Goal: Contribute content: Add original content to the website for others to see

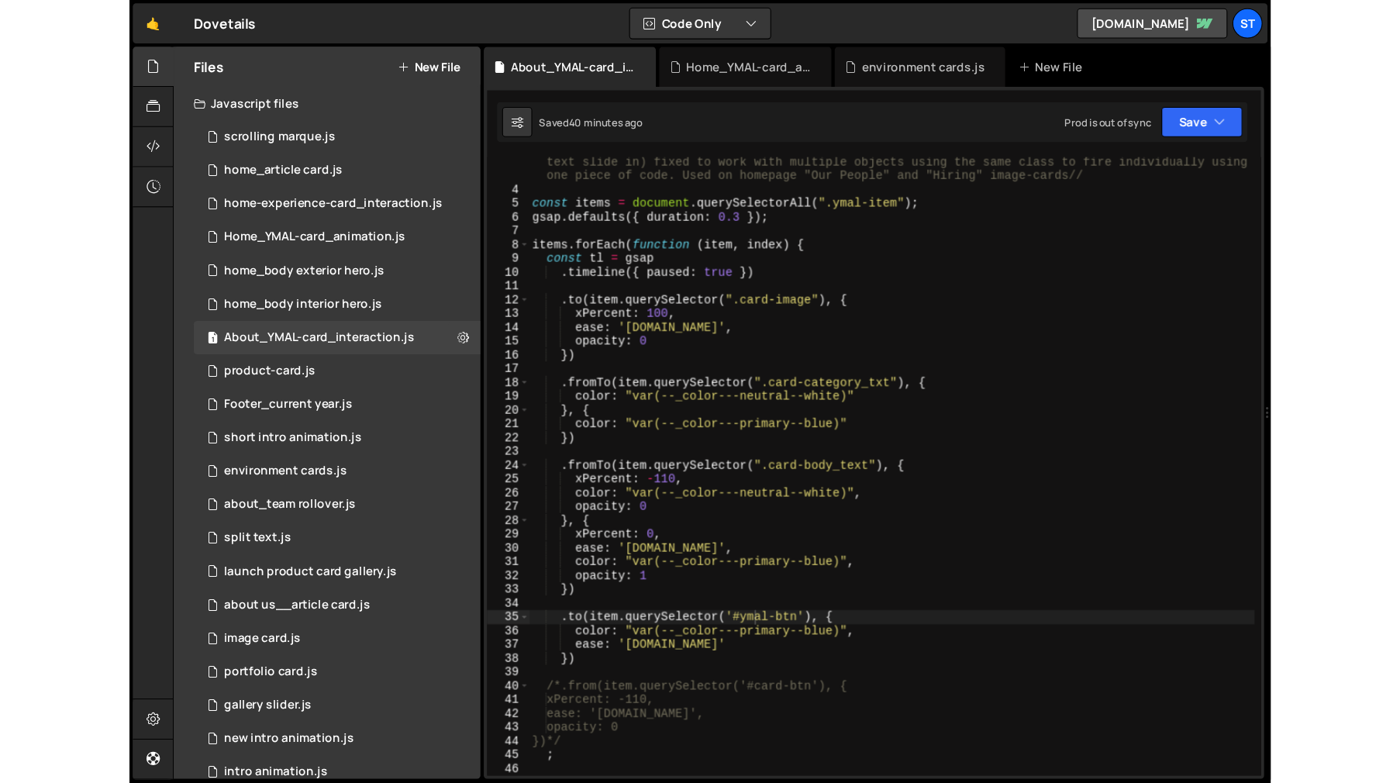
scroll to position [66, 0]
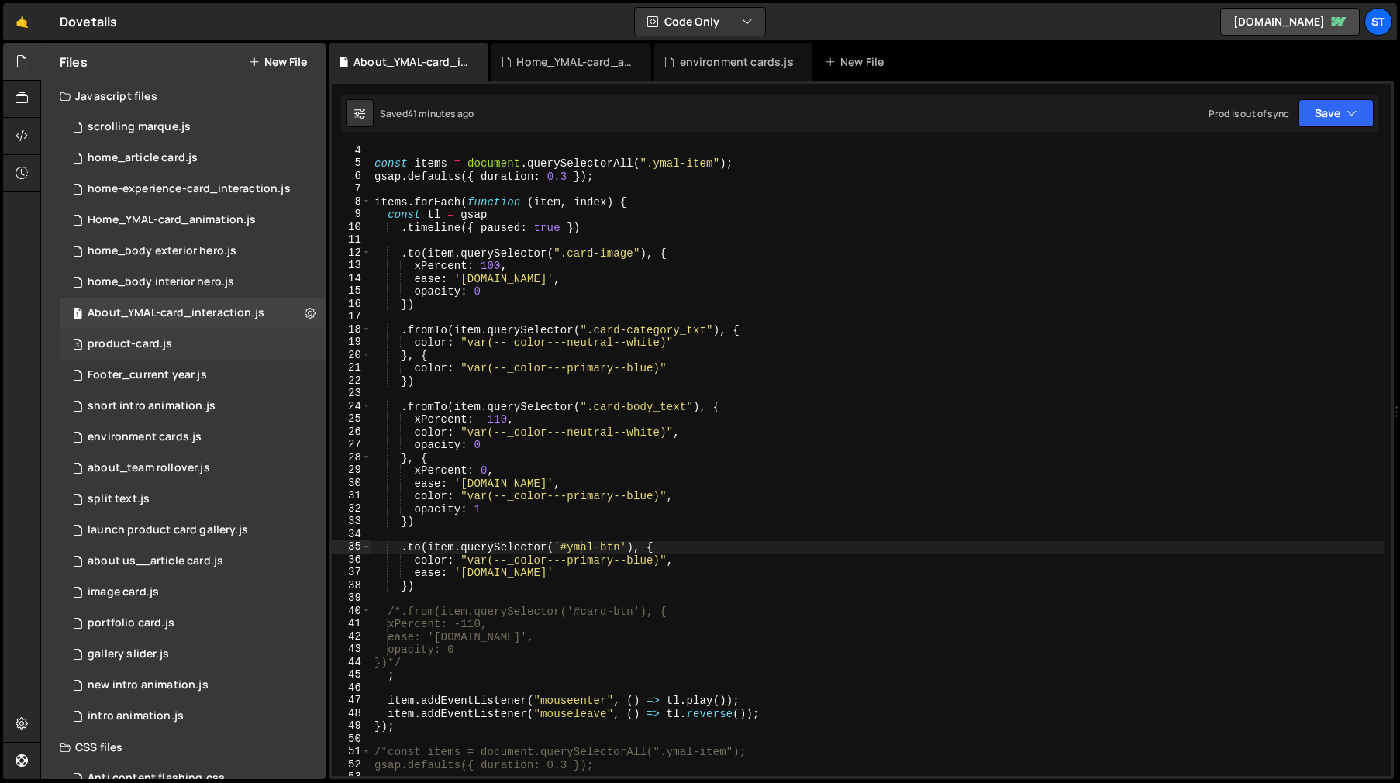
click at [147, 343] on div "product-card.js" at bounding box center [130, 344] width 84 height 14
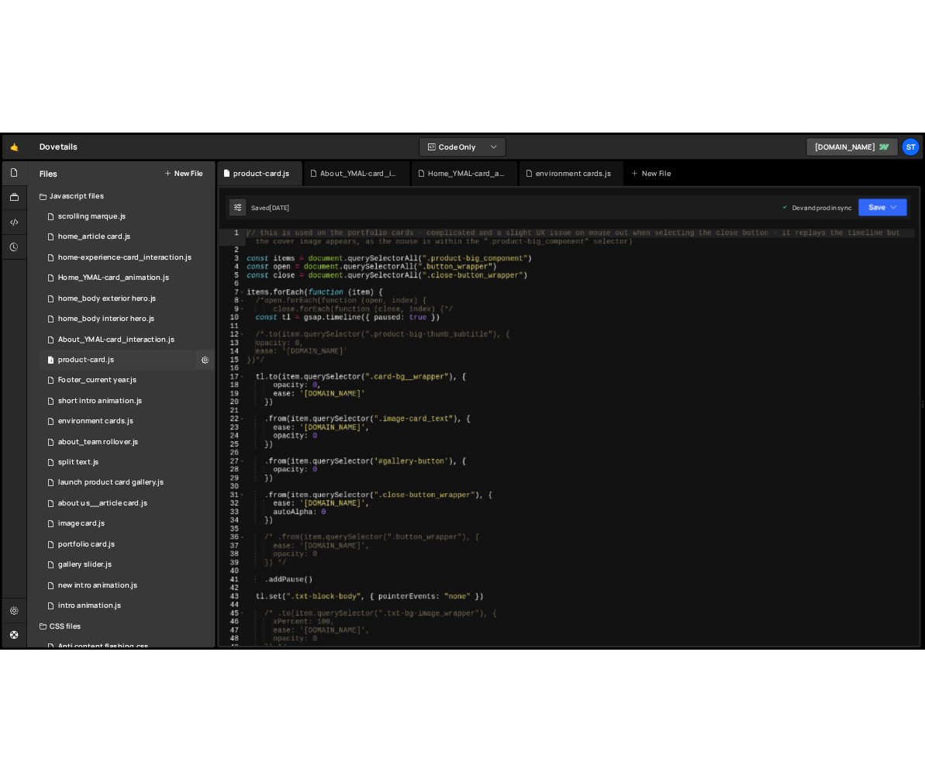
scroll to position [20172, 0]
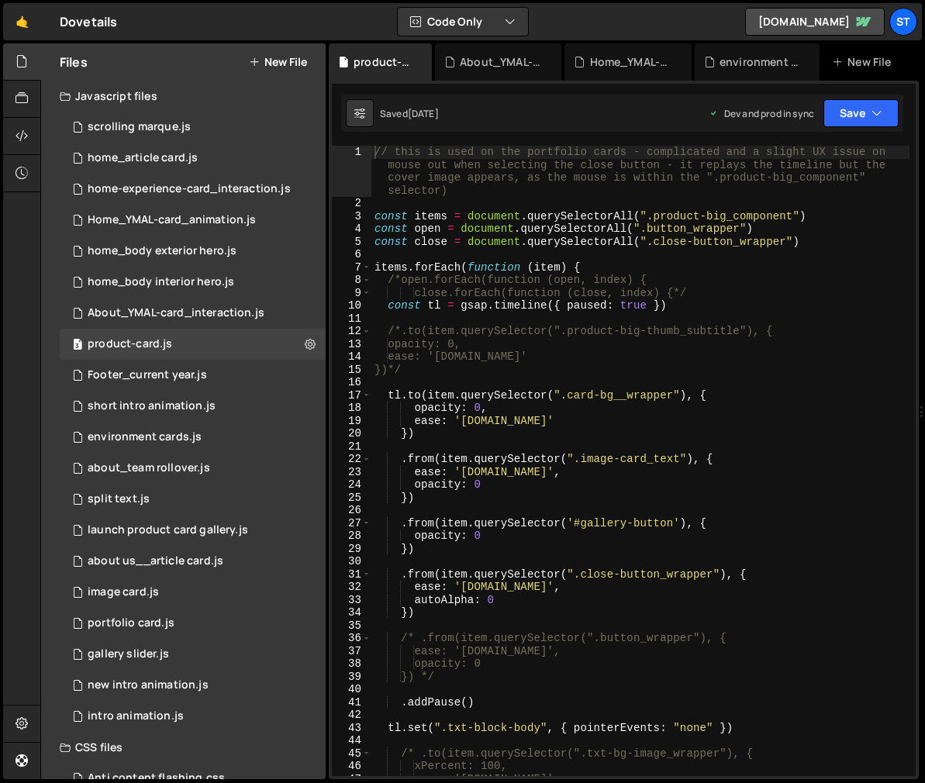
click at [433, 574] on div "// this is used on the portfolio cards - complicated and a slight UX issue on m…" at bounding box center [640, 493] width 538 height 695
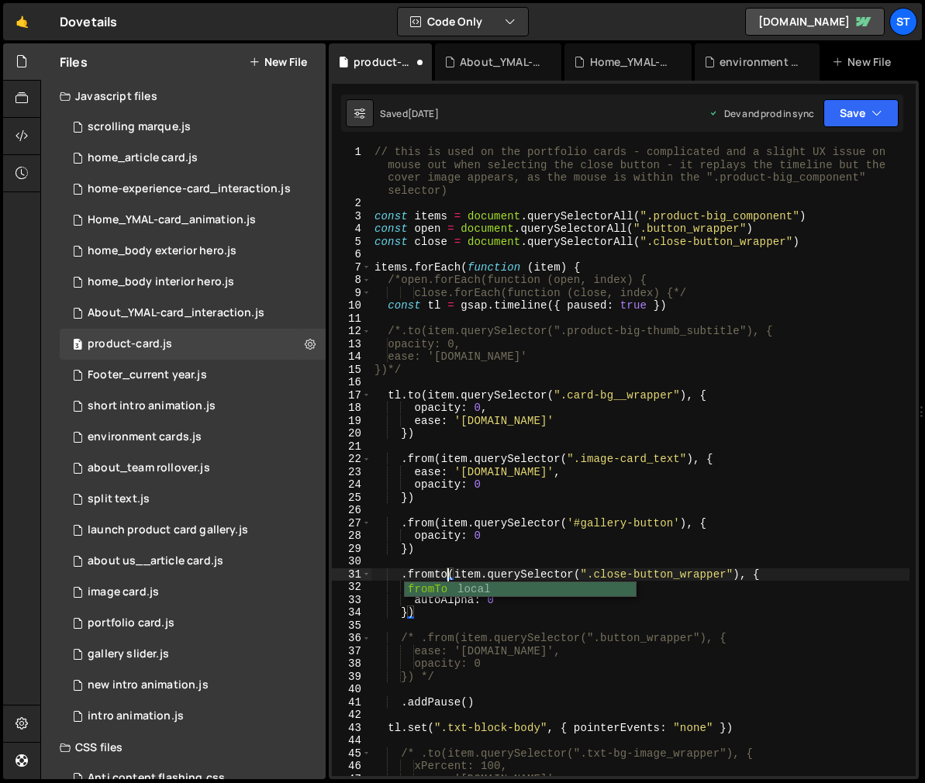
scroll to position [0, 5]
click at [428, 588] on div "fromTo local" at bounding box center [520, 605] width 231 height 46
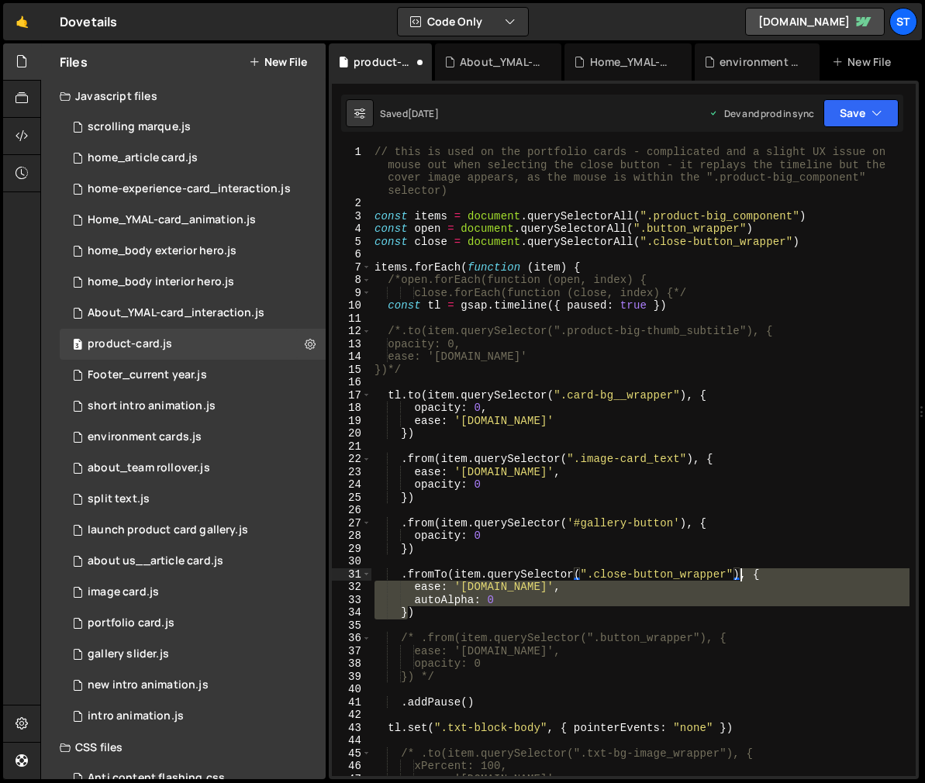
drag, startPoint x: 408, startPoint y: 612, endPoint x: 739, endPoint y: 578, distance: 333.4
click at [739, 578] on div "// this is used on the portfolio cards - complicated and a slight UX issue on m…" at bounding box center [640, 493] width 538 height 695
click at [495, 600] on div "// this is used on the portfolio cards - complicated and a slight UX issue on m…" at bounding box center [640, 461] width 538 height 630
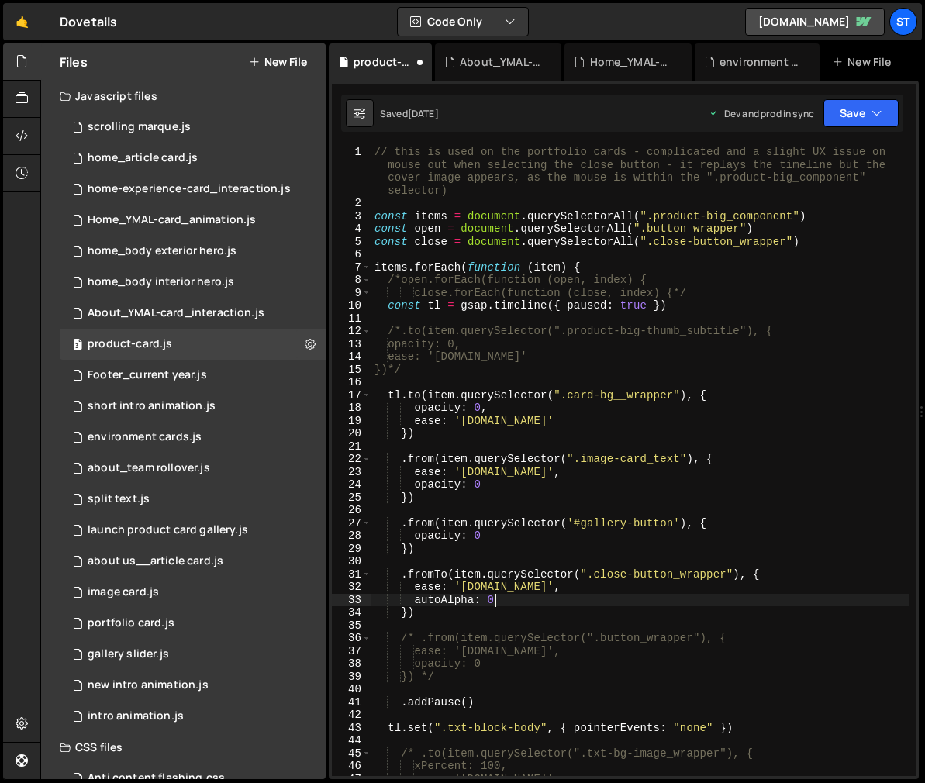
paste textarea "}"
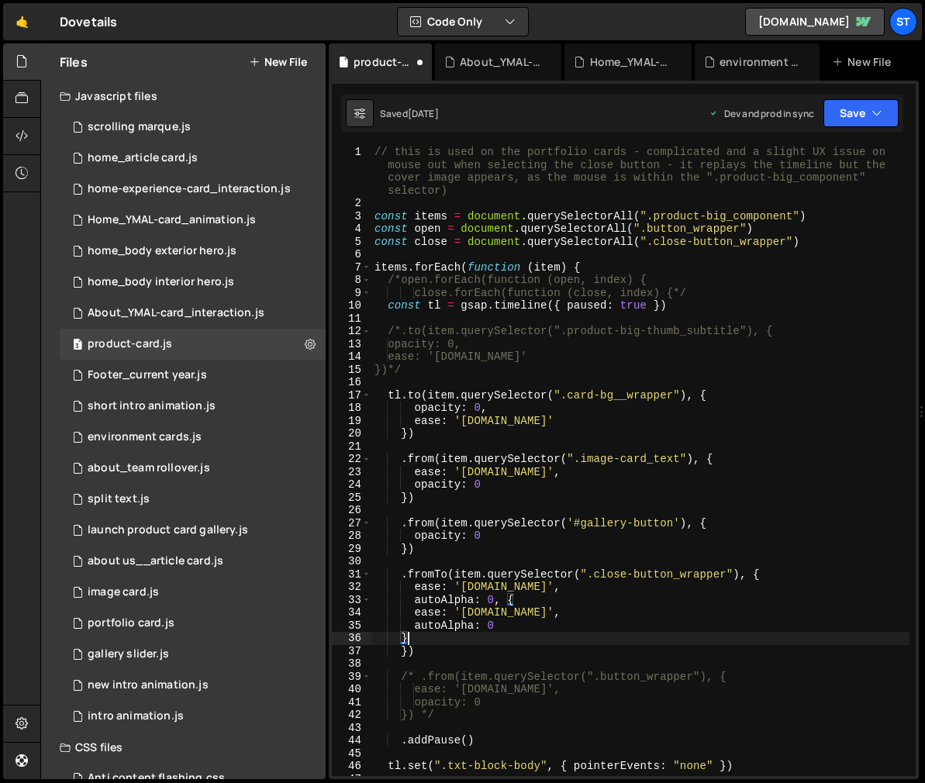
scroll to position [0, 2]
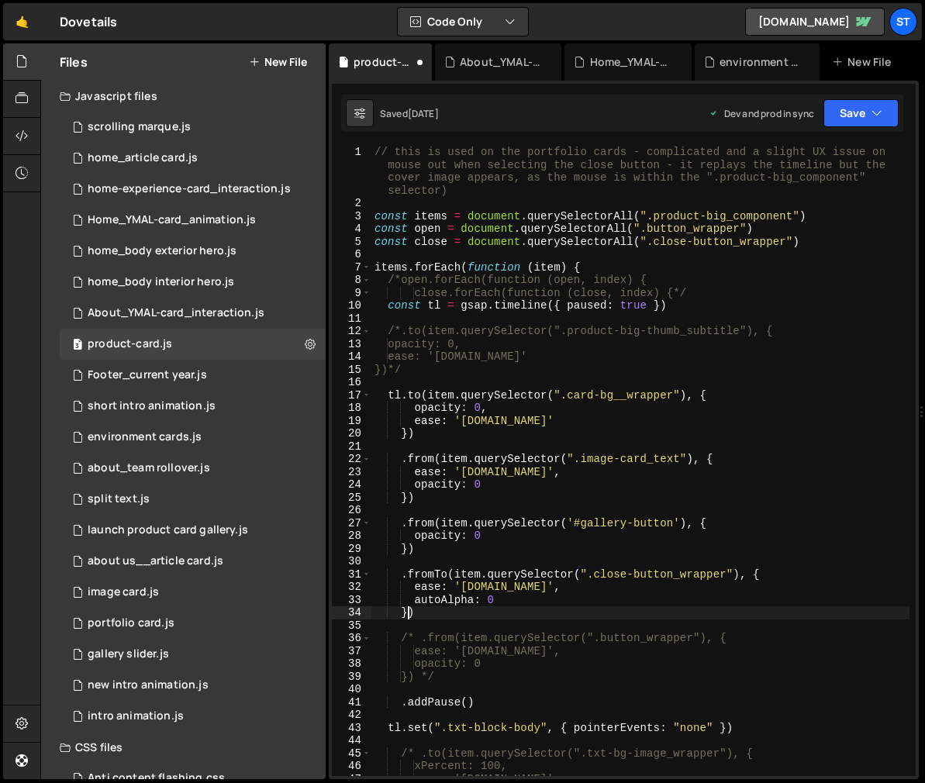
click at [408, 612] on div "// this is used on the portfolio cards - complicated and a slight UX issue on m…" at bounding box center [640, 493] width 538 height 695
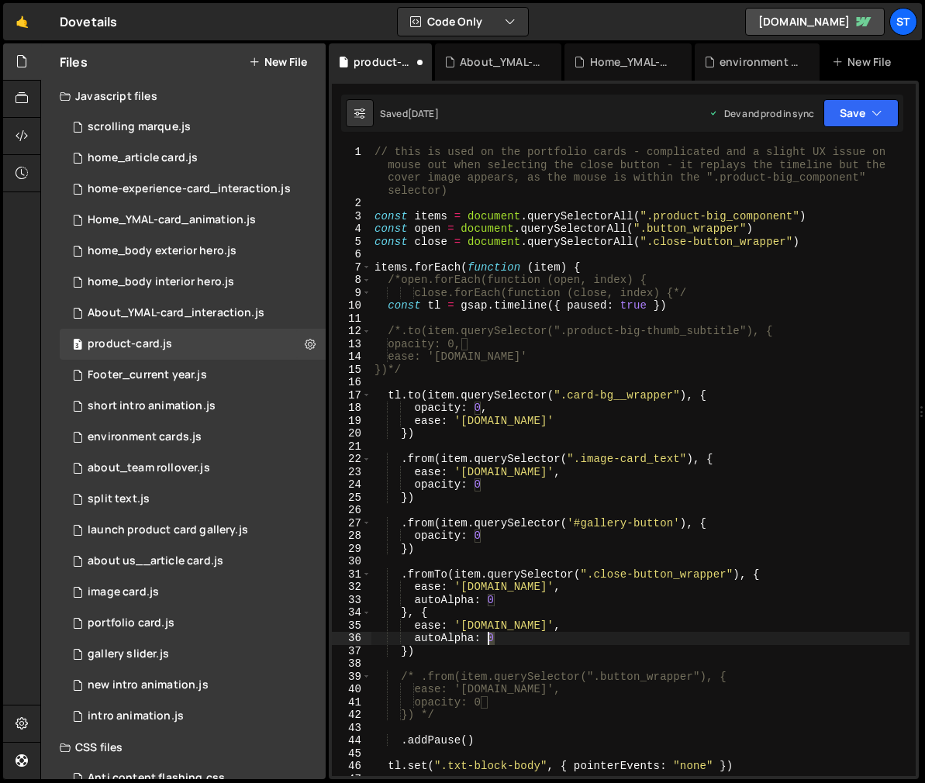
click at [488, 639] on div "// this is used on the portfolio cards - complicated and a slight UX issue on m…" at bounding box center [640, 493] width 538 height 695
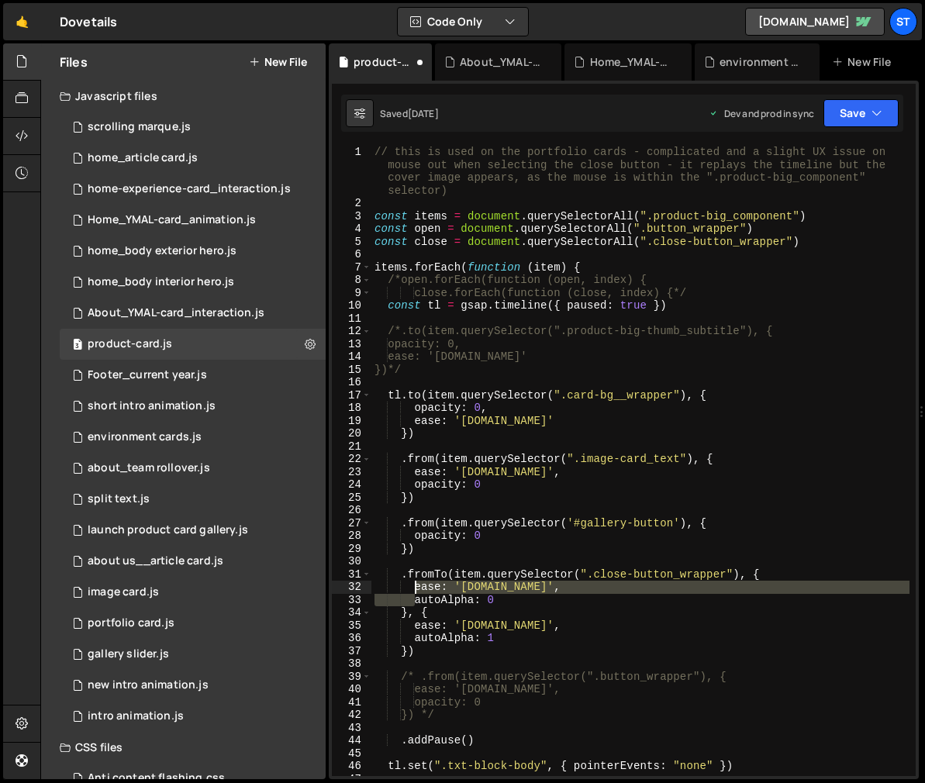
click at [412, 586] on div "// this is used on the portfolio cards - complicated and a slight UX issue on m…" at bounding box center [640, 493] width 538 height 695
type textarea "autoAlpha: 0"
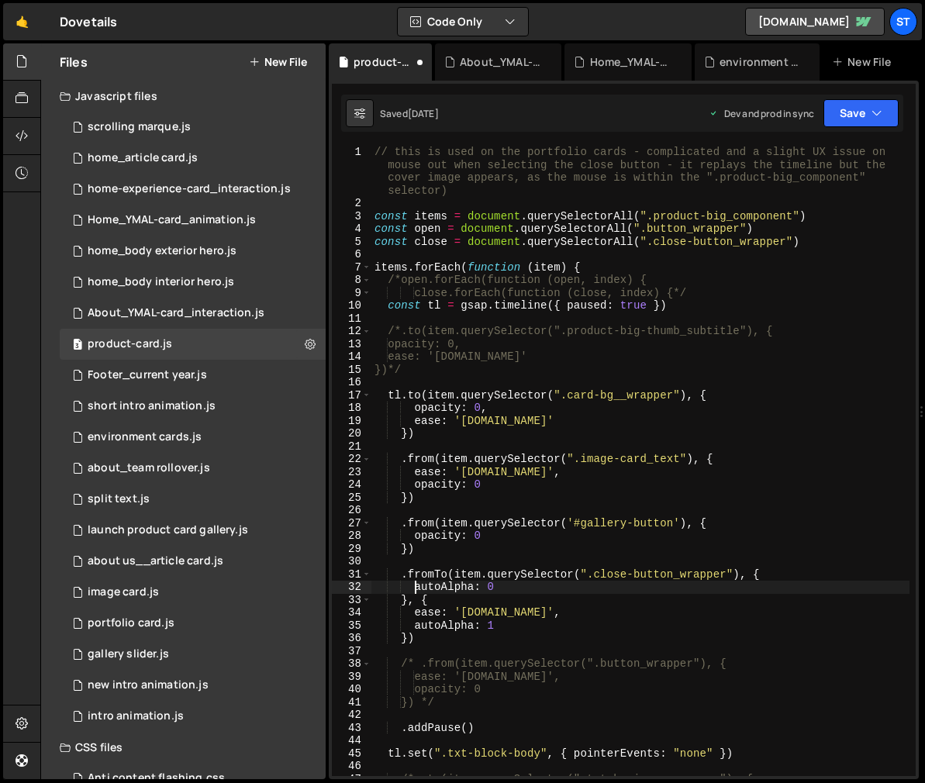
click at [502, 646] on div "// this is used on the portfolio cards - complicated and a slight UX issue on m…" at bounding box center [640, 493] width 538 height 695
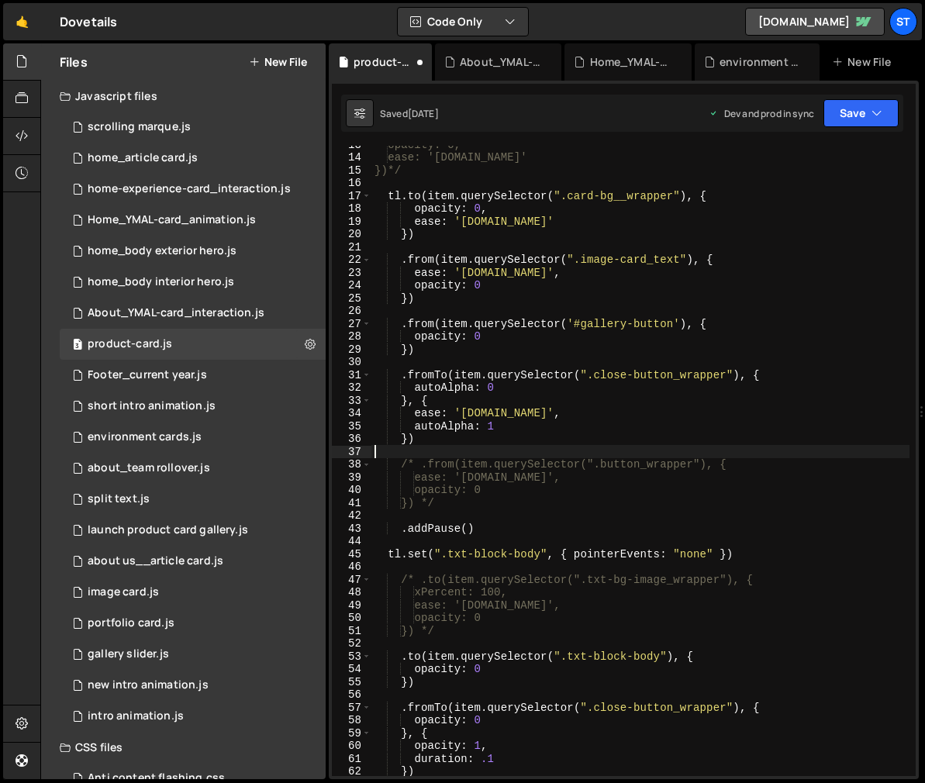
scroll to position [231, 0]
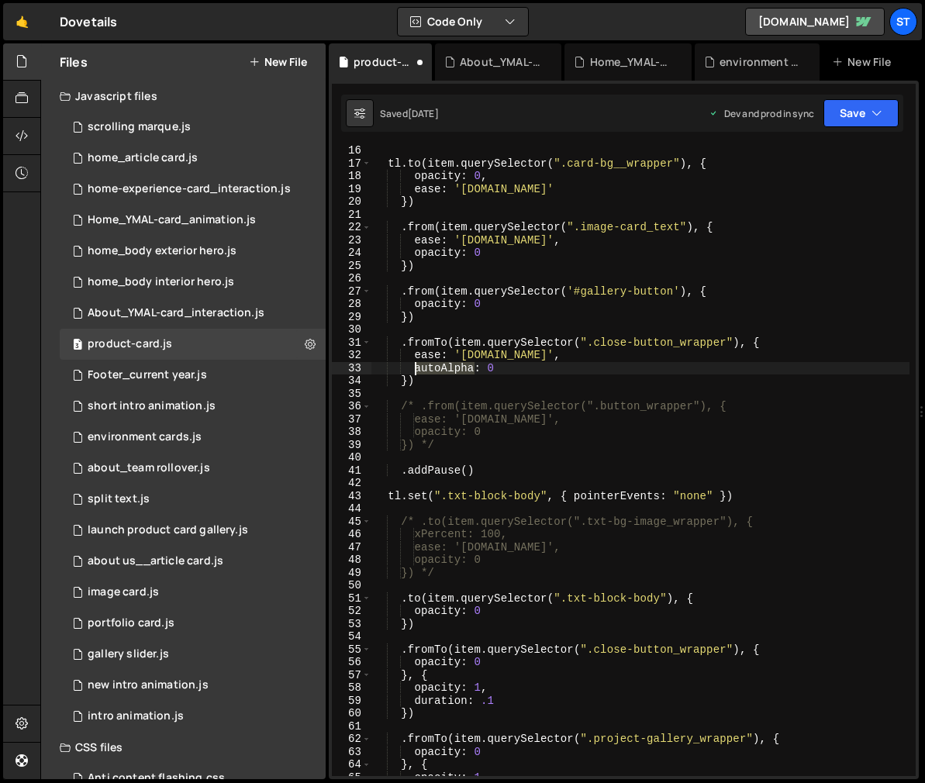
drag, startPoint x: 474, startPoint y: 371, endPoint x: 415, endPoint y: 369, distance: 58.2
click at [415, 369] on div "tl . to ( item . querySelector ( ".card-bg__wrapper" ) , { opacity : 0 , ease :…" at bounding box center [640, 472] width 538 height 656
click at [873, 105] on icon "button" at bounding box center [876, 113] width 11 height 16
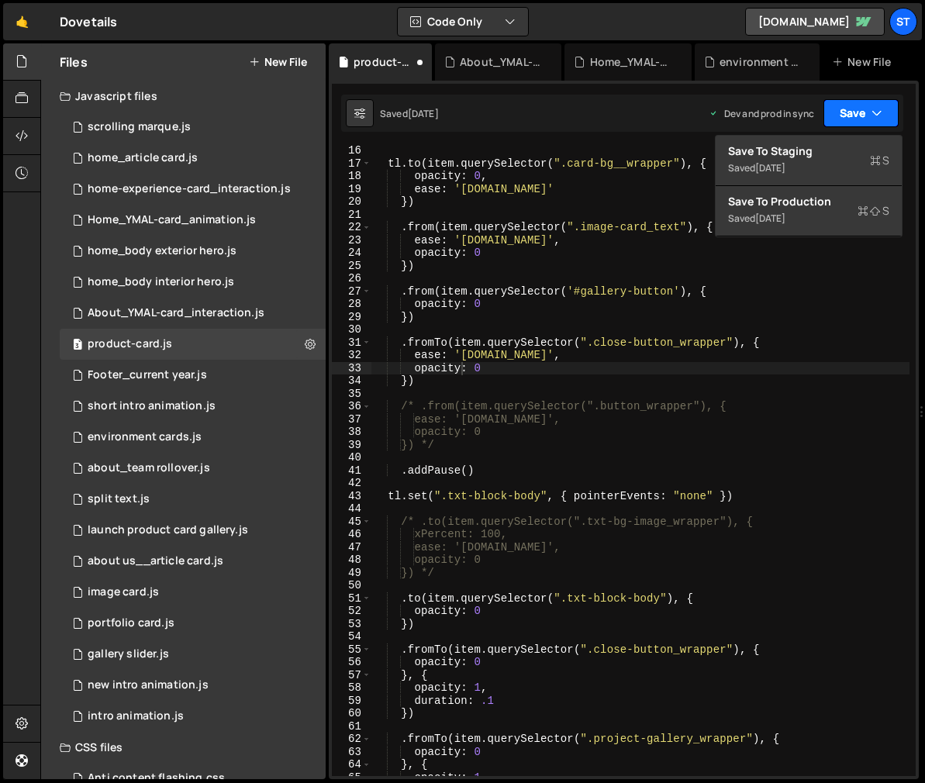
click at [873, 105] on icon "button" at bounding box center [876, 113] width 11 height 16
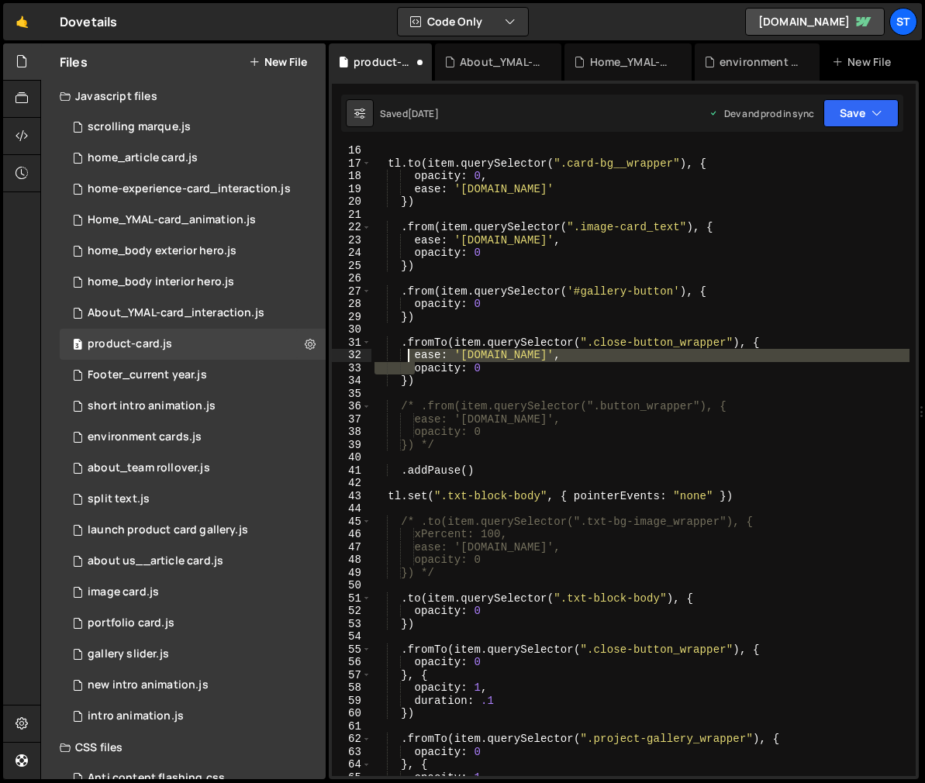
drag, startPoint x: 415, startPoint y: 369, endPoint x: 410, endPoint y: 356, distance: 14.0
click at [410, 356] on div "tl . to ( item . querySelector ( ".card-bg__wrapper" ) , { opacity : 0 , ease :…" at bounding box center [640, 472] width 538 height 656
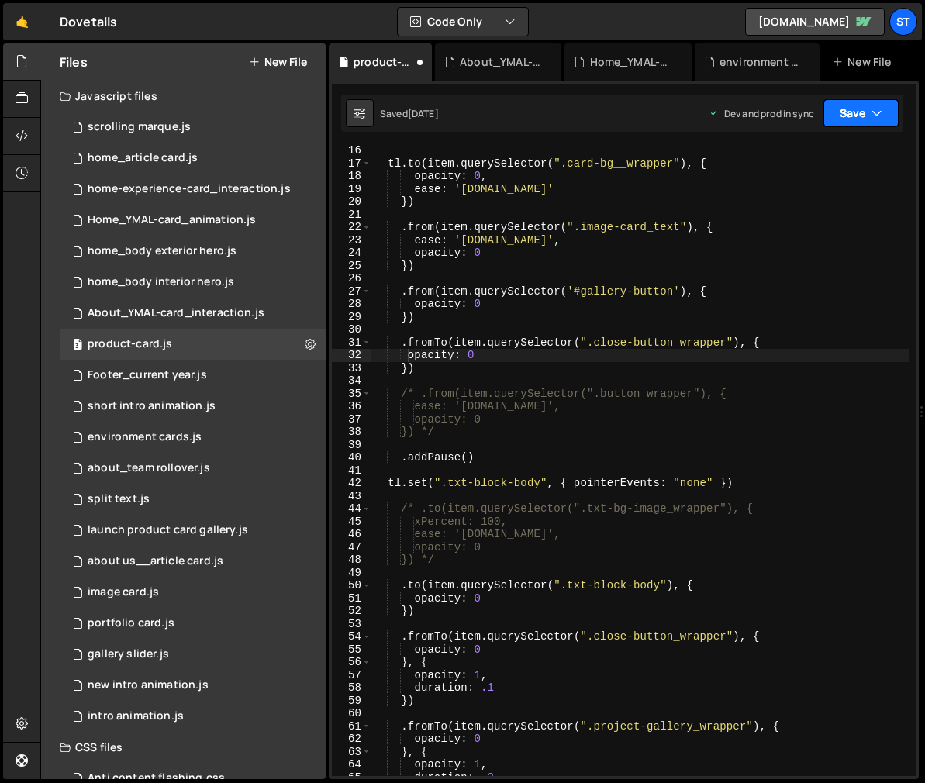
click at [861, 110] on button "Save" at bounding box center [860, 113] width 75 height 28
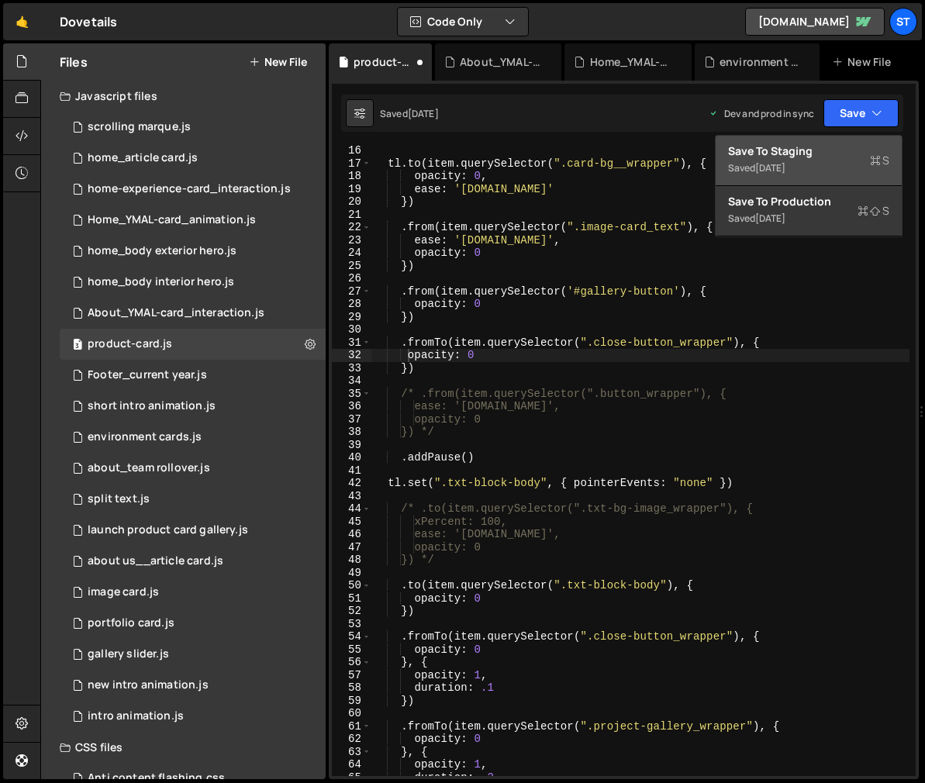
click at [798, 157] on div "Save to Staging S" at bounding box center [808, 151] width 161 height 16
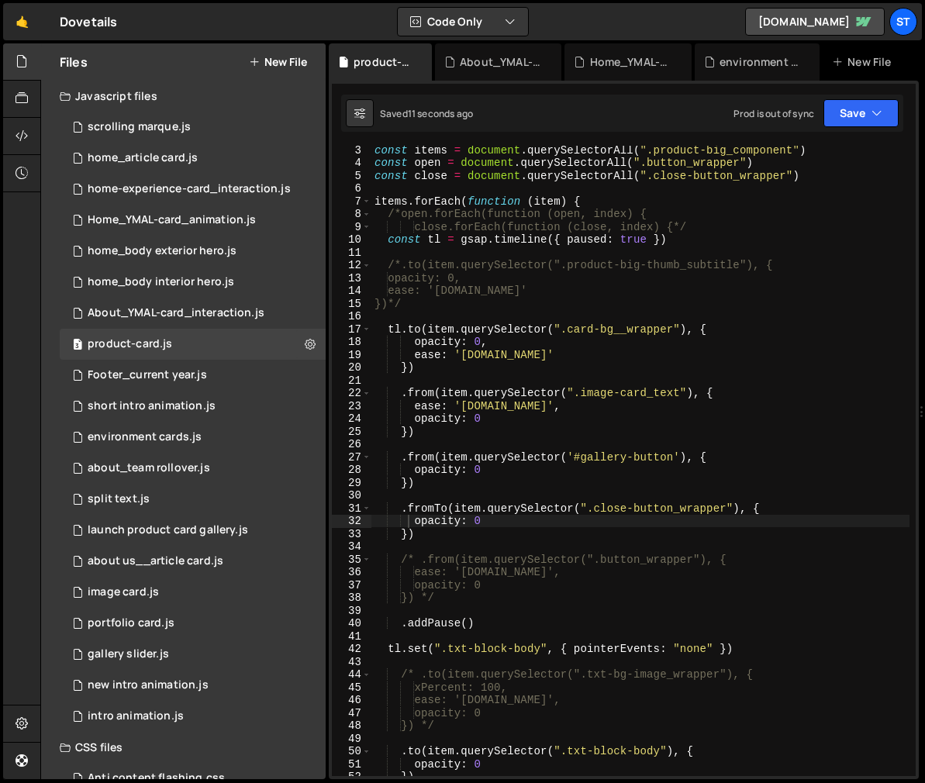
scroll to position [57, 0]
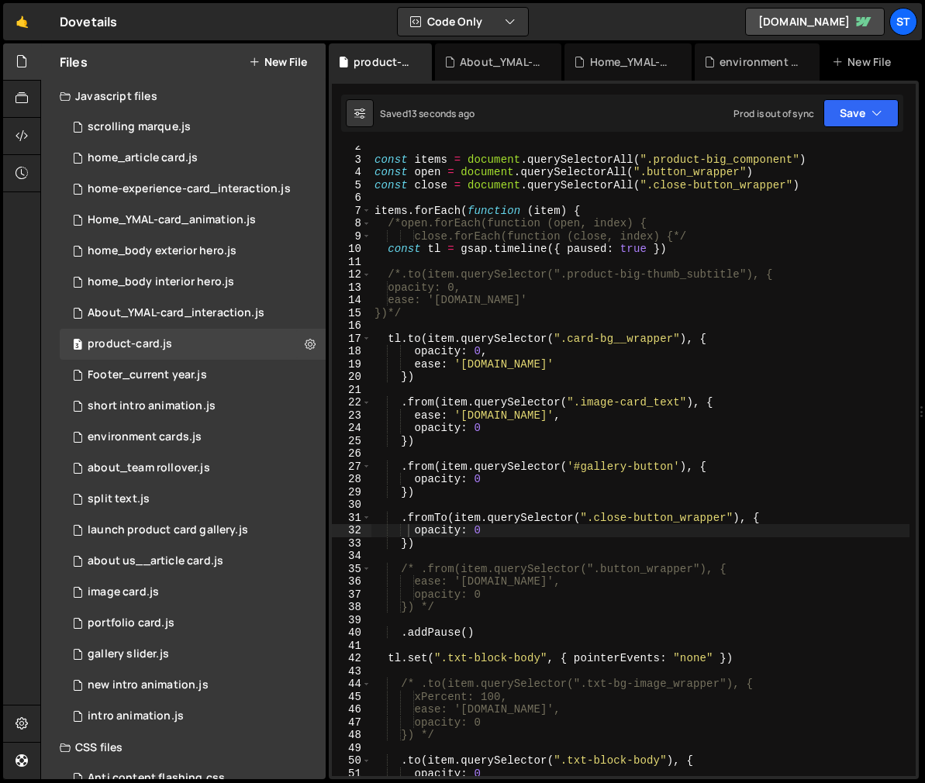
click at [446, 519] on div "const items = document . querySelectorAll ( ".product-big_component" ) const op…" at bounding box center [640, 468] width 538 height 656
click at [491, 531] on div "const items = document . querySelectorAll ( ".product-big_component" ) const op…" at bounding box center [640, 468] width 538 height 656
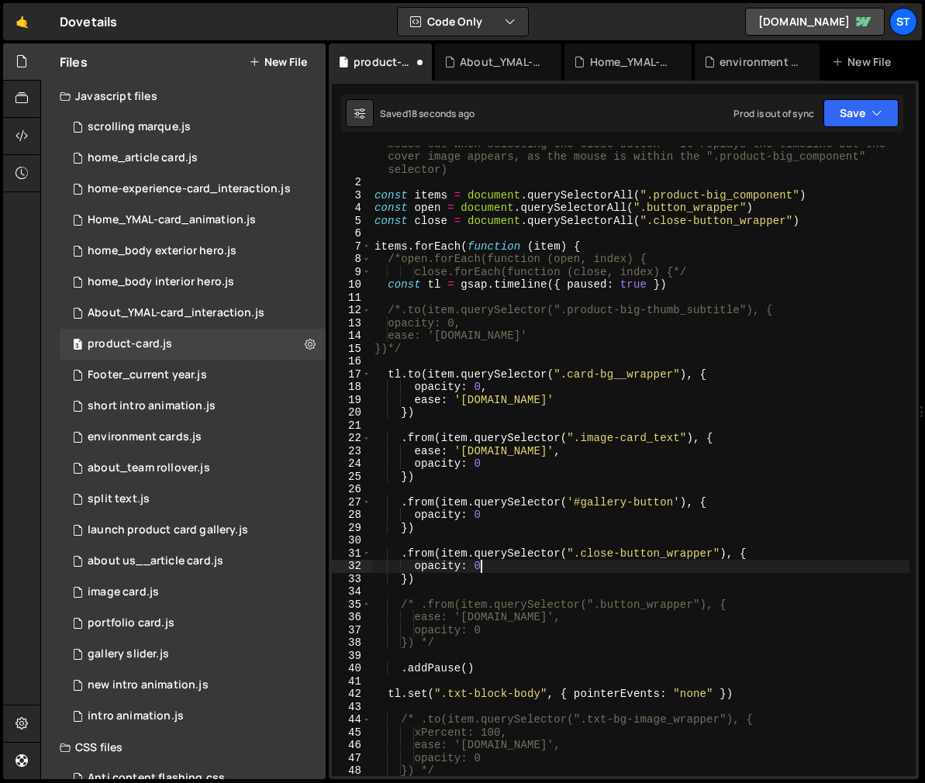
scroll to position [21, 0]
click at [873, 109] on icon "button" at bounding box center [876, 113] width 11 height 16
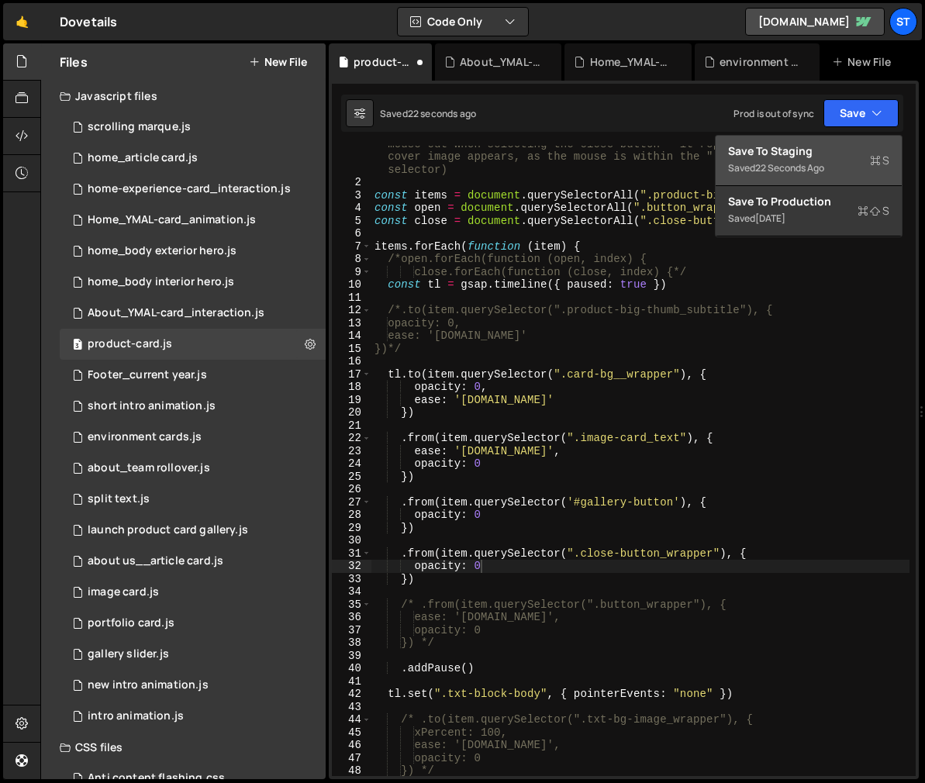
click at [787, 153] on div "Save to Staging S" at bounding box center [808, 151] width 161 height 16
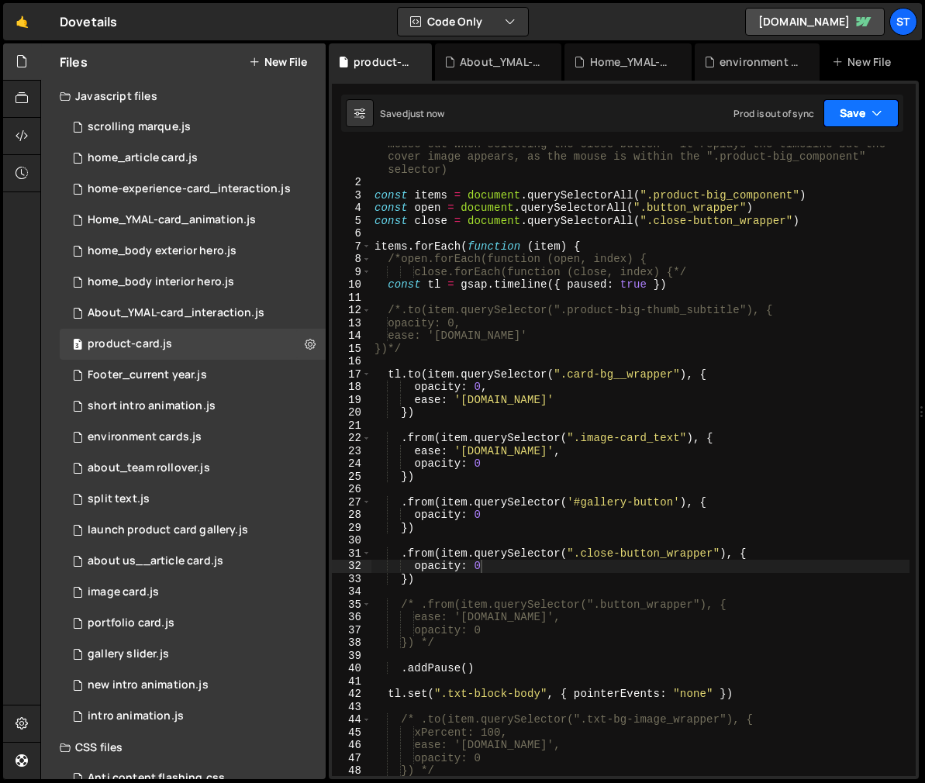
click at [874, 113] on icon "button" at bounding box center [876, 113] width 11 height 16
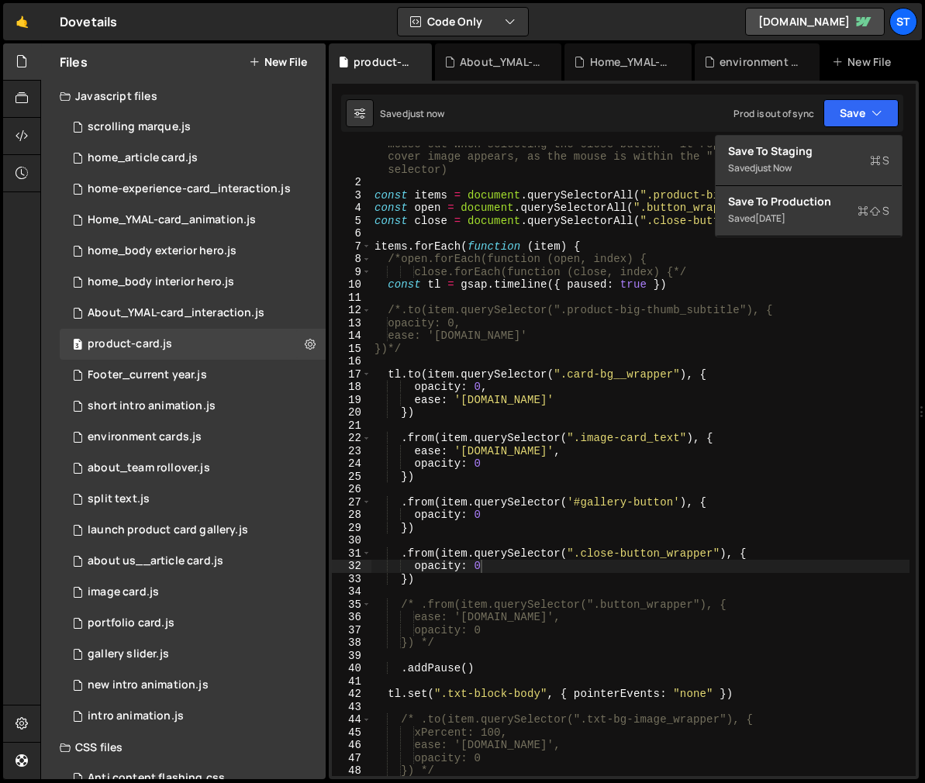
click at [553, 107] on div "Saved just now Prod is out of sync Upgrade to Edit Save Save to Staging S Saved…" at bounding box center [622, 113] width 562 height 37
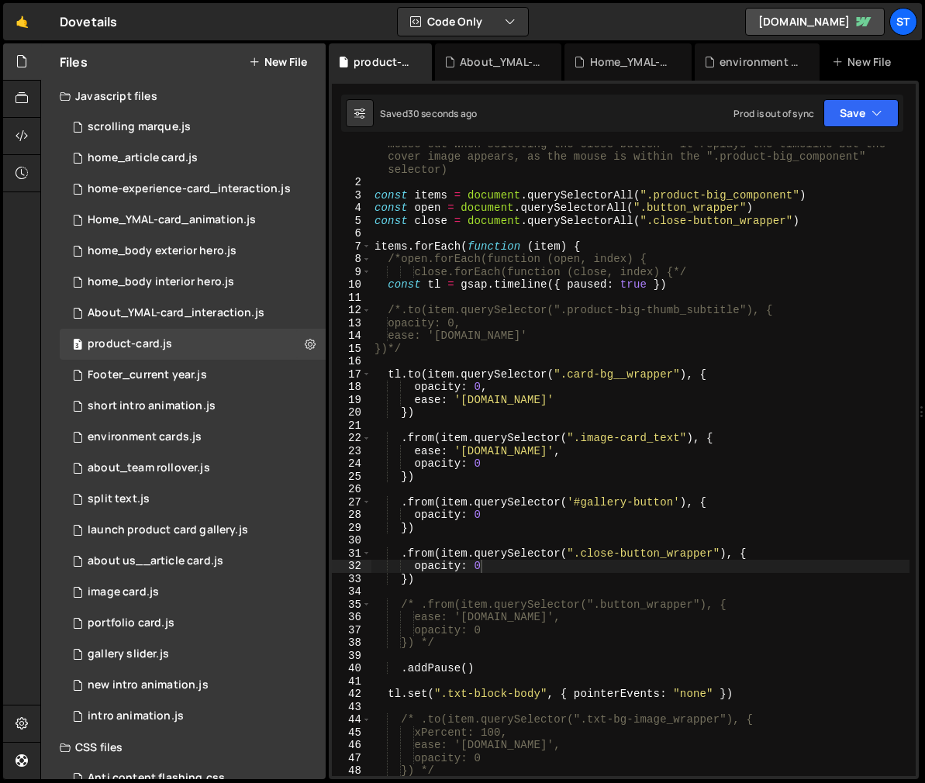
scroll to position [0, 2]
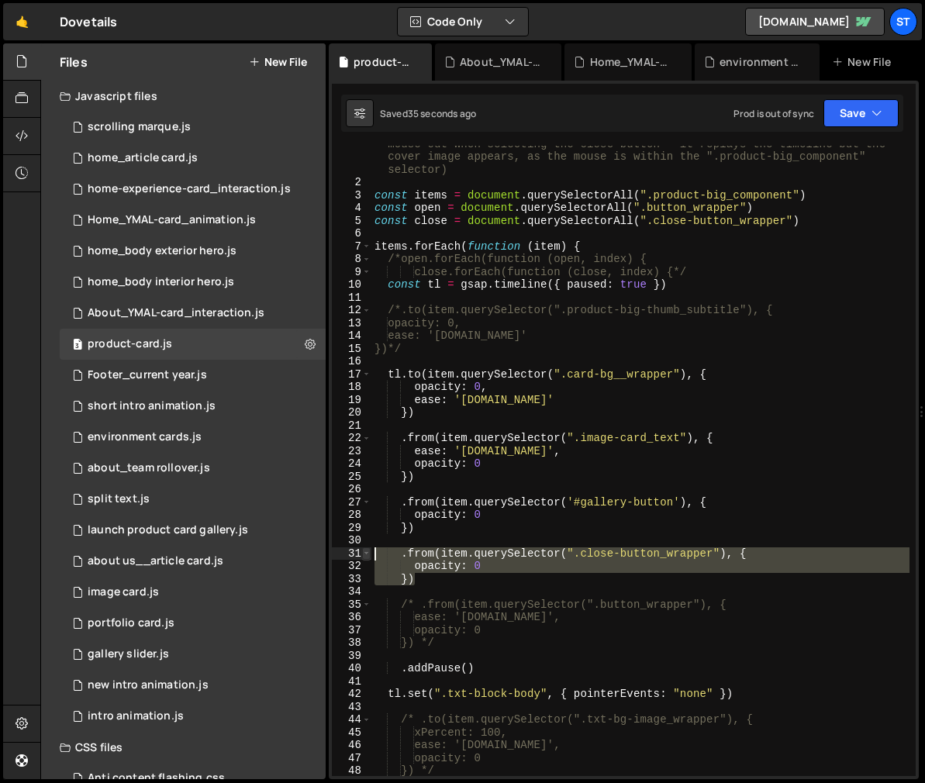
drag, startPoint x: 431, startPoint y: 581, endPoint x: 367, endPoint y: 555, distance: 68.8
click at [367, 555] on div "}) 1 2 3 4 5 6 7 8 9 10 11 12 13 14 15 16 17 18 19 20 21 22 23 24 25 26 27 28 2…" at bounding box center [624, 461] width 584 height 630
click at [459, 582] on div "// this is used on the portfolio cards - complicated and a slight UX issue on m…" at bounding box center [640, 461] width 538 height 630
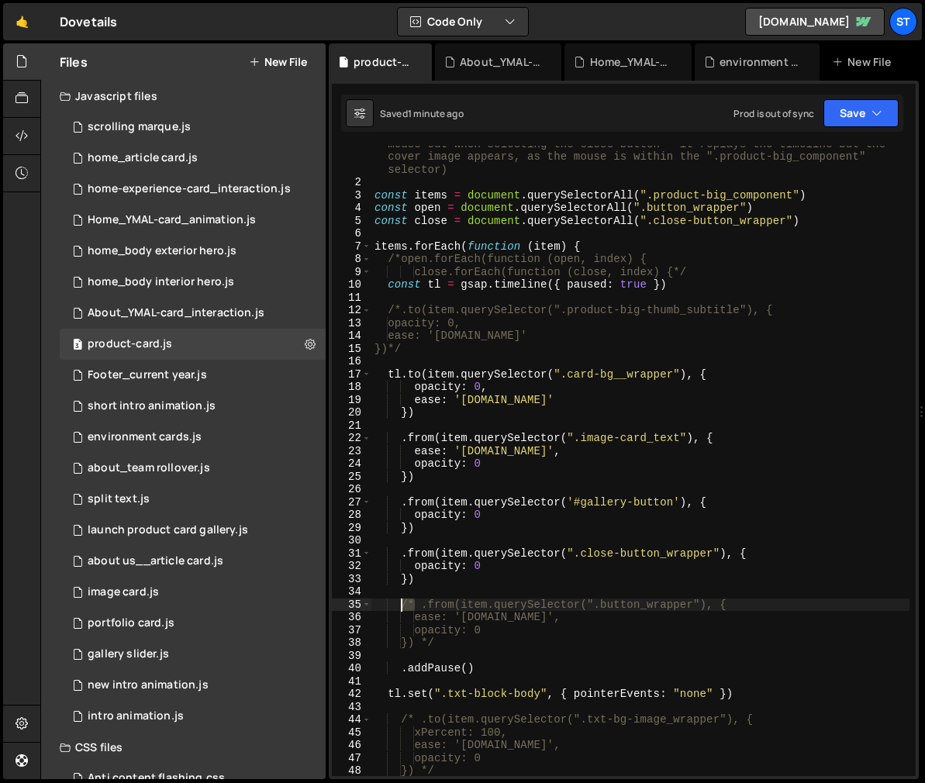
drag, startPoint x: 413, startPoint y: 604, endPoint x: 401, endPoint y: 601, distance: 12.6
click at [401, 601] on div "// this is used on the portfolio cards - complicated and a slight UX issue on m…" at bounding box center [640, 472] width 538 height 695
click at [399, 556] on div "// this is used on the portfolio cards - complicated and a slight UX issue on m…" at bounding box center [640, 472] width 538 height 695
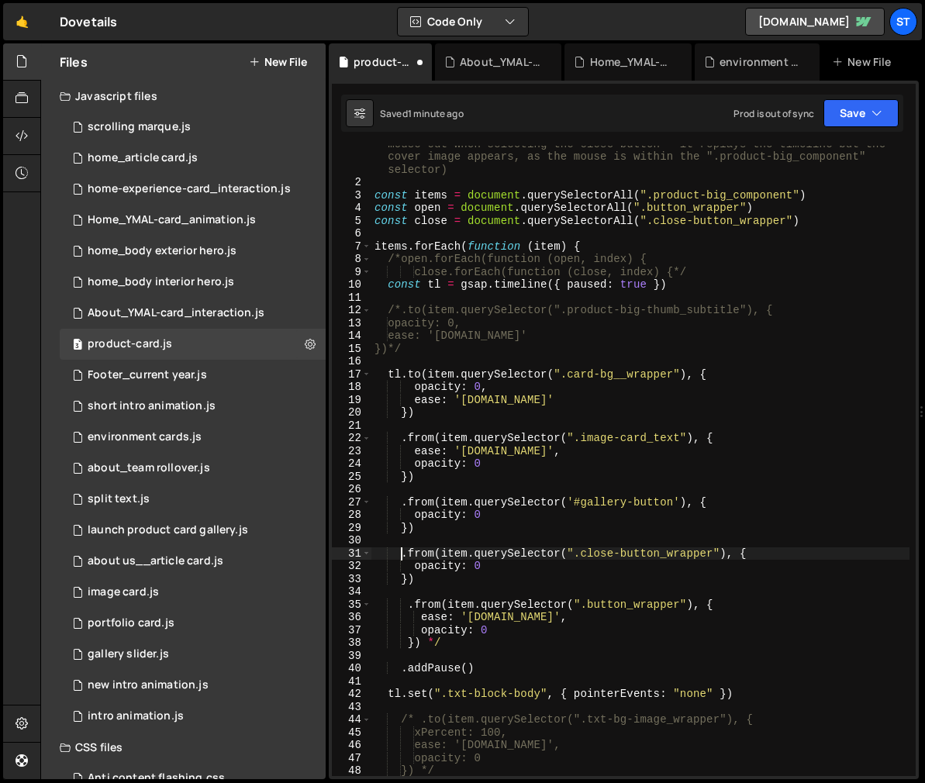
paste textarea "/*"
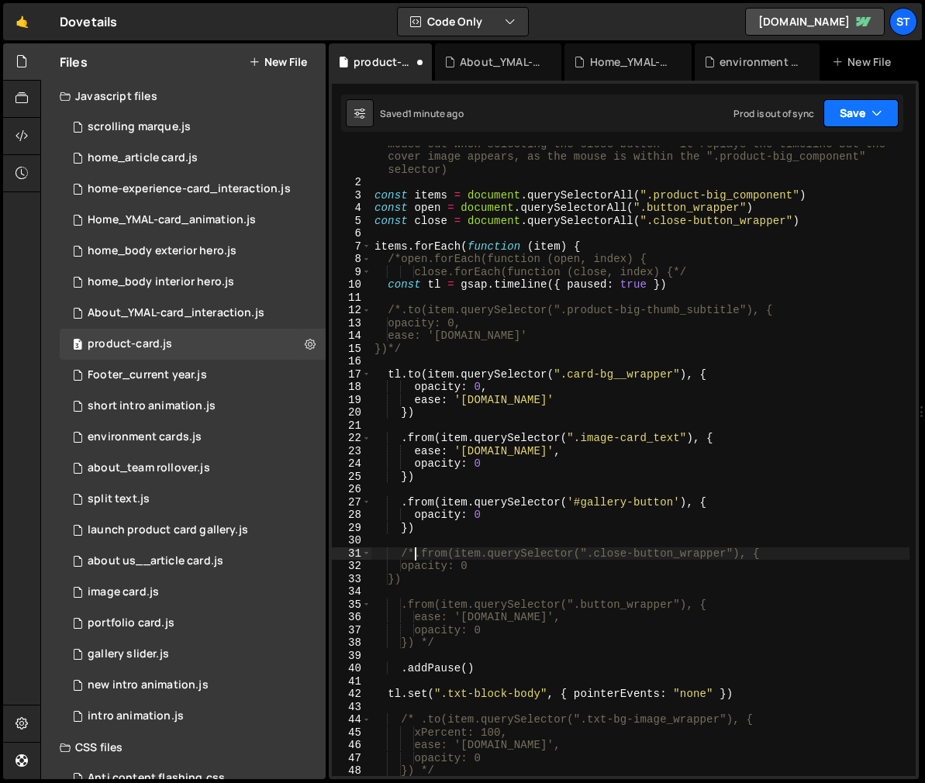
click at [881, 115] on icon "button" at bounding box center [876, 113] width 11 height 16
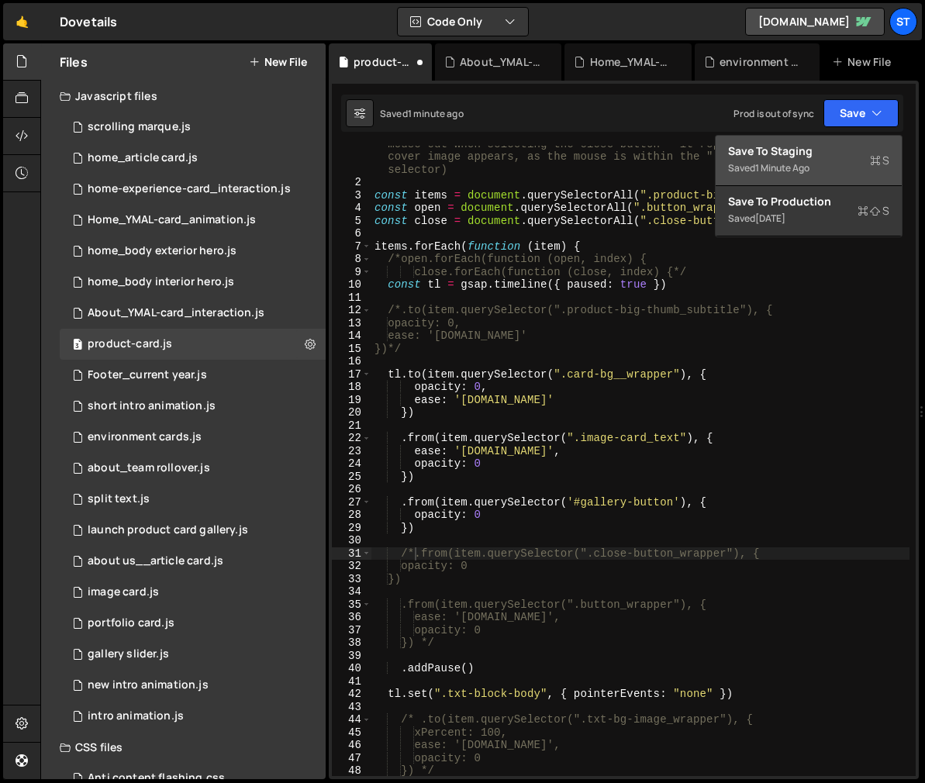
click at [801, 151] on div "Save to Staging S" at bounding box center [808, 151] width 161 height 16
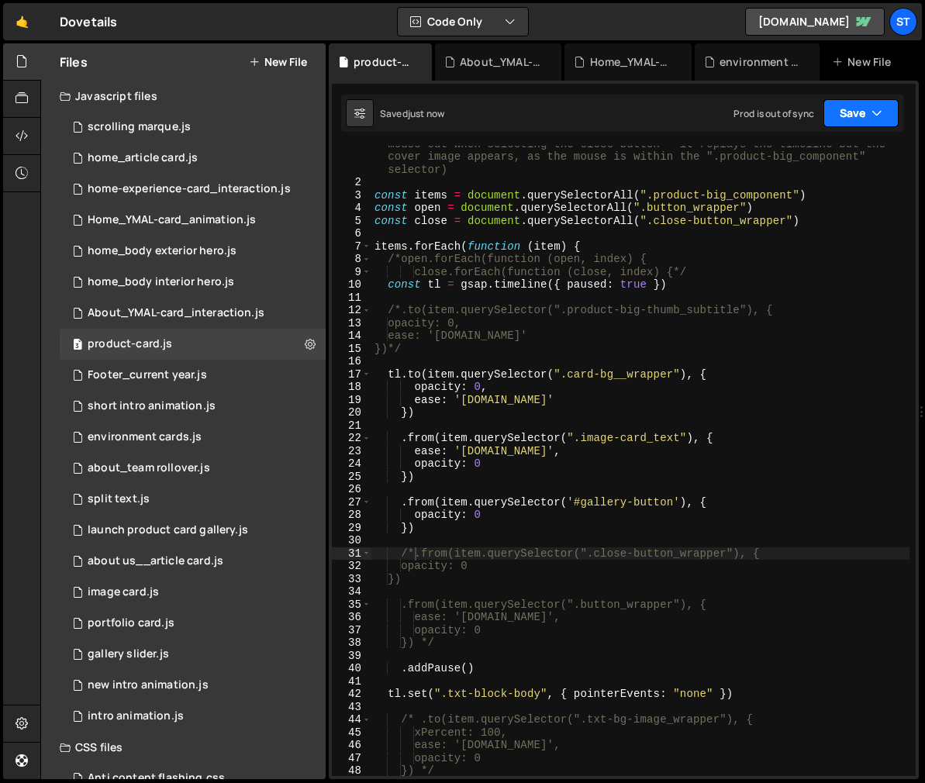
click at [888, 102] on button "Save" at bounding box center [860, 113] width 75 height 28
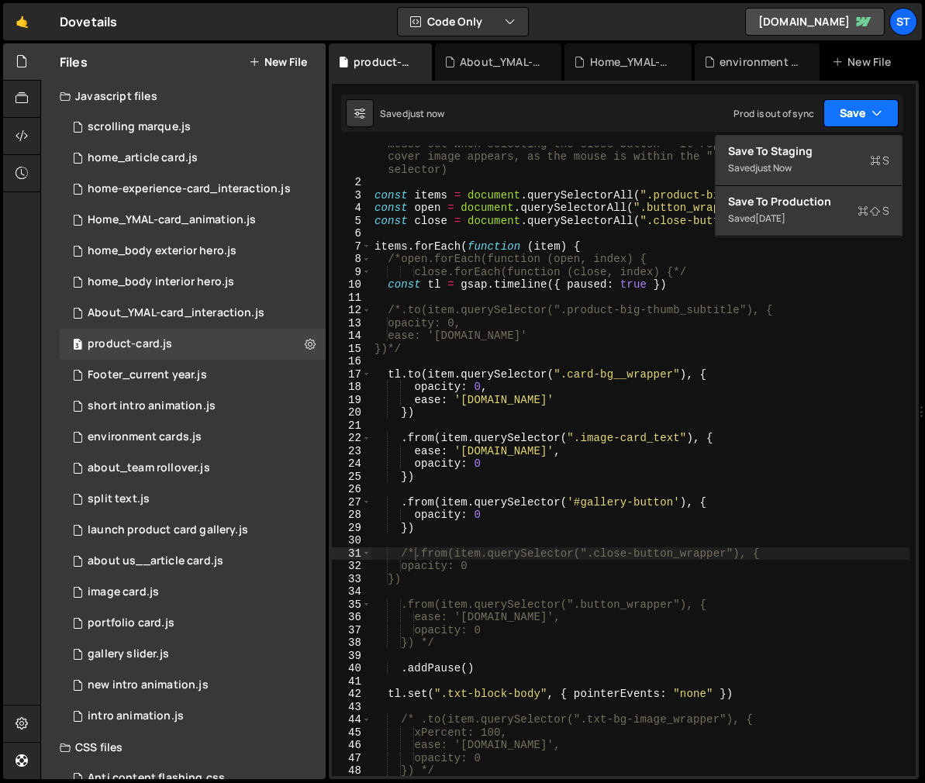
click at [888, 102] on button "Save" at bounding box center [860, 113] width 75 height 28
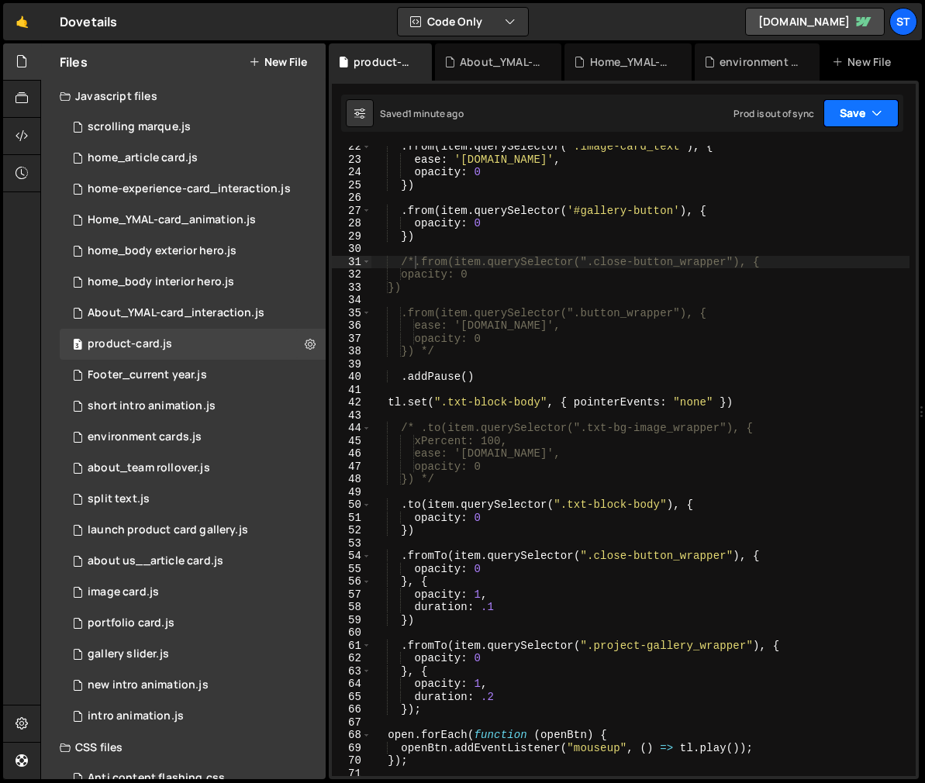
scroll to position [349, 0]
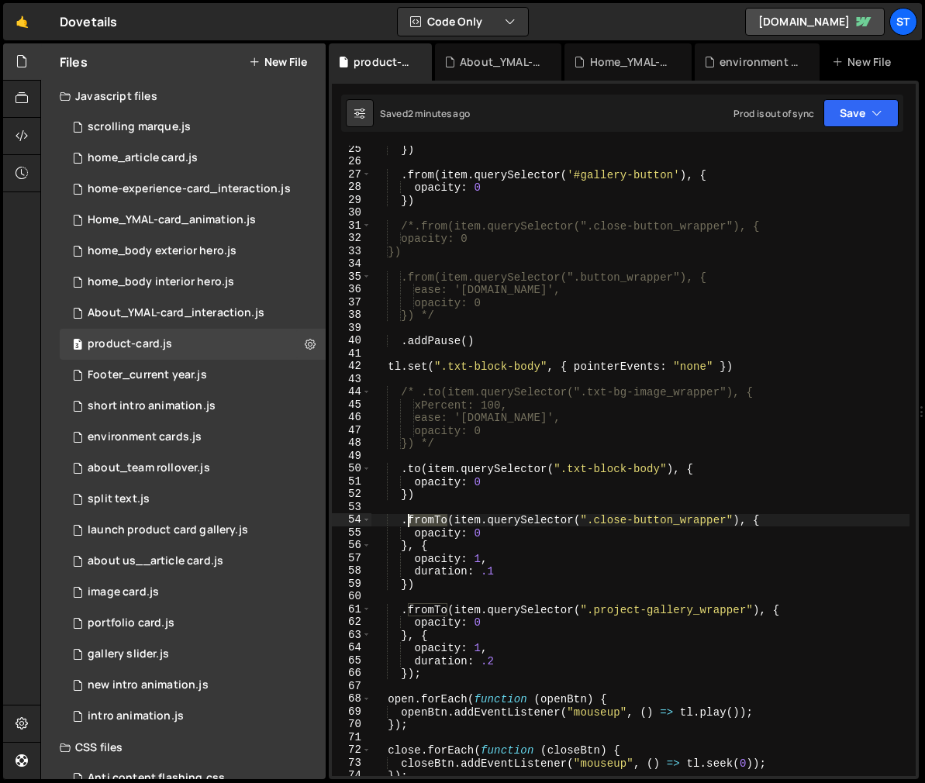
drag, startPoint x: 446, startPoint y: 518, endPoint x: 406, endPoint y: 515, distance: 40.4
click at [406, 515] on div "}) . from ( item . querySelector ( '#gallery-button' ) , { opacity : 0 }) /*.fr…" at bounding box center [640, 471] width 538 height 656
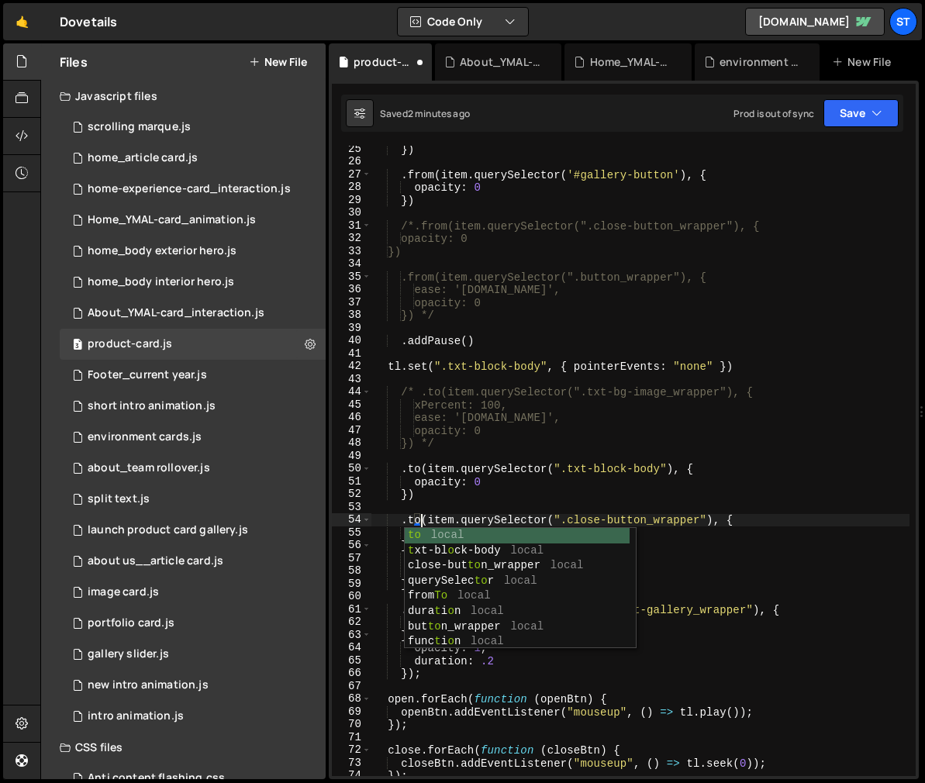
scroll to position [0, 2]
click at [682, 565] on div "}) . from ( item . querySelector ( '#gallery-button' ) , { opacity : 0 }) /*.fr…" at bounding box center [640, 471] width 538 height 656
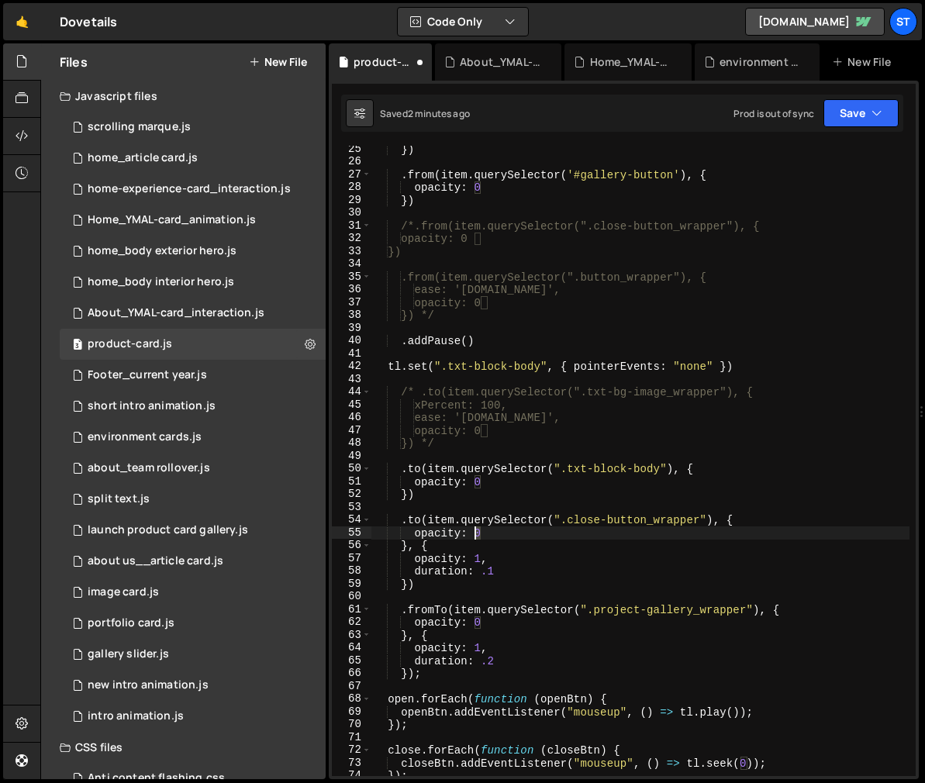
click at [476, 534] on div "}) . from ( item . querySelector ( '#gallery-button' ) , { opacity : 0 }) /*.fr…" at bounding box center [640, 471] width 538 height 656
click at [453, 585] on div "}) . from ( item . querySelector ( '#gallery-button' ) , { opacity : 0 }) /*.fr…" at bounding box center [640, 471] width 538 height 656
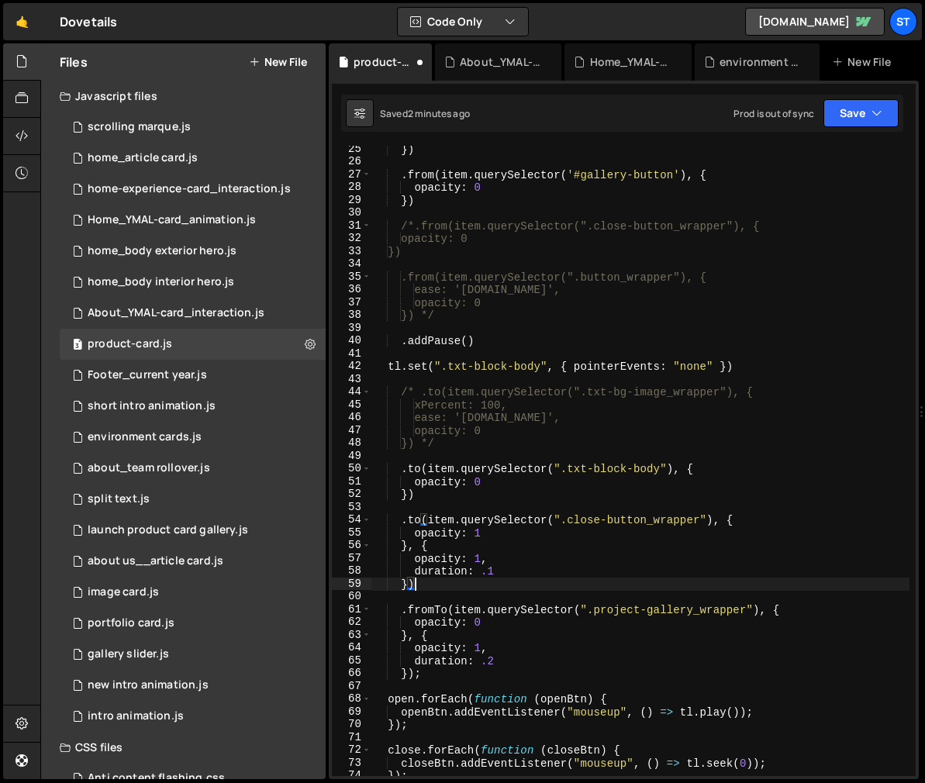
scroll to position [0, 2]
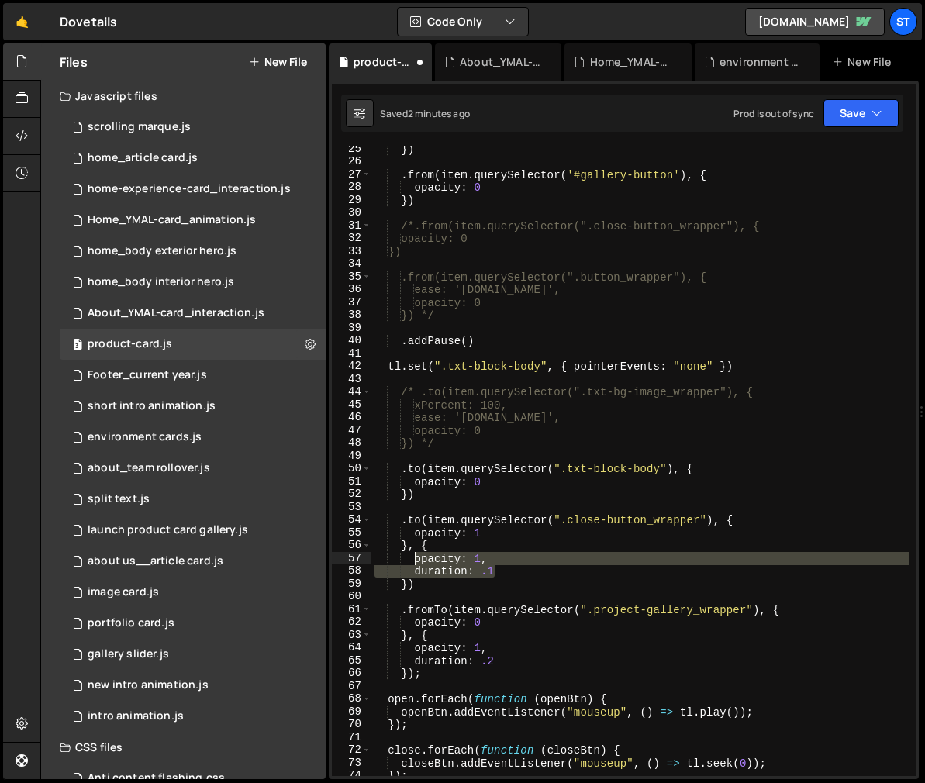
drag, startPoint x: 495, startPoint y: 570, endPoint x: 413, endPoint y: 564, distance: 82.5
click at [413, 564] on div "}) . from ( item . querySelector ( '#gallery-button' ) , { opacity : 0 }) /*.fr…" at bounding box center [640, 471] width 538 height 656
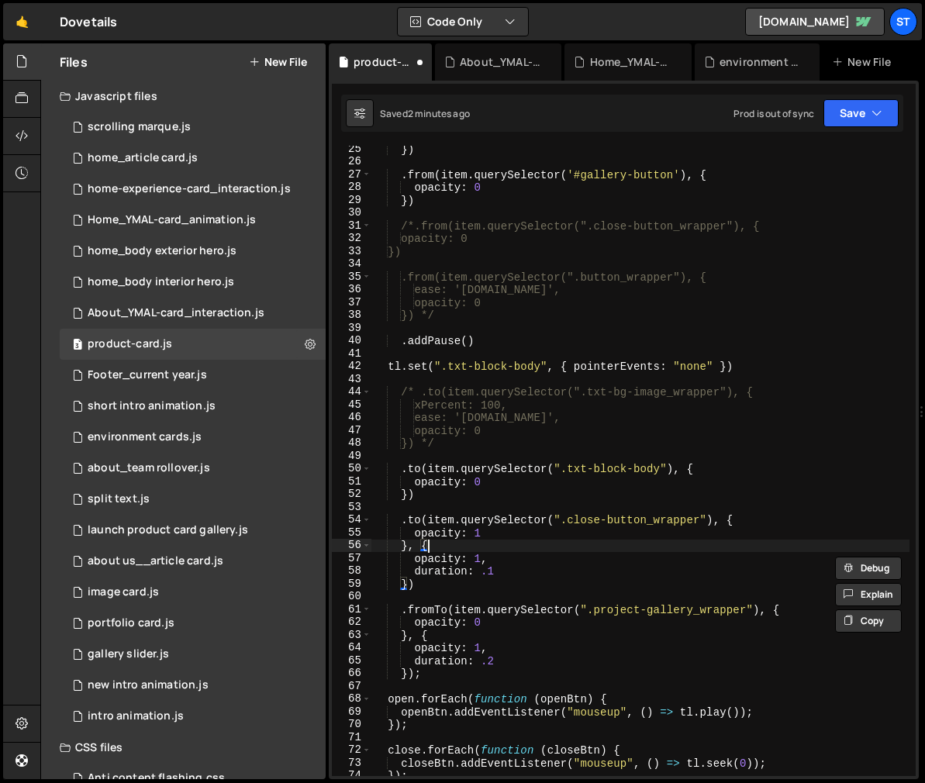
click at [431, 546] on div "}) . from ( item . querySelector ( '#gallery-button' ) , { opacity : 0 }) /*.fr…" at bounding box center [640, 471] width 538 height 656
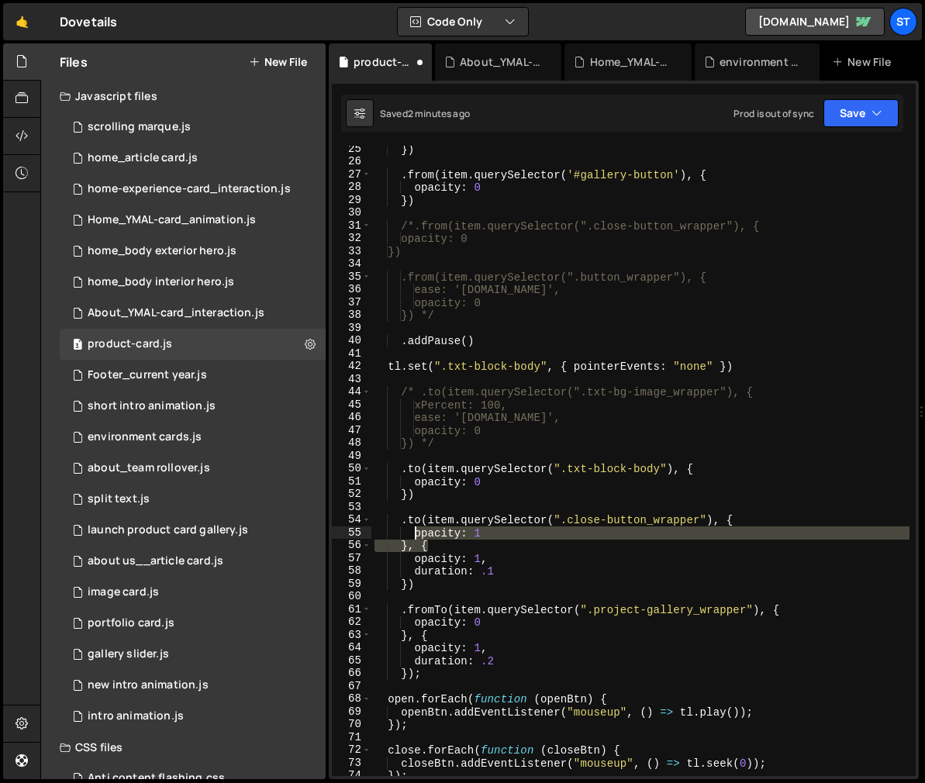
drag, startPoint x: 431, startPoint y: 546, endPoint x: 412, endPoint y: 534, distance: 23.0
click at [412, 534] on div "}) . from ( item . querySelector ( '#gallery-button' ) , { opacity : 0 }) /*.fr…" at bounding box center [640, 471] width 538 height 656
type textarea "opacity: 1 }, {"
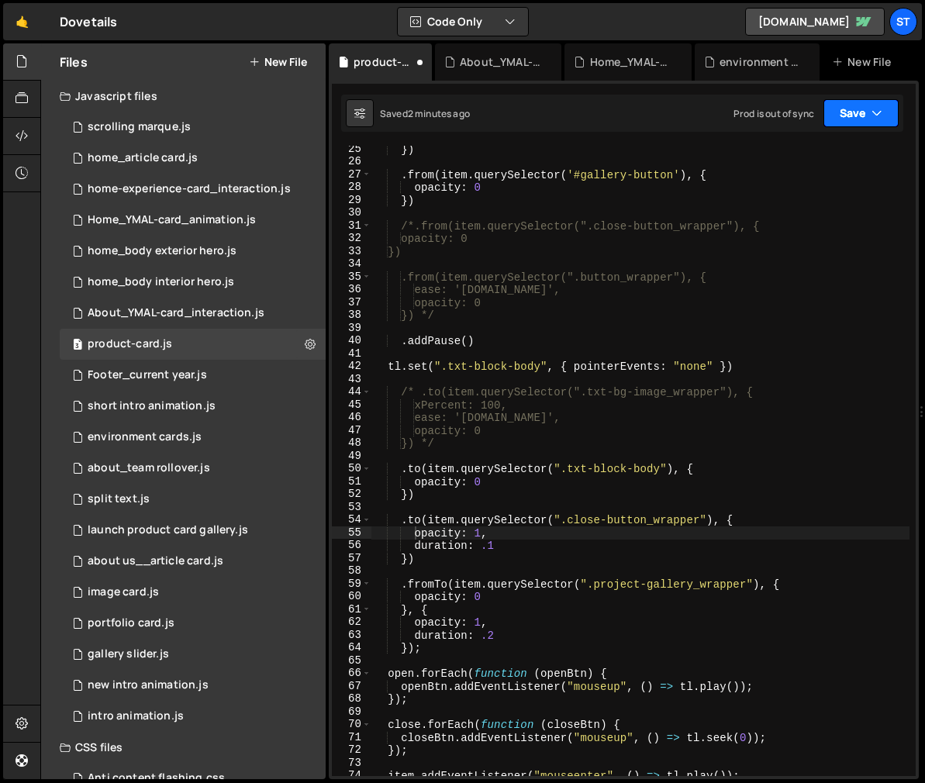
click at [875, 107] on icon "button" at bounding box center [876, 113] width 11 height 16
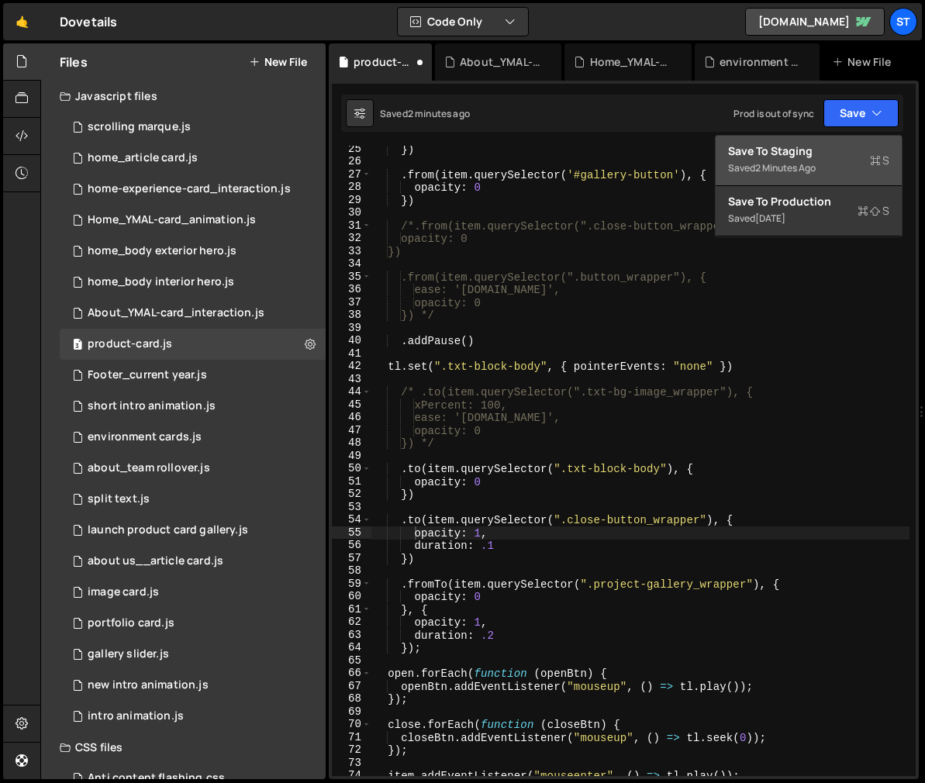
click at [797, 154] on div "Save to Staging S" at bounding box center [808, 151] width 161 height 16
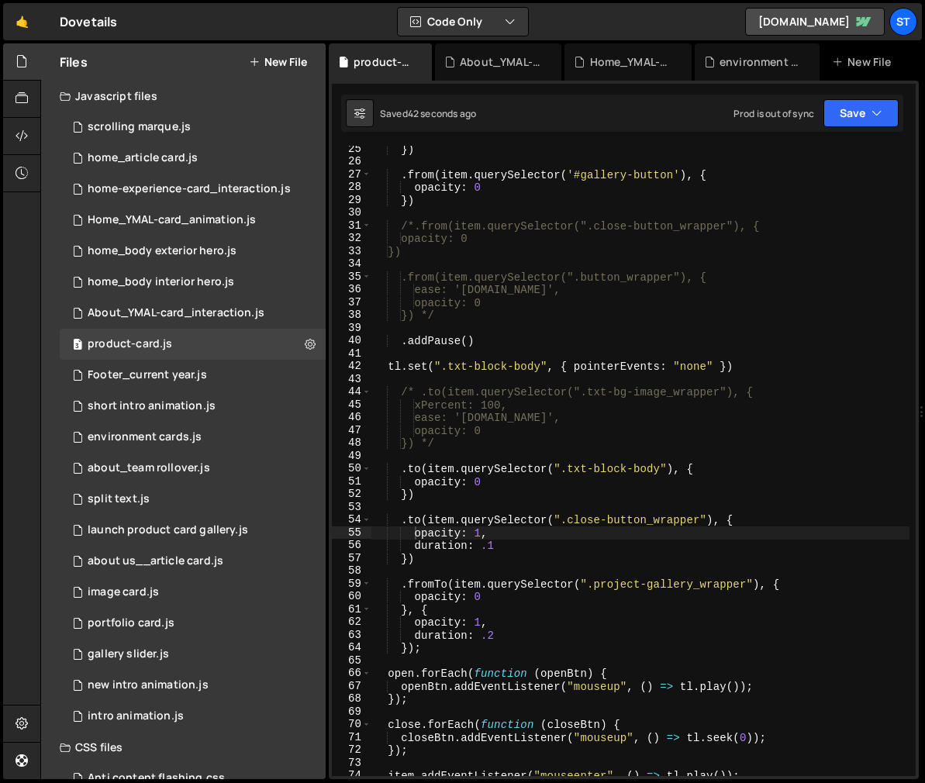
click at [506, 544] on div "}) . from ( item . querySelector ( '#gallery-button' ) , { opacity : 0 }) /*.fr…" at bounding box center [640, 471] width 538 height 656
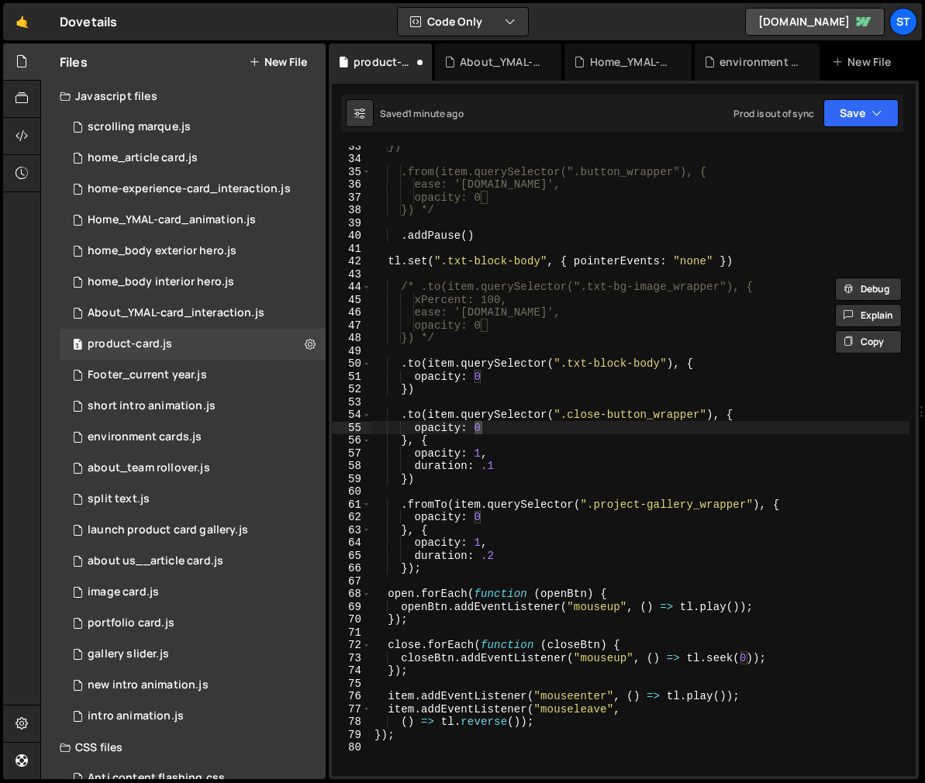
scroll to position [417, 0]
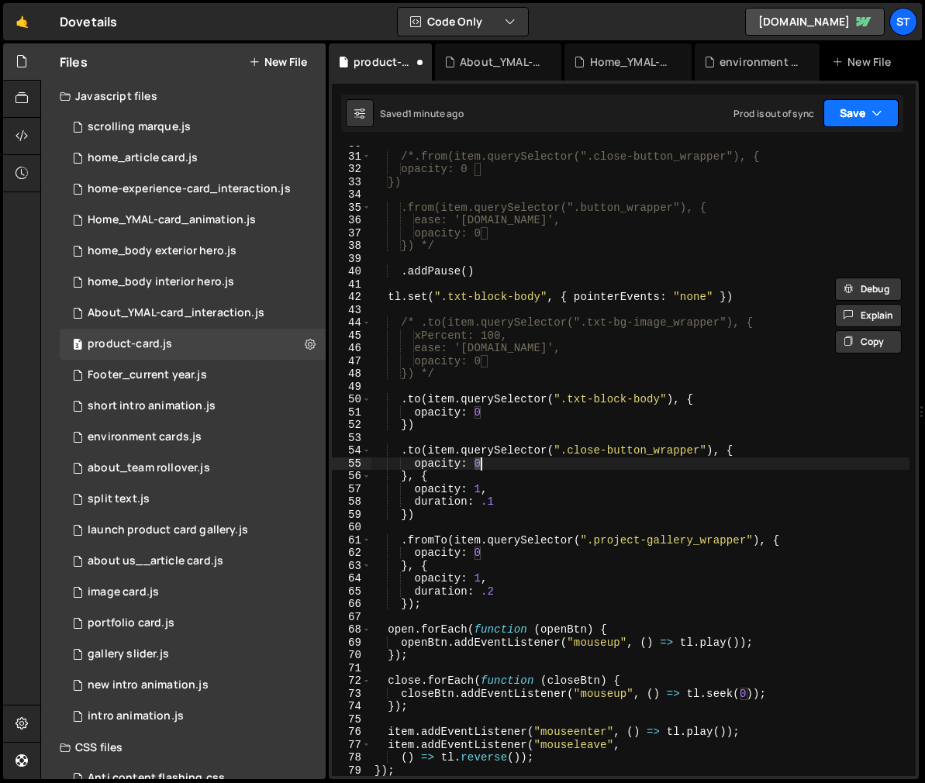
click at [877, 113] on icon "button" at bounding box center [876, 113] width 11 height 16
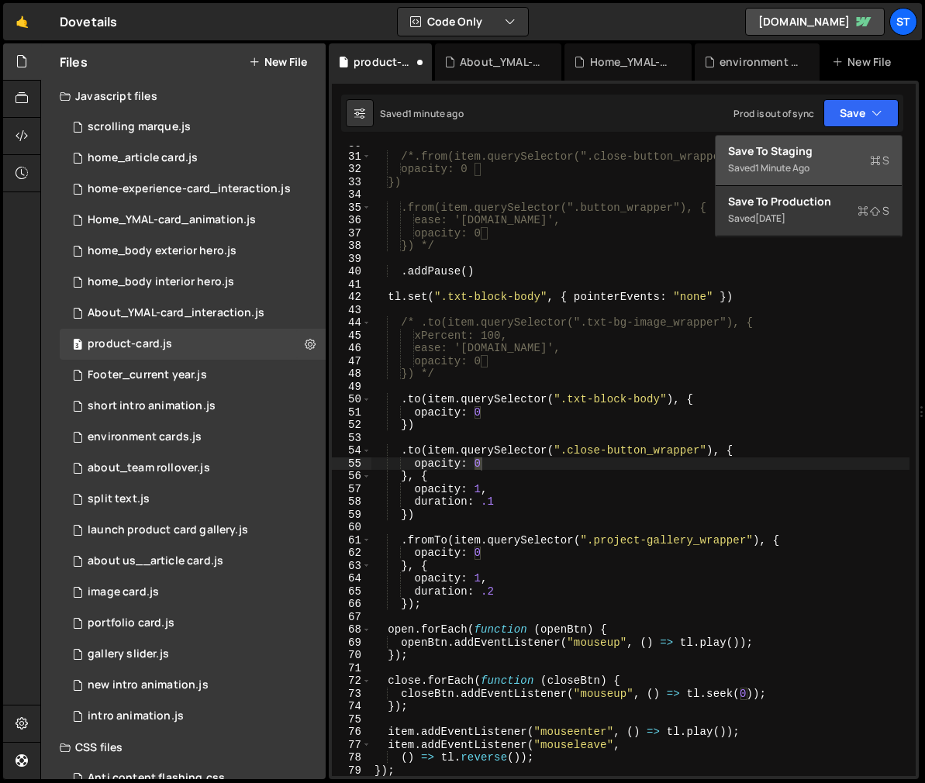
click at [816, 147] on div "Save to Staging S" at bounding box center [808, 151] width 161 height 16
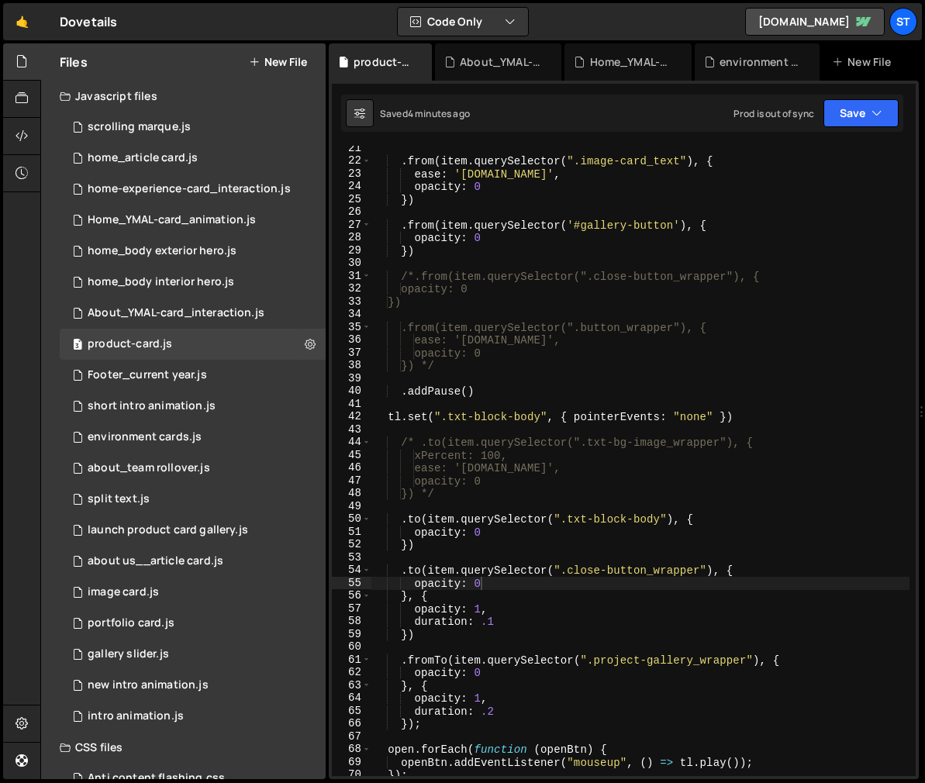
scroll to position [298, 0]
click at [870, 117] on button "Save" at bounding box center [860, 113] width 75 height 28
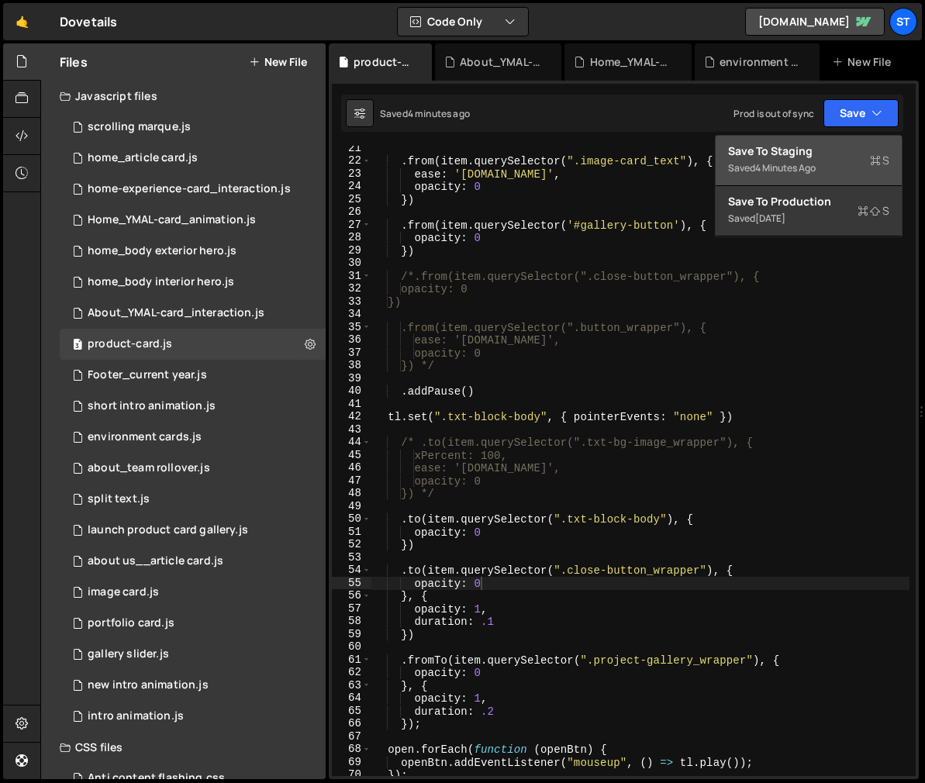
click at [787, 174] on div "4 minutes ago" at bounding box center [785, 167] width 60 height 13
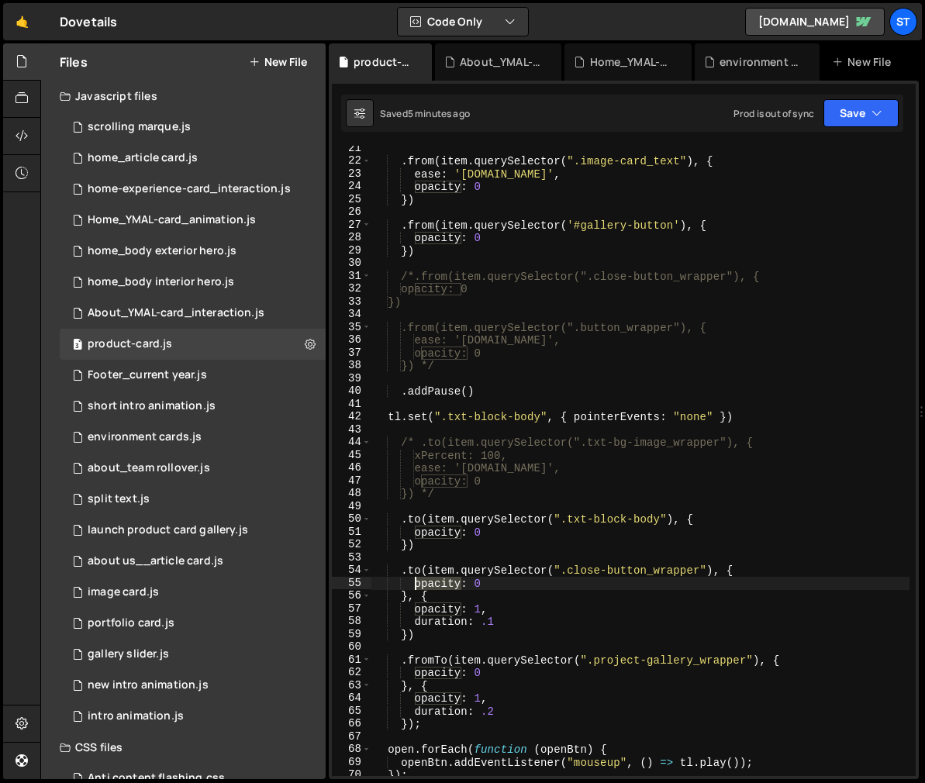
drag, startPoint x: 460, startPoint y: 583, endPoint x: 412, endPoint y: 587, distance: 47.4
click at [412, 587] on div ". from ( item . querySelector ( ".image-card_text" ) , { ease : '[DOMAIN_NAME]'…" at bounding box center [640, 470] width 538 height 656
type textarea "display: 1"
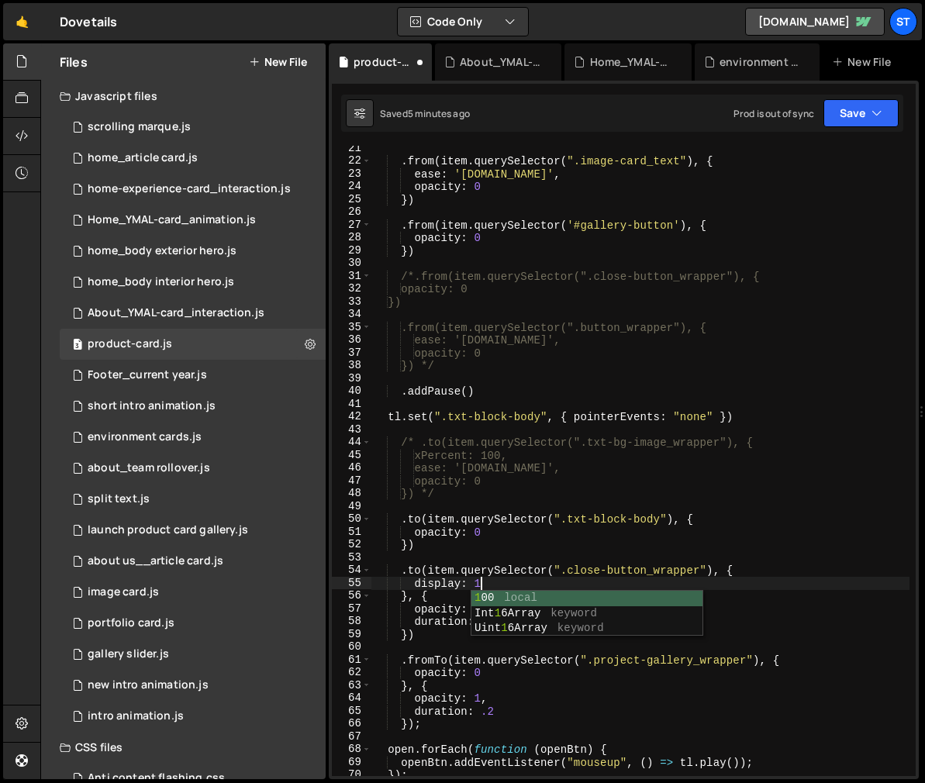
scroll to position [0, 6]
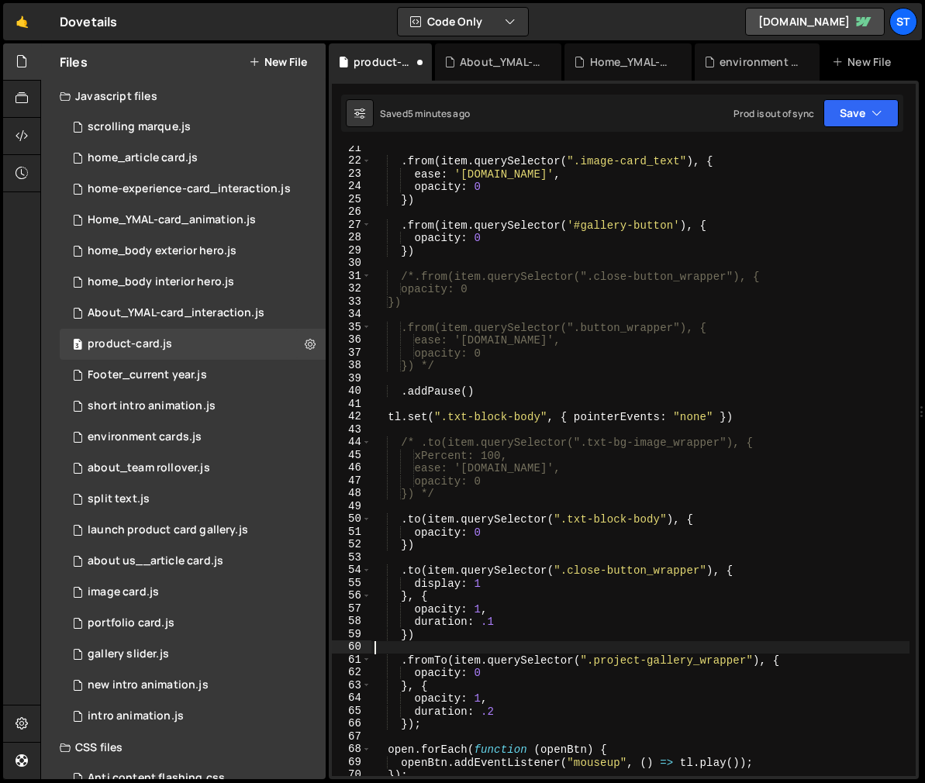
click at [426, 647] on div ". from ( item . querySelector ( ".image-card_text" ) , { ease : '[DOMAIN_NAME]'…" at bounding box center [640, 470] width 538 height 656
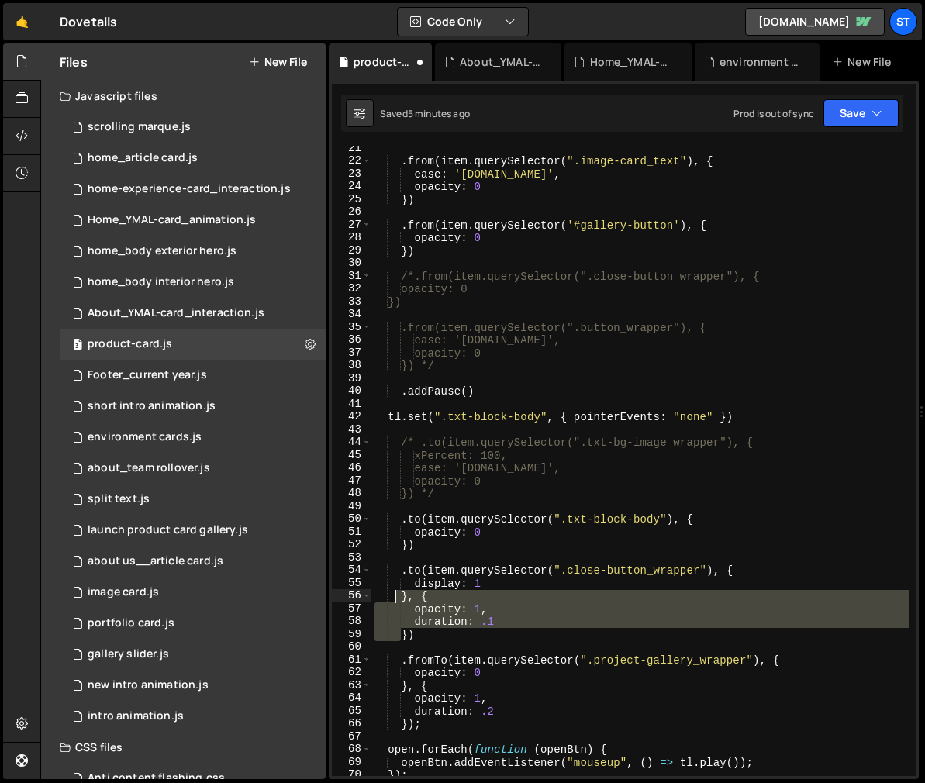
drag, startPoint x: 402, startPoint y: 631, endPoint x: 397, endPoint y: 592, distance: 39.0
click at [397, 592] on div ". from ( item . querySelector ( ".image-card_text" ) , { ease : '[DOMAIN_NAME]'…" at bounding box center [640, 470] width 538 height 656
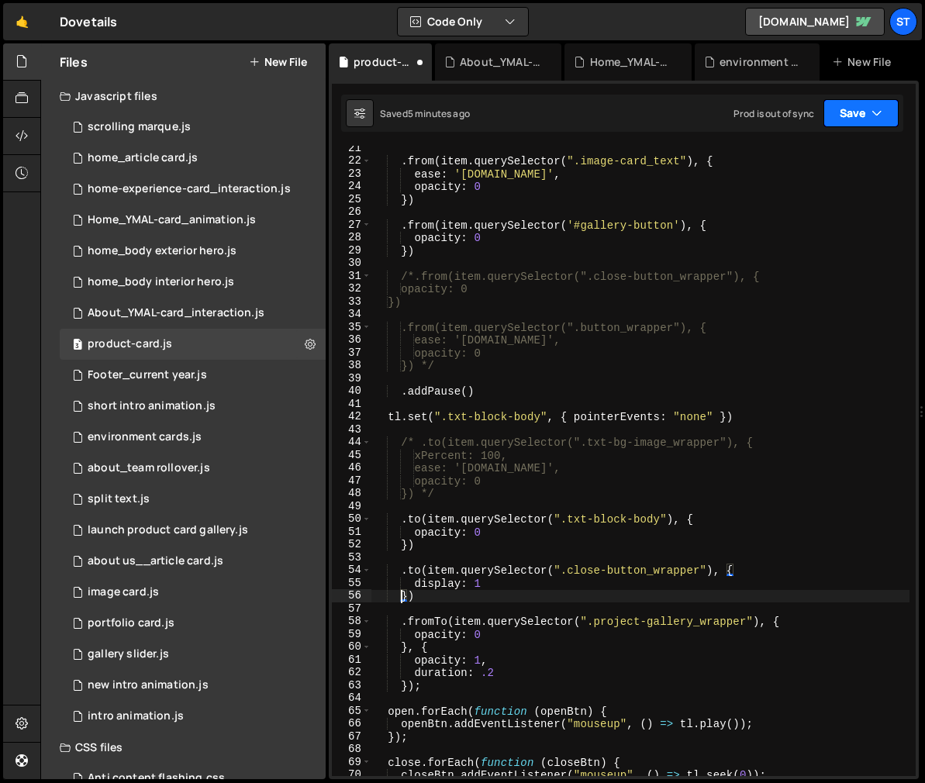
type textarea "})"
click at [874, 115] on icon "button" at bounding box center [876, 113] width 11 height 16
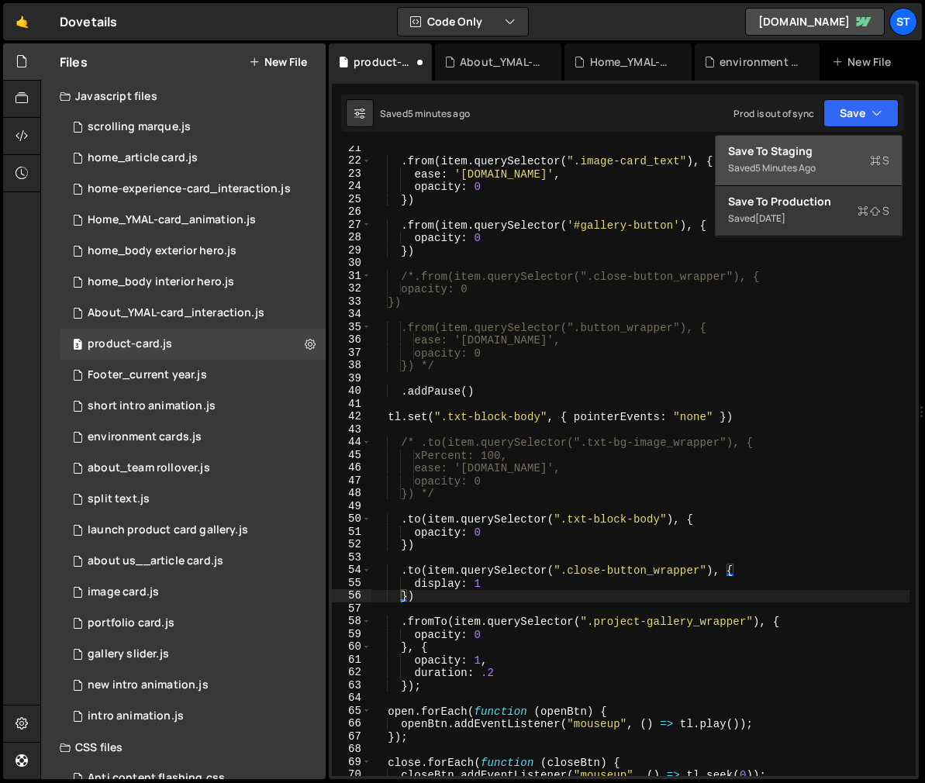
click at [804, 159] on div "Saved 5 minutes ago" at bounding box center [808, 168] width 161 height 19
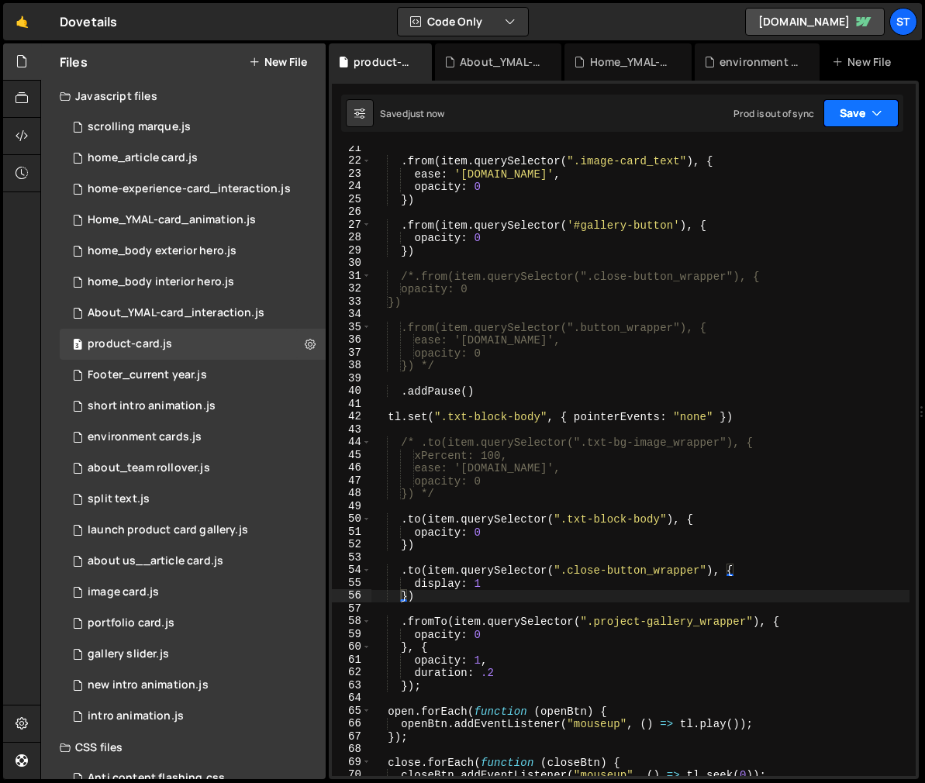
click at [868, 108] on button "Save" at bounding box center [860, 113] width 75 height 28
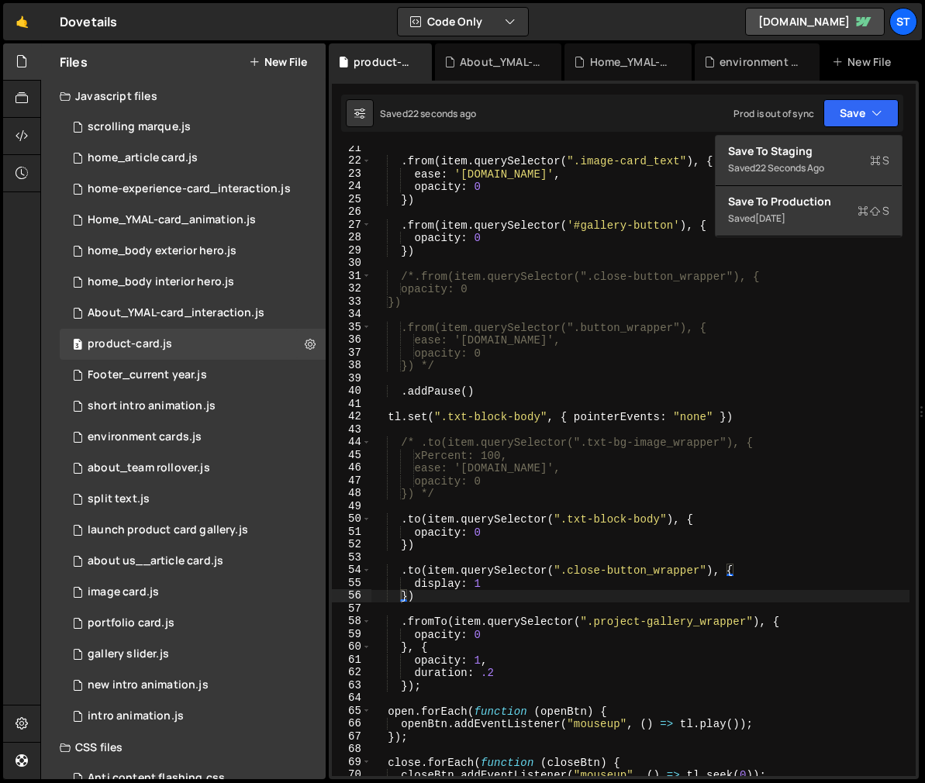
click at [805, 317] on div ". from ( item . querySelector ( ".image-card_text" ) , { ease : '[DOMAIN_NAME]'…" at bounding box center [640, 470] width 538 height 656
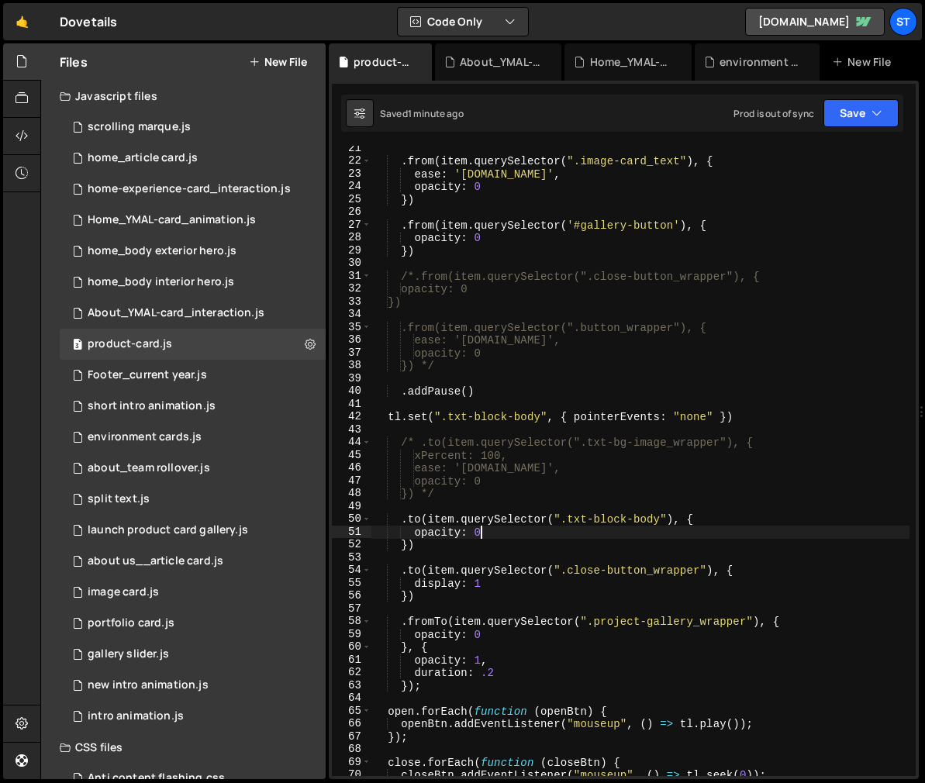
click at [480, 531] on div ". from ( item . querySelector ( ".image-card_text" ) , { ease : '[DOMAIN_NAME]'…" at bounding box center [640, 470] width 538 height 656
type textarea "opacity: 0,"
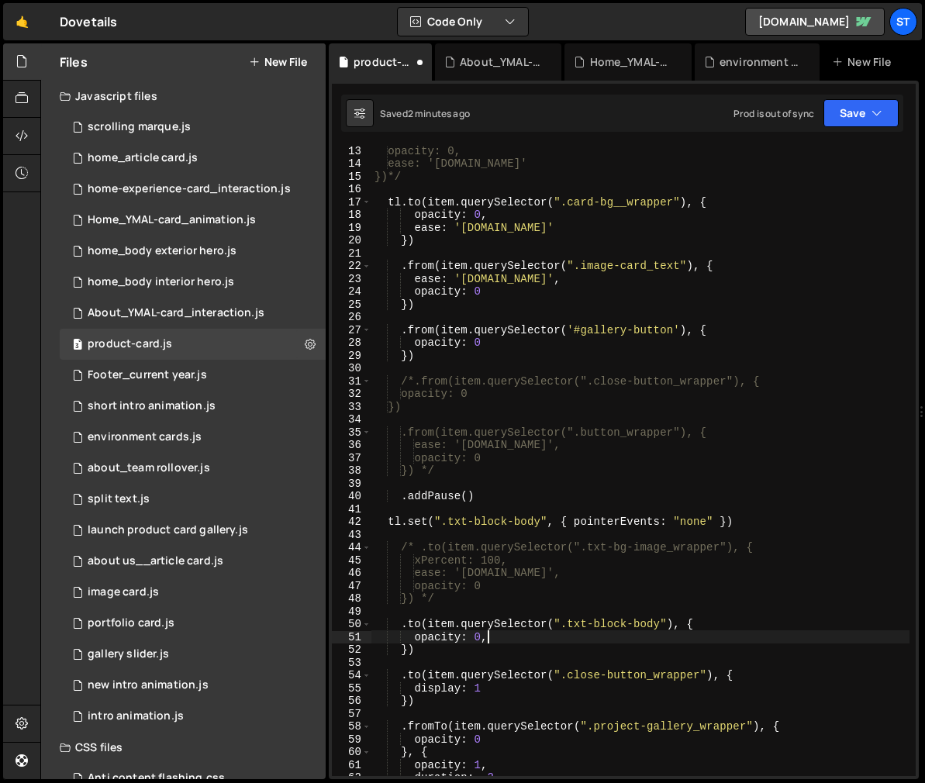
scroll to position [143, 0]
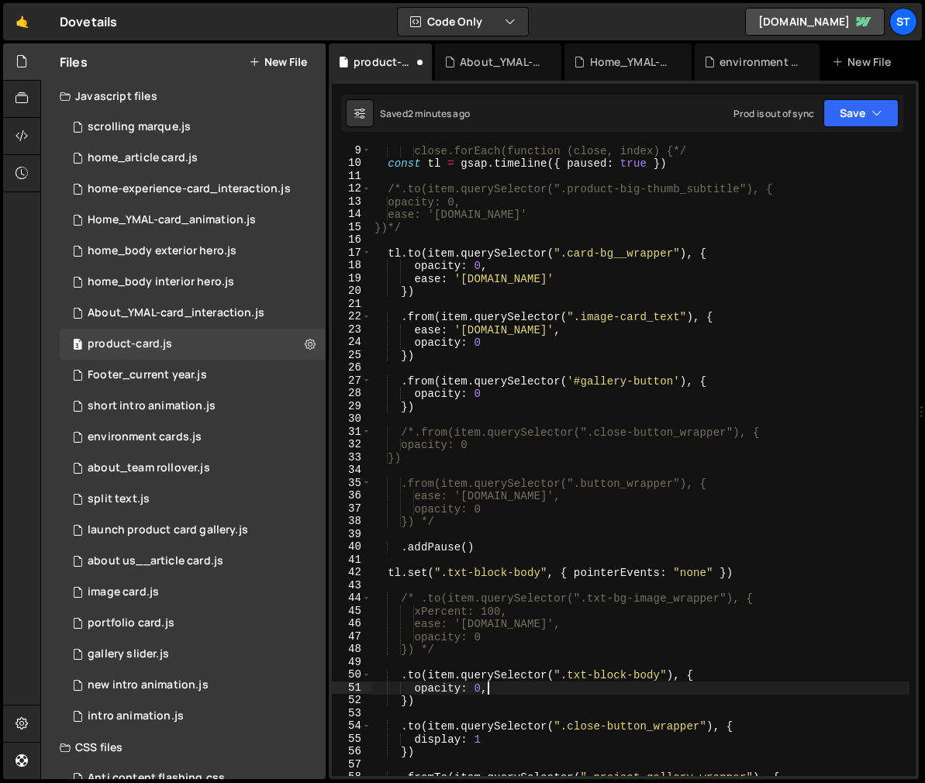
click at [434, 316] on div "close.forEach(function (close, index) {*/ const tl = gsap . timeline ({ paused …" at bounding box center [640, 472] width 538 height 656
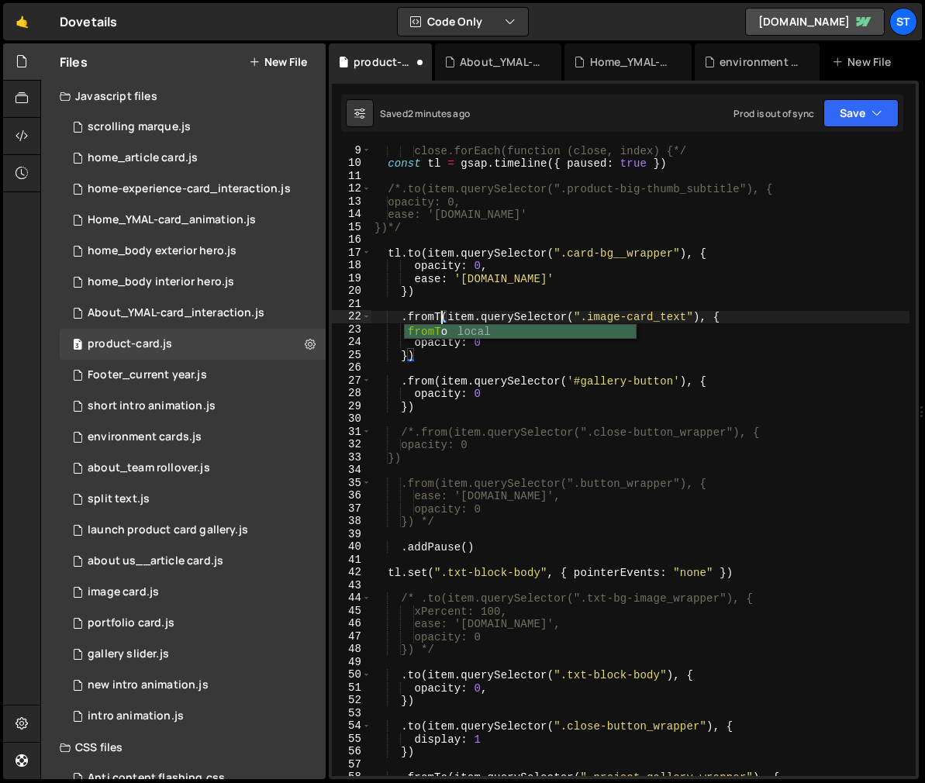
scroll to position [0, 5]
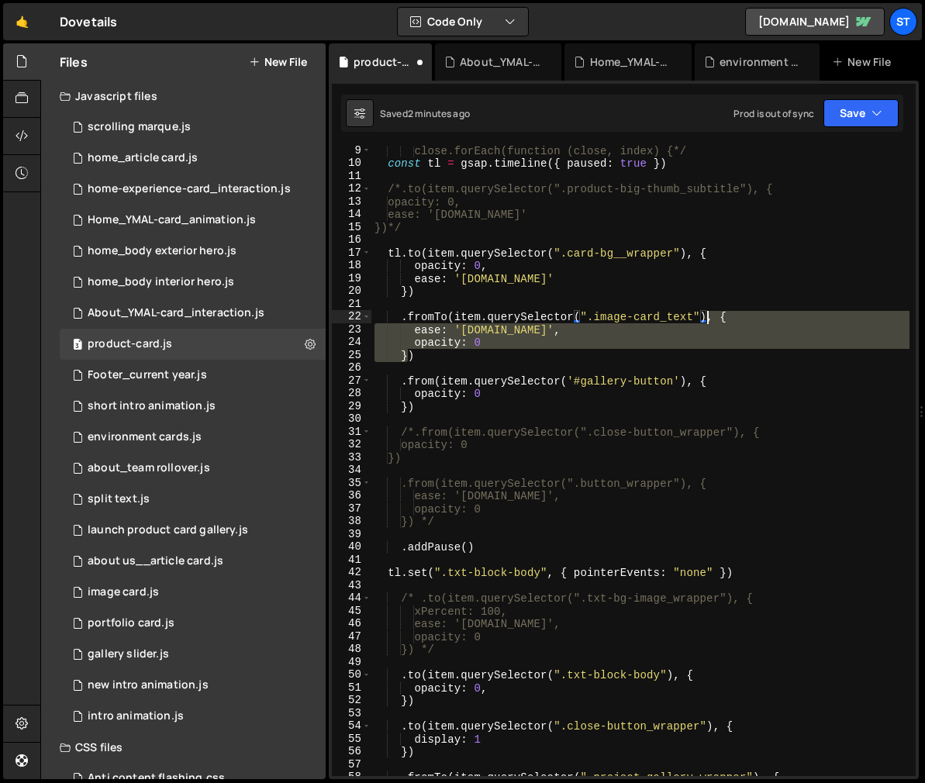
drag, startPoint x: 407, startPoint y: 354, endPoint x: 707, endPoint y: 311, distance: 303.1
click at [707, 311] on div "close.forEach(function (close, index) {*/ const tl = gsap . timeline ({ paused …" at bounding box center [640, 472] width 538 height 656
click at [480, 345] on div "close.forEach(function (close, index) {*/ const tl = gsap . timeline ({ paused …" at bounding box center [640, 461] width 538 height 630
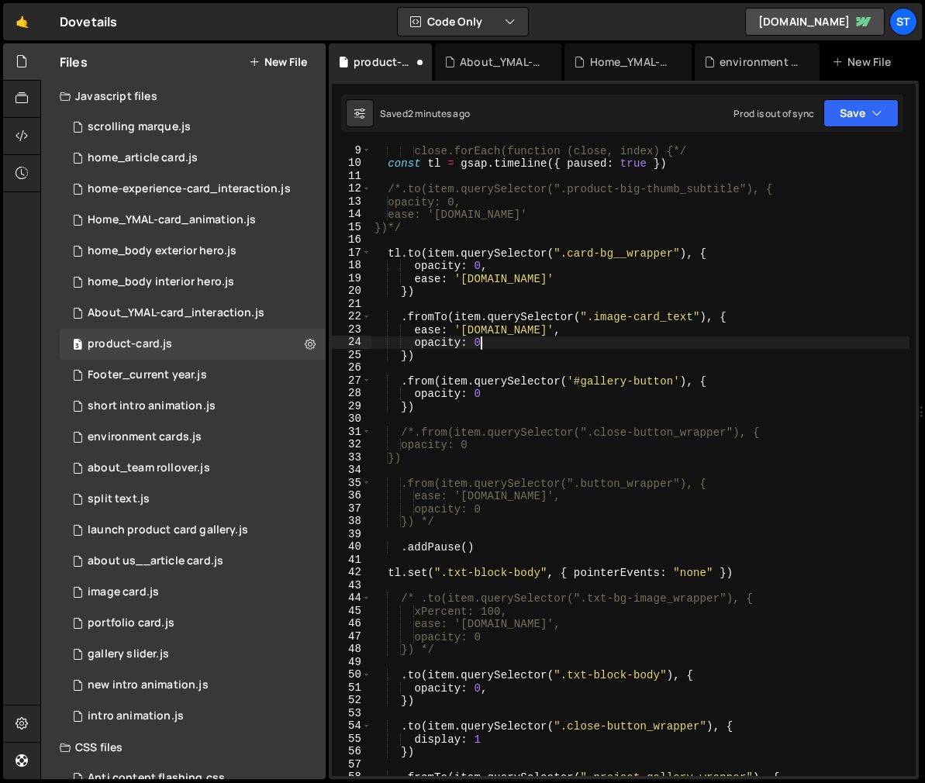
click at [406, 355] on div "close.forEach(function (close, index) {*/ const tl = gsap . timeline ({ paused …" at bounding box center [640, 472] width 538 height 656
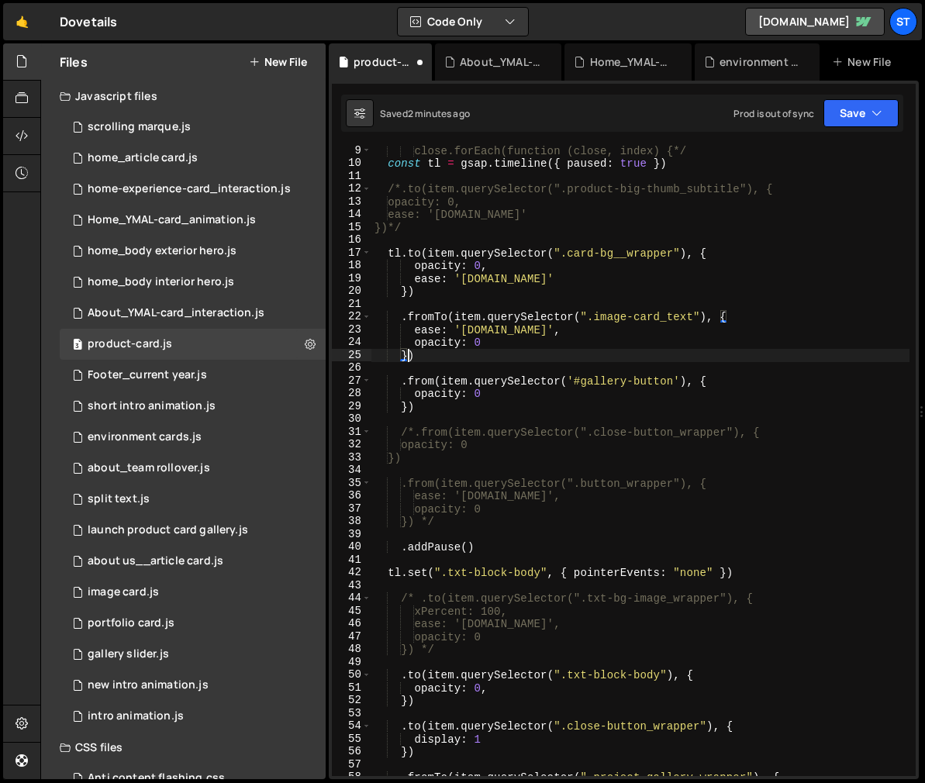
scroll to position [0, 2]
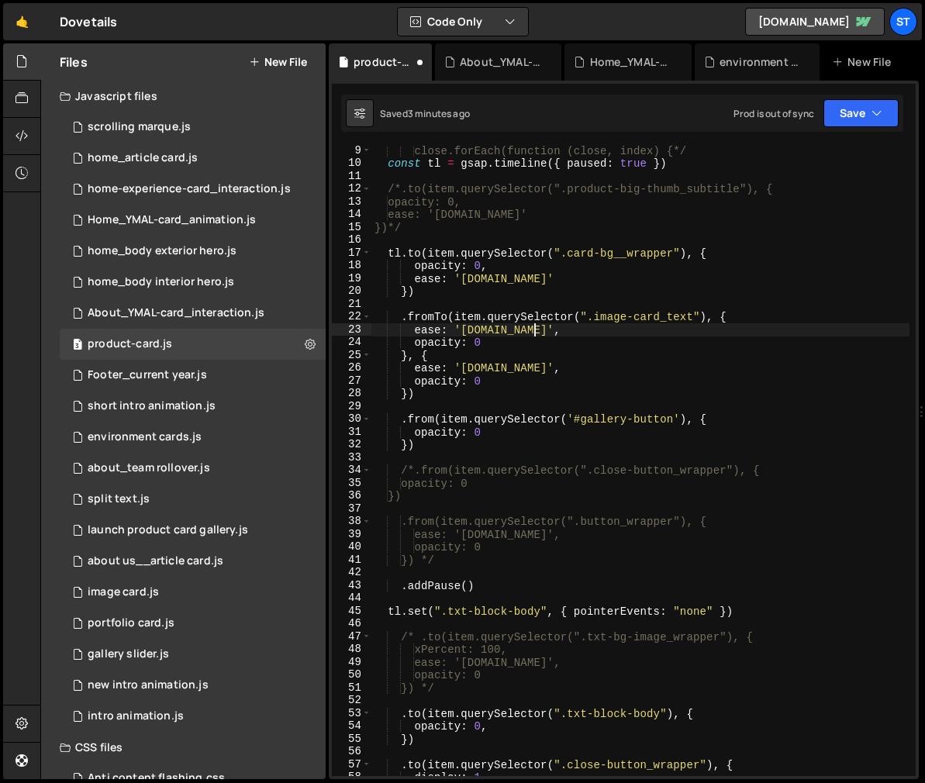
click at [532, 331] on div "close.forEach(function (close, index) {*/ const tl = gsap . timeline ({ paused …" at bounding box center [640, 472] width 538 height 656
drag, startPoint x: 413, startPoint y: 343, endPoint x: 414, endPoint y: 332, distance: 10.9
click at [414, 332] on div "close.forEach(function (close, index) {*/ const tl = gsap . timeline ({ paused …" at bounding box center [640, 472] width 538 height 656
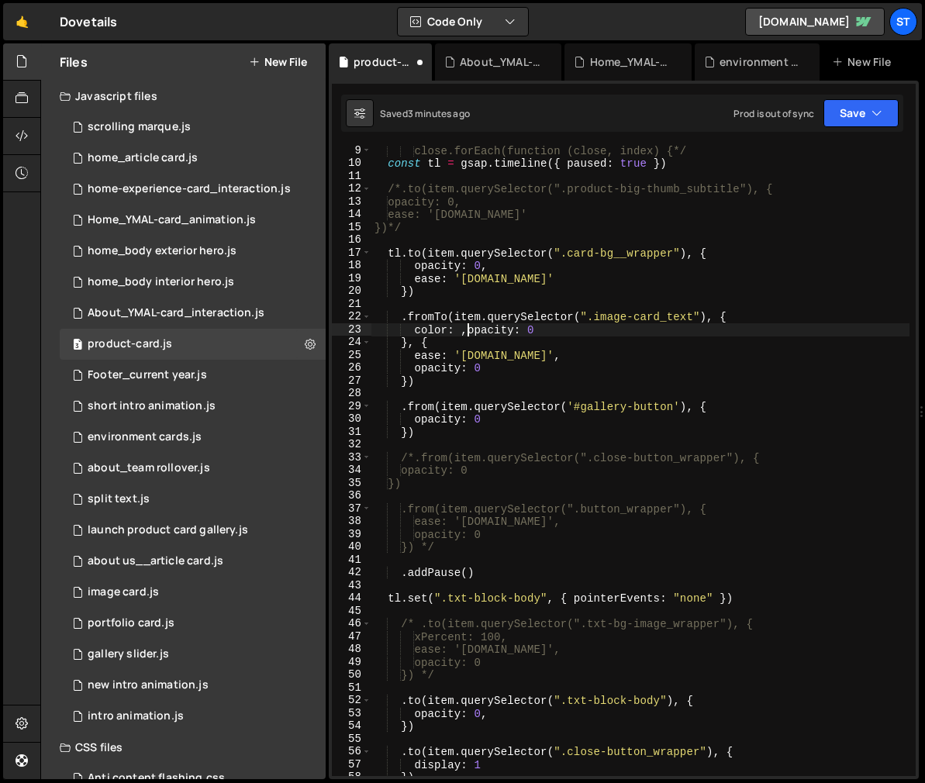
scroll to position [0, 3]
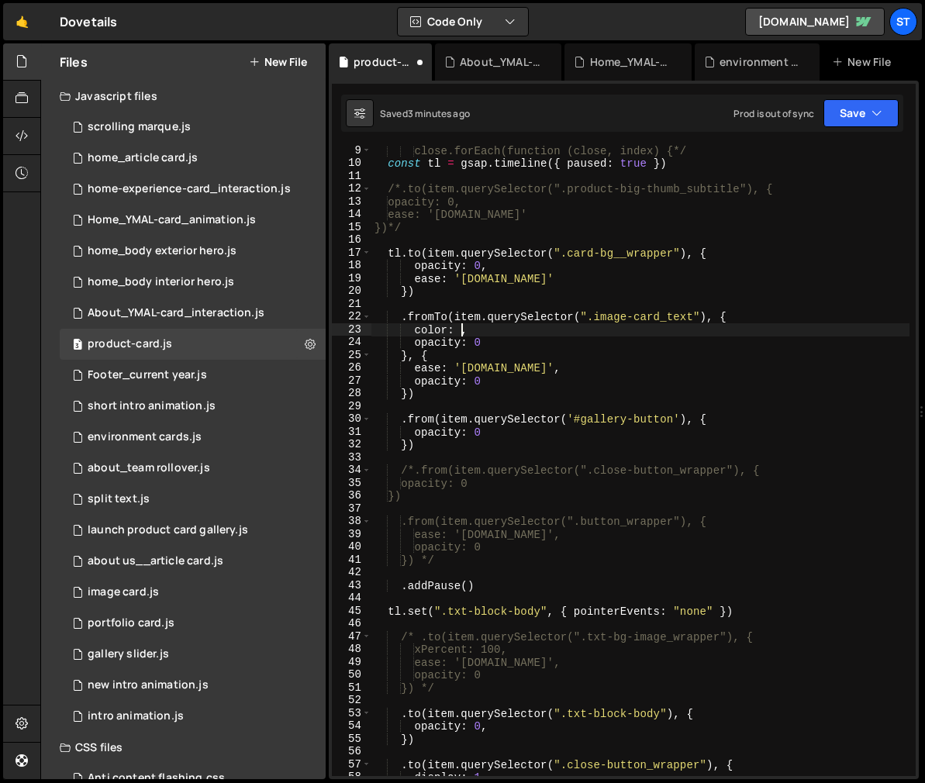
click at [458, 329] on div "close.forEach(function (close, index) {*/ const tl = gsap . timeline ({ paused …" at bounding box center [640, 472] width 538 height 656
paste textarea "var(--_color---secondary--warm-grey)"
click at [718, 327] on div "close.forEach(function (close, index) {*/ const tl = gsap . timeline ({ paused …" at bounding box center [640, 472] width 538 height 656
drag, startPoint x: 721, startPoint y: 331, endPoint x: 415, endPoint y: 333, distance: 306.2
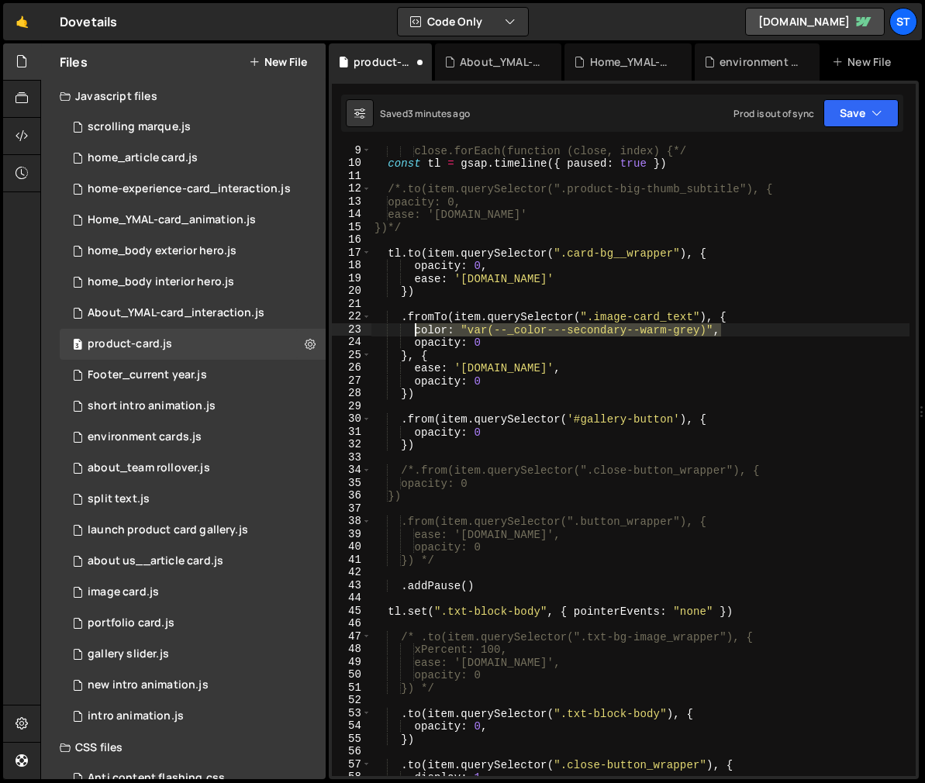
click at [415, 333] on div "close.forEach(function (close, index) {*/ const tl = gsap . timeline ({ paused …" at bounding box center [640, 472] width 538 height 656
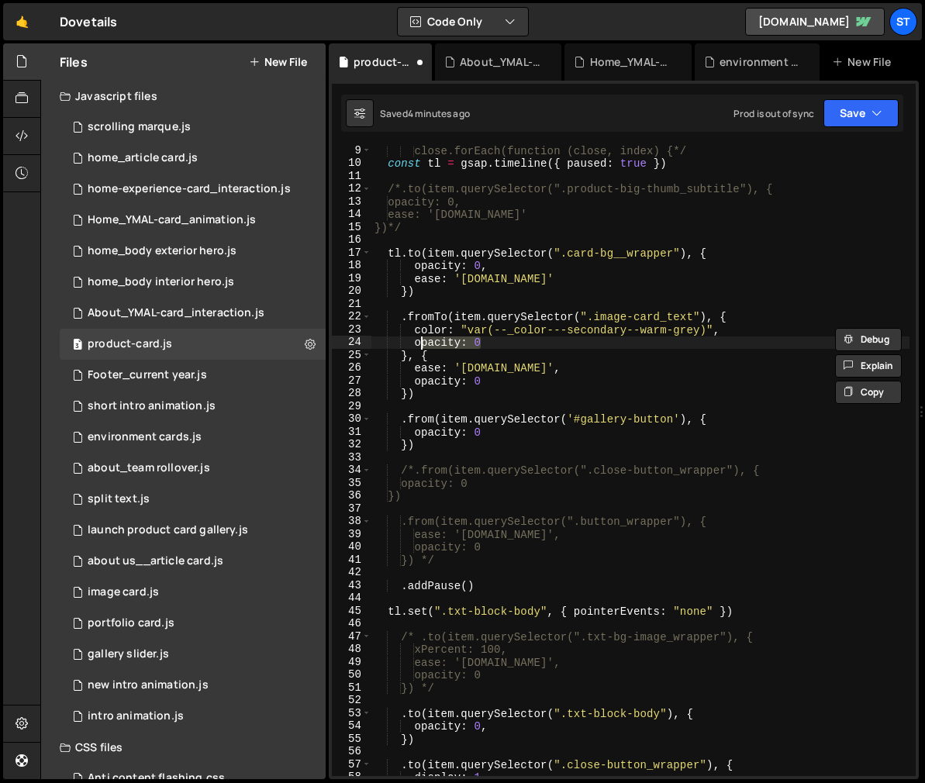
drag, startPoint x: 496, startPoint y: 347, endPoint x: 418, endPoint y: 343, distance: 78.4
click at [418, 343] on div "close.forEach(function (close, index) {*/ const tl = gsap . timeline ({ paused …" at bounding box center [640, 472] width 538 height 656
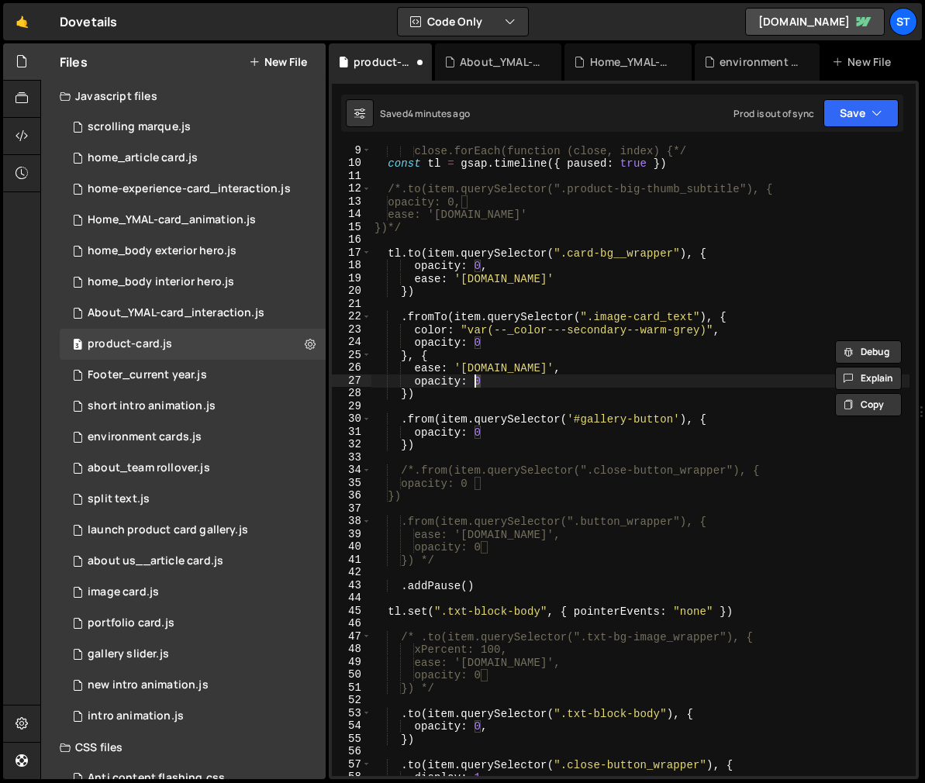
click at [477, 379] on div "close.forEach(function (close, index) {*/ const tl = gsap . timeline ({ paused …" at bounding box center [640, 472] width 538 height 656
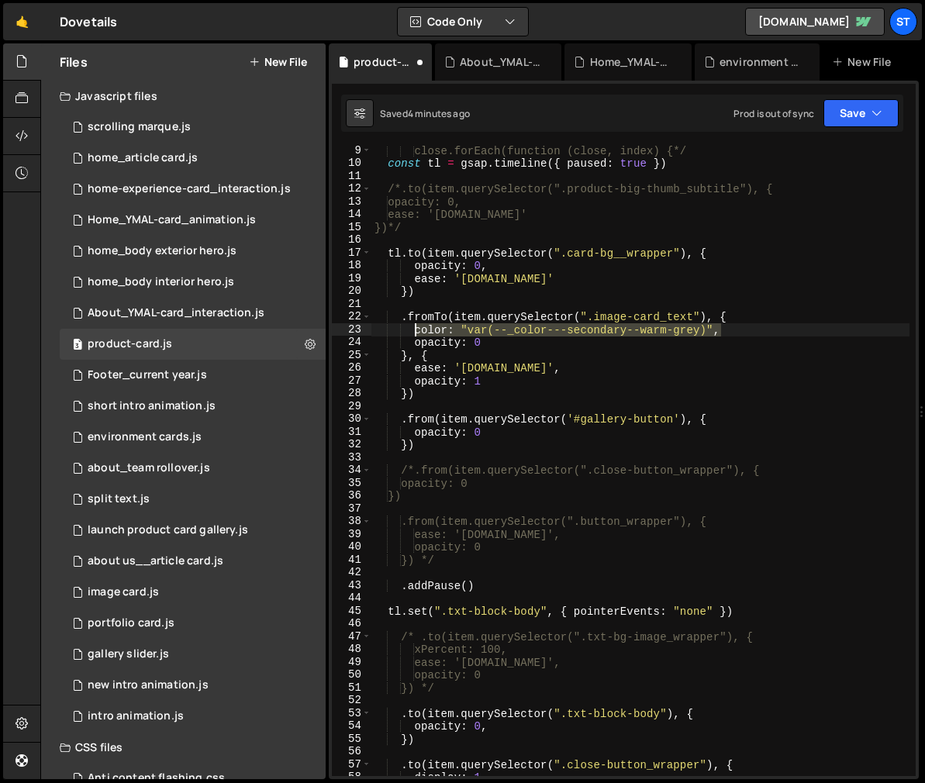
drag, startPoint x: 723, startPoint y: 329, endPoint x: 412, endPoint y: 333, distance: 310.8
click at [412, 333] on div "close.forEach(function (close, index) {*/ const tl = gsap . timeline ({ paused …" at bounding box center [640, 472] width 538 height 656
click at [413, 384] on div "close.forEach(function (close, index) {*/ const tl = gsap . timeline ({ paused …" at bounding box center [640, 472] width 538 height 656
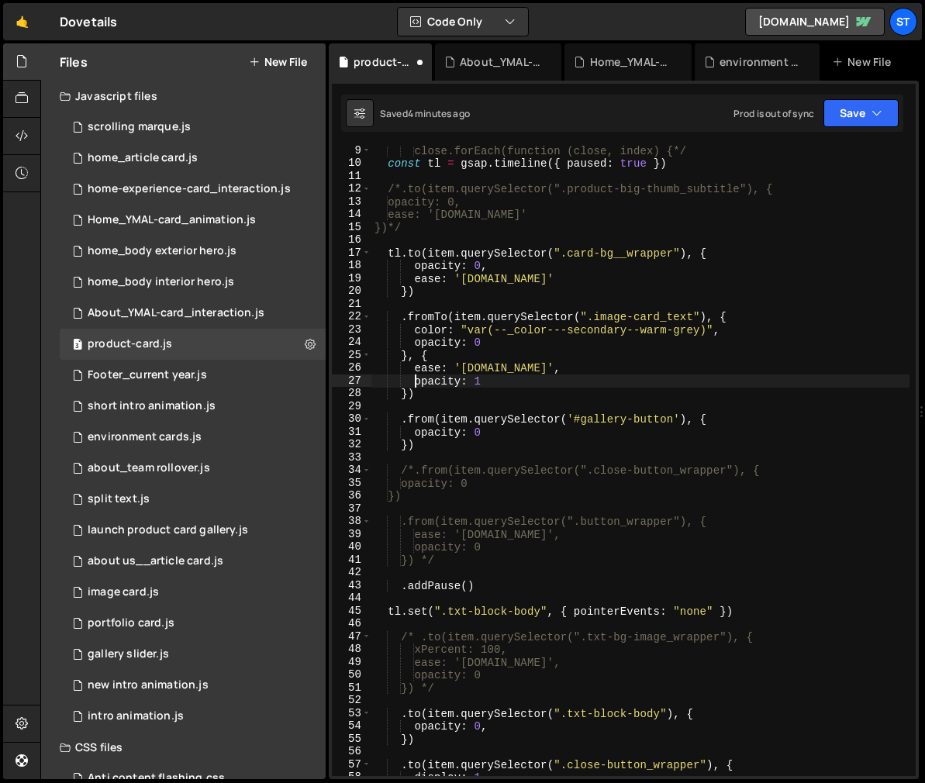
paste textarea "color: "var(--_color---secondary--warm-grey)","
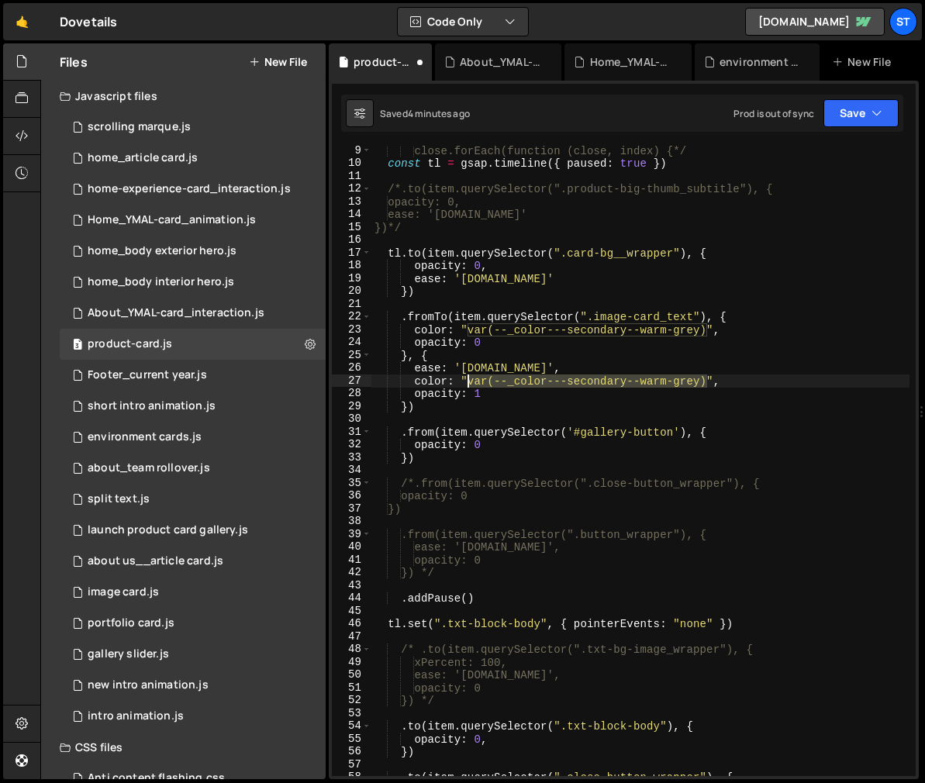
drag, startPoint x: 706, startPoint y: 381, endPoint x: 469, endPoint y: 377, distance: 237.2
click at [469, 377] on div "close.forEach(function (close, index) {*/ const tl = gsap . timeline ({ paused …" at bounding box center [640, 472] width 538 height 656
paste textarea "primary--blue"
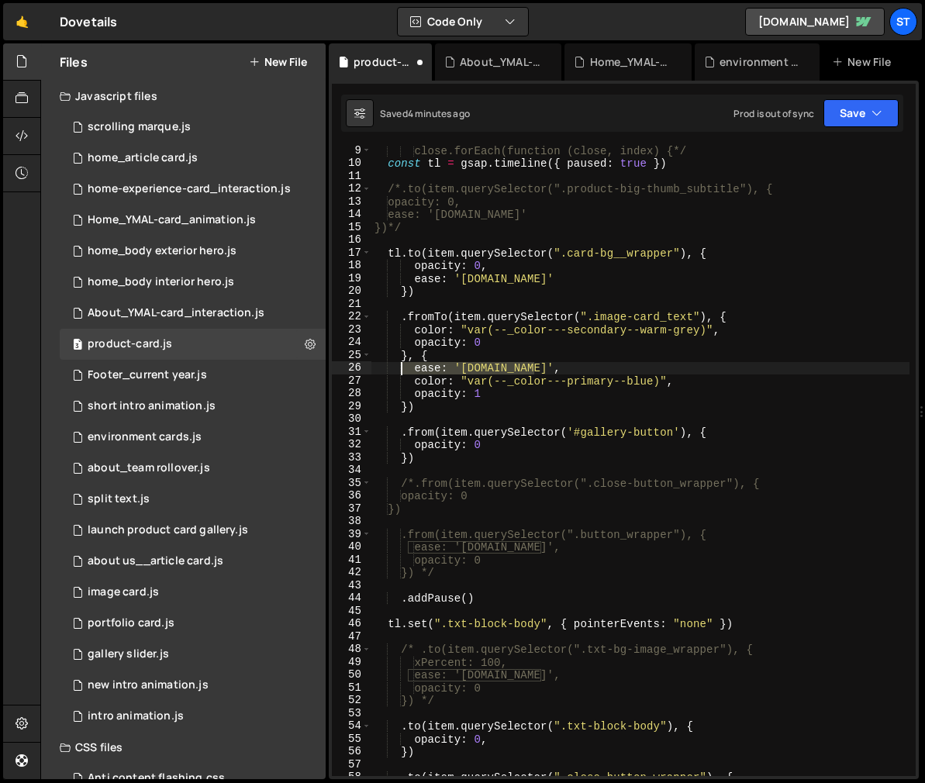
drag, startPoint x: 539, startPoint y: 371, endPoint x: 404, endPoint y: 367, distance: 134.9
click at [404, 367] on div "close.forEach(function (close, index) {*/ const tl = gsap . timeline ({ paused …" at bounding box center [640, 472] width 538 height 656
type textarea "ease: '[DOMAIN_NAME]',"
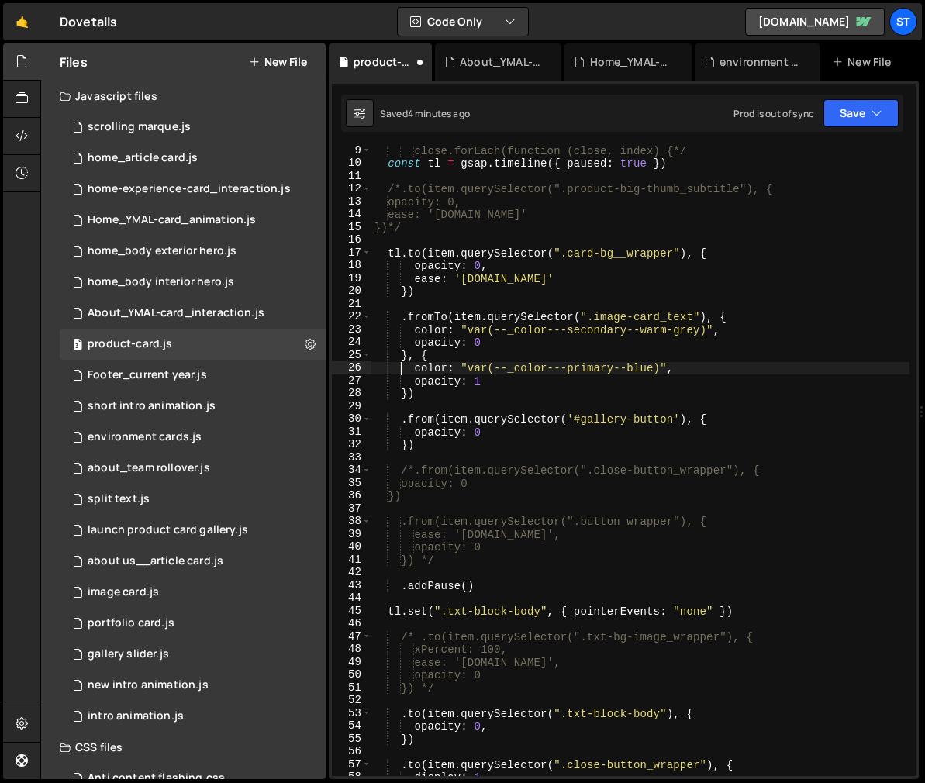
click at [525, 382] on div "close.forEach(function (close, index) {*/ const tl = gsap . timeline ({ paused …" at bounding box center [640, 472] width 538 height 656
type textarea "opacity: 1,"
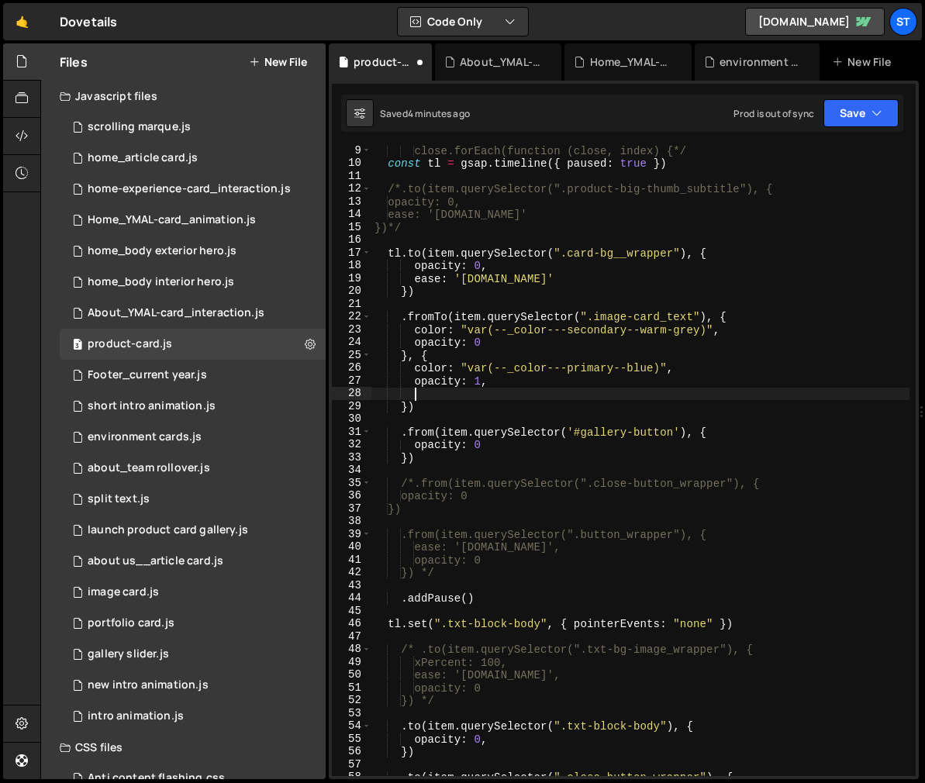
scroll to position [0, 2]
paste textarea "ease: '[DOMAIN_NAME]',"
click at [531, 398] on div "close.forEach(function (close, index) {*/ const tl = gsap . timeline ({ paused …" at bounding box center [640, 472] width 538 height 656
click at [874, 113] on icon "button" at bounding box center [876, 113] width 11 height 16
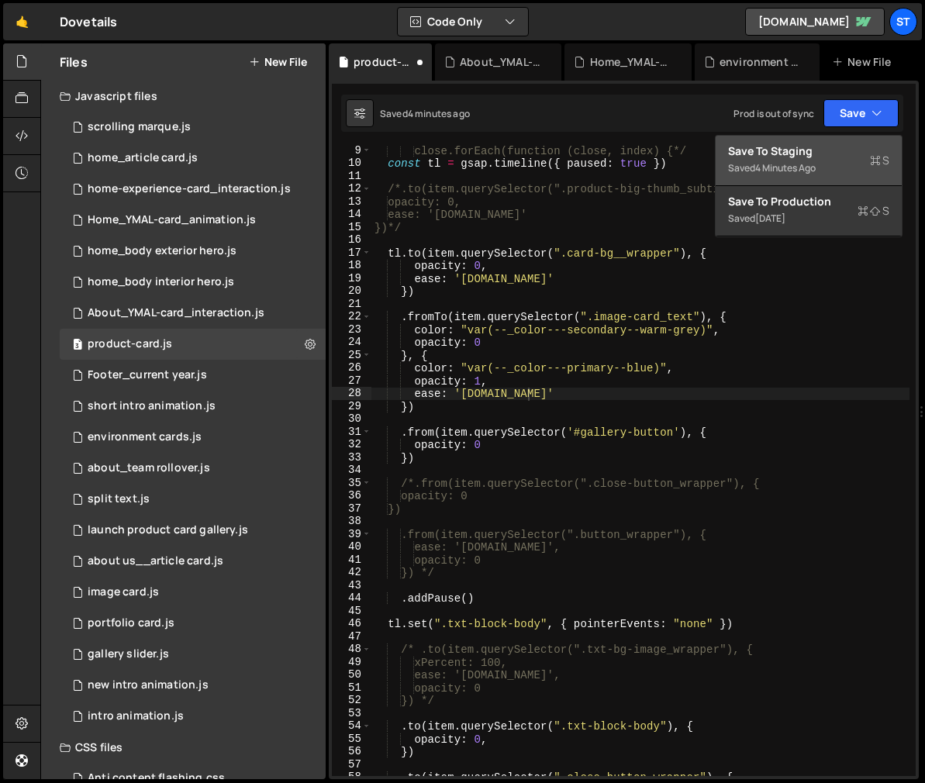
click at [808, 158] on div "Save to Staging S" at bounding box center [808, 151] width 161 height 16
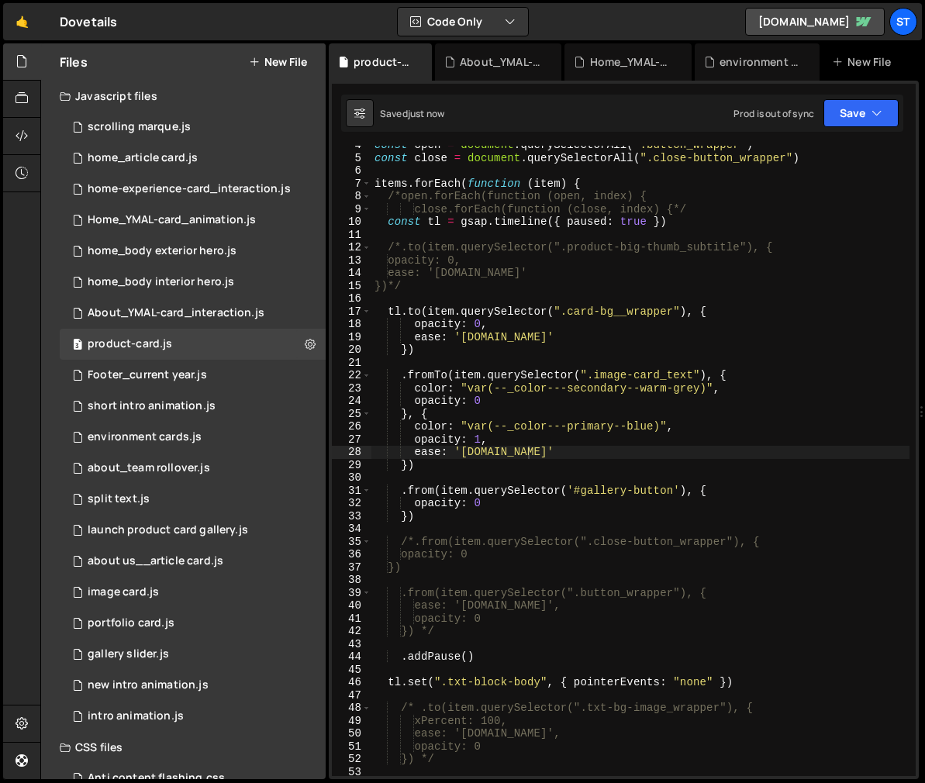
scroll to position [75, 0]
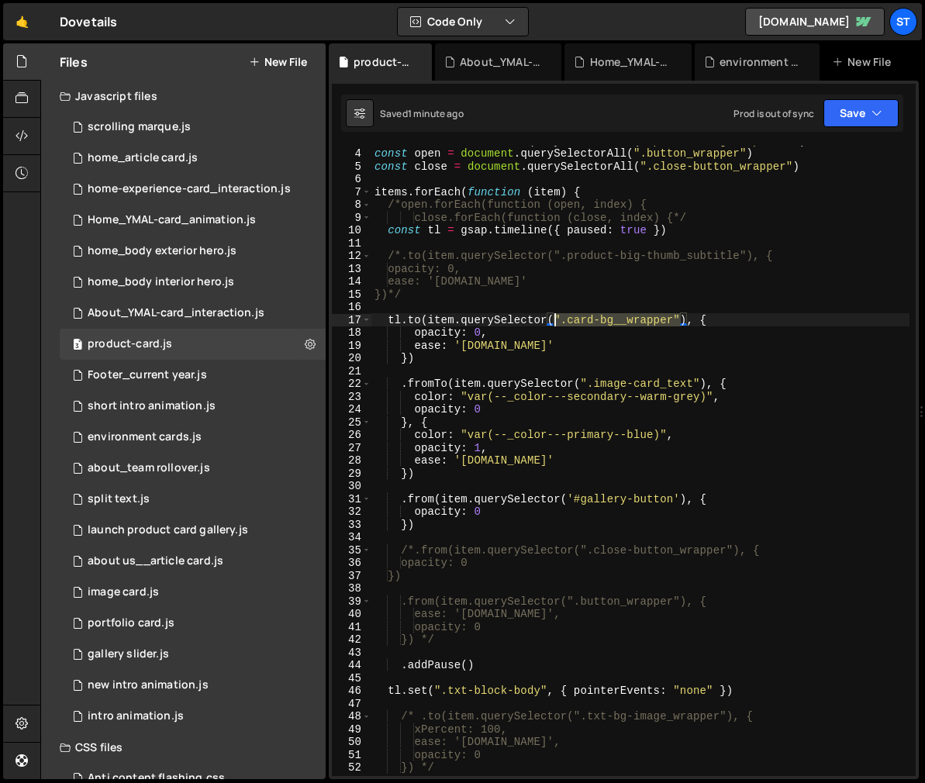
drag, startPoint x: 681, startPoint y: 317, endPoint x: 557, endPoint y: 317, distance: 124.0
click at [557, 317] on div "const items = document . querySelectorAll ( ".product-big_component" ) const op…" at bounding box center [640, 462] width 538 height 656
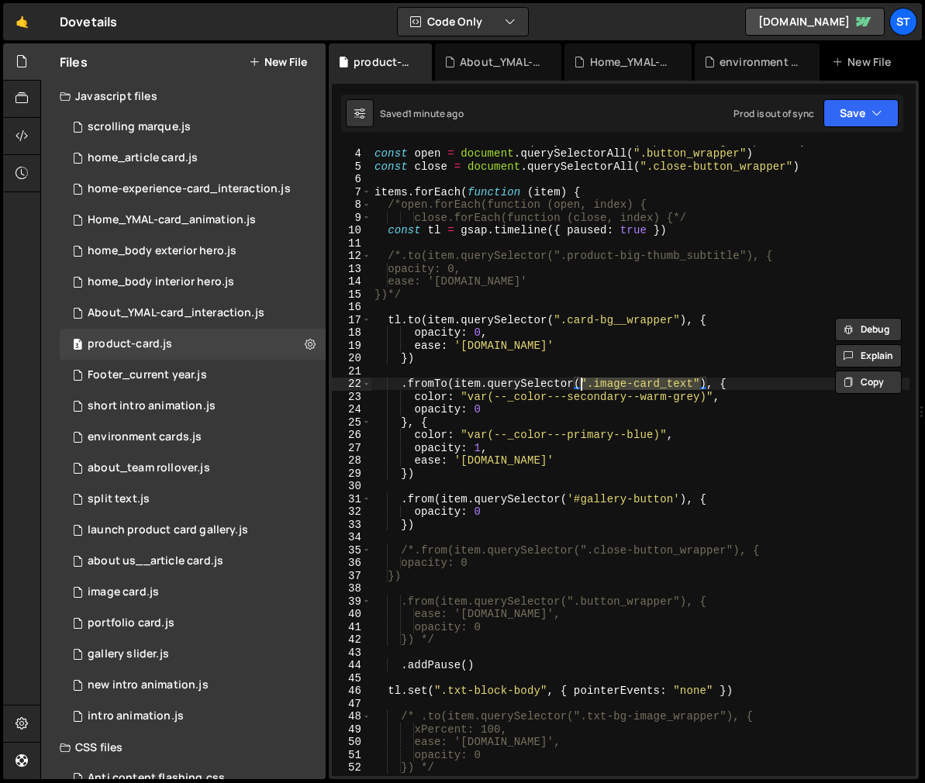
drag, startPoint x: 700, startPoint y: 381, endPoint x: 579, endPoint y: 381, distance: 120.9
click at [579, 381] on div "const items = document . querySelectorAll ( ".product-big_component" ) const op…" at bounding box center [640, 462] width 538 height 656
paste textarea "def-card-body-text'"
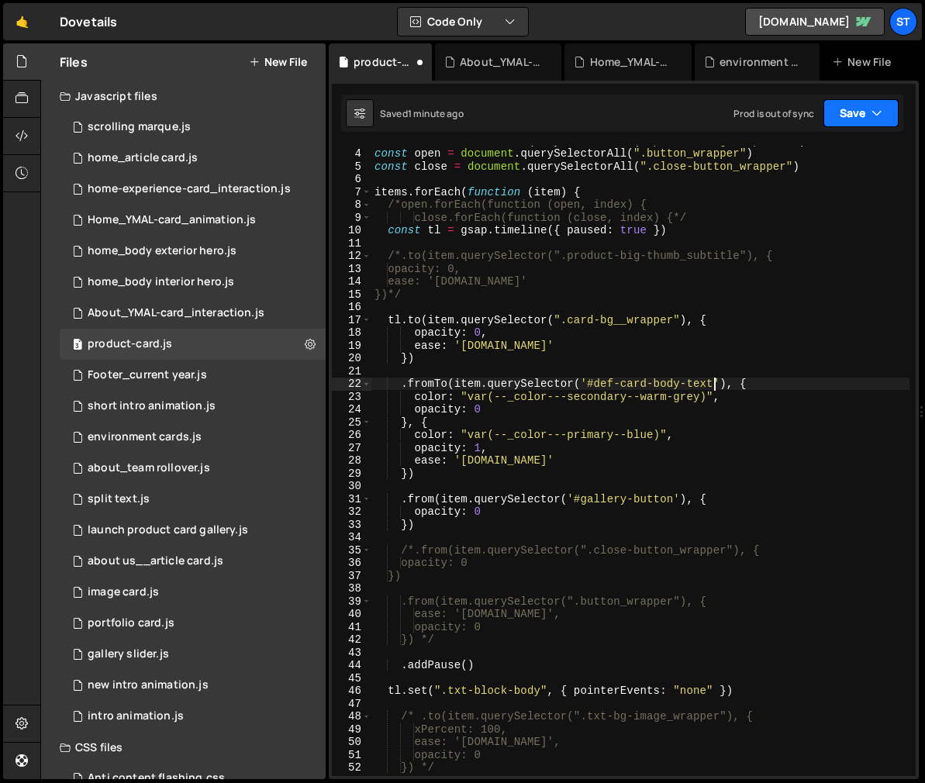
click at [878, 113] on icon "button" at bounding box center [876, 113] width 11 height 16
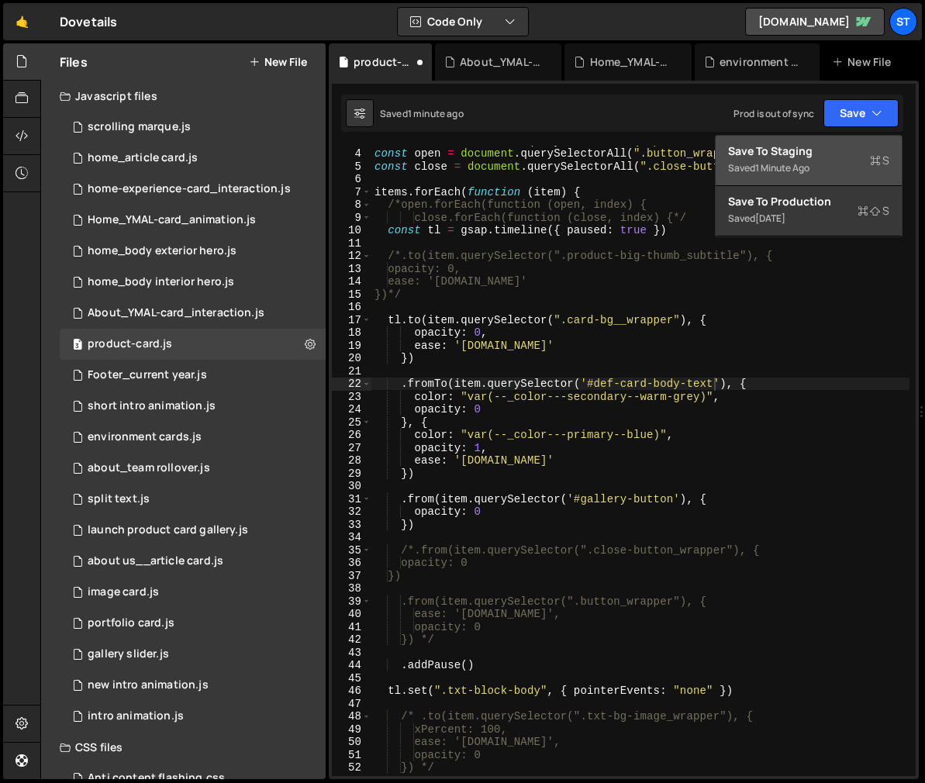
click at [799, 160] on div "Saved 1 minute ago" at bounding box center [808, 168] width 161 height 19
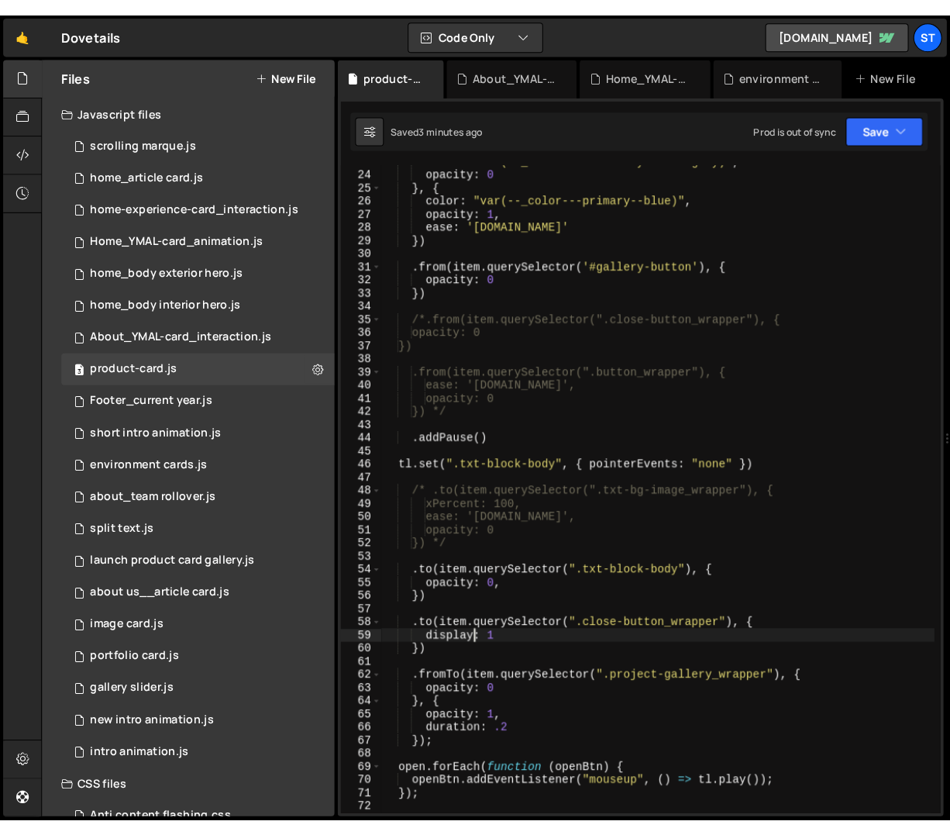
scroll to position [0, 6]
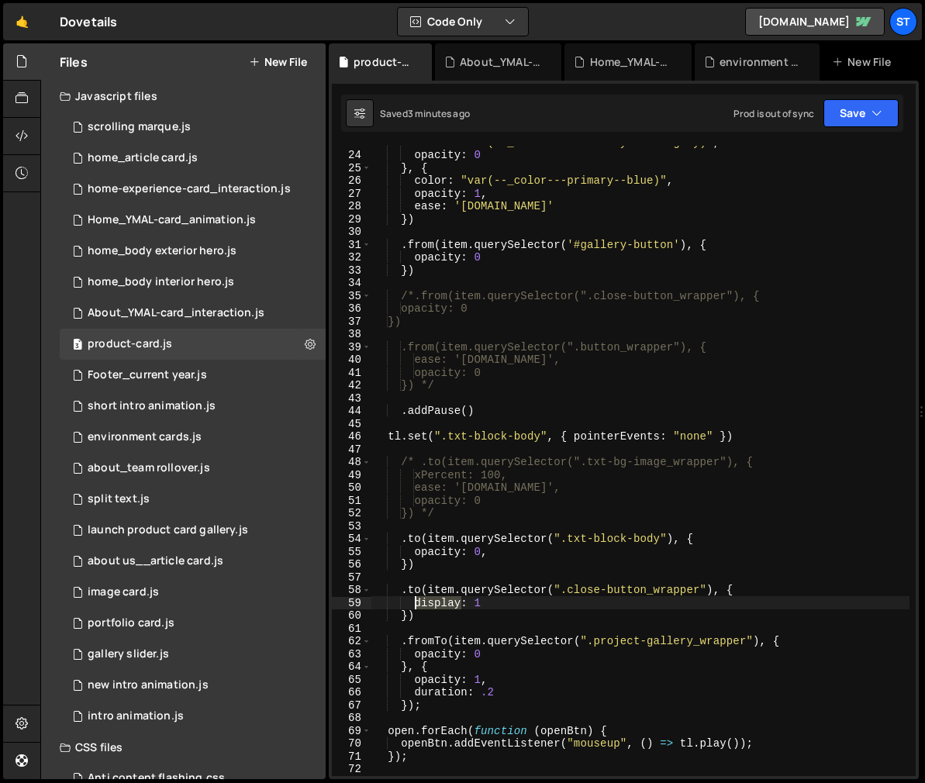
drag, startPoint x: 460, startPoint y: 603, endPoint x: 412, endPoint y: 598, distance: 47.6
click at [412, 598] on div "color : "var(--_color---secondary--warm-grey)" , opacity : 0 } , { color : "var…" at bounding box center [640, 464] width 538 height 656
click at [511, 600] on div "color : "var(--_color---secondary--warm-grey)" , opacity : 0 } , { color : "var…" at bounding box center [640, 464] width 538 height 656
drag, startPoint x: 605, startPoint y: 590, endPoint x: 568, endPoint y: 586, distance: 36.6
click at [568, 586] on div "color : "var(--_color---secondary--warm-grey)" , opacity : 0 } , { color : "var…" at bounding box center [640, 464] width 538 height 656
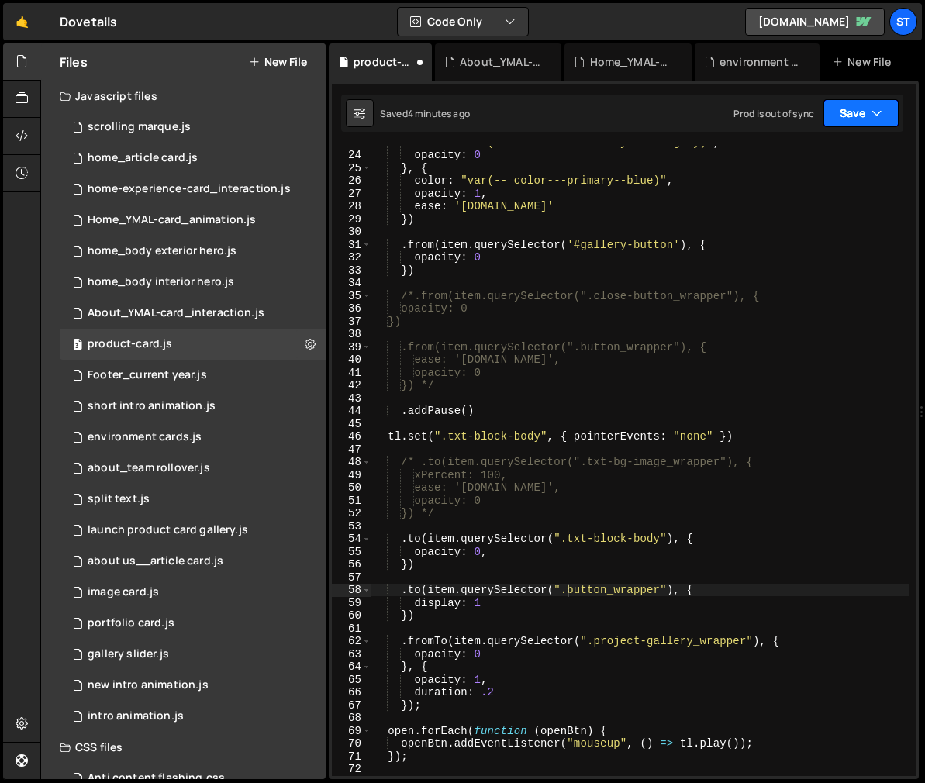
click at [869, 117] on button "Save" at bounding box center [860, 113] width 75 height 28
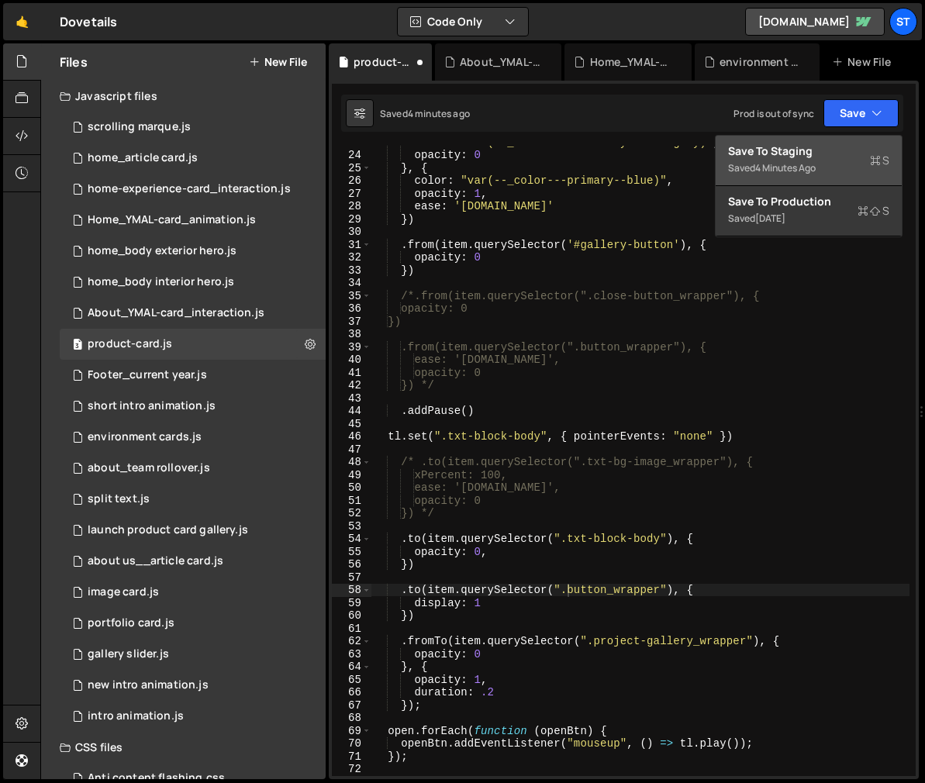
click at [828, 148] on div "Save to Staging S" at bounding box center [808, 151] width 161 height 16
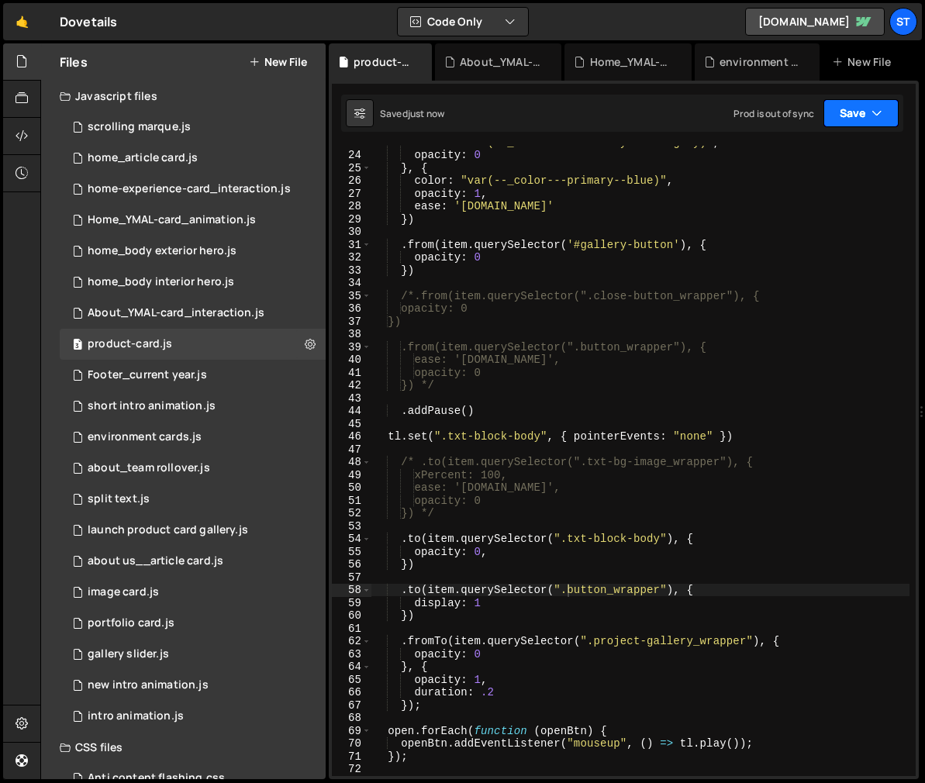
click at [846, 113] on button "Save" at bounding box center [860, 113] width 75 height 28
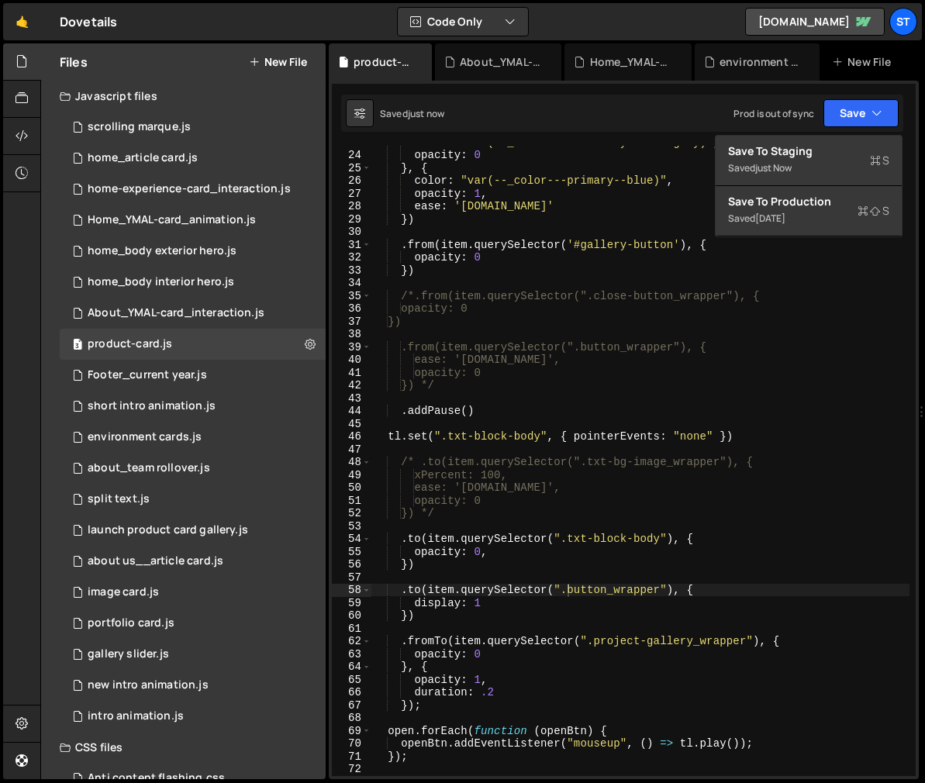
click at [689, 102] on div "Saved just now Prod is out of sync Upgrade to Edit Save Save to Staging S Saved…" at bounding box center [622, 113] width 562 height 37
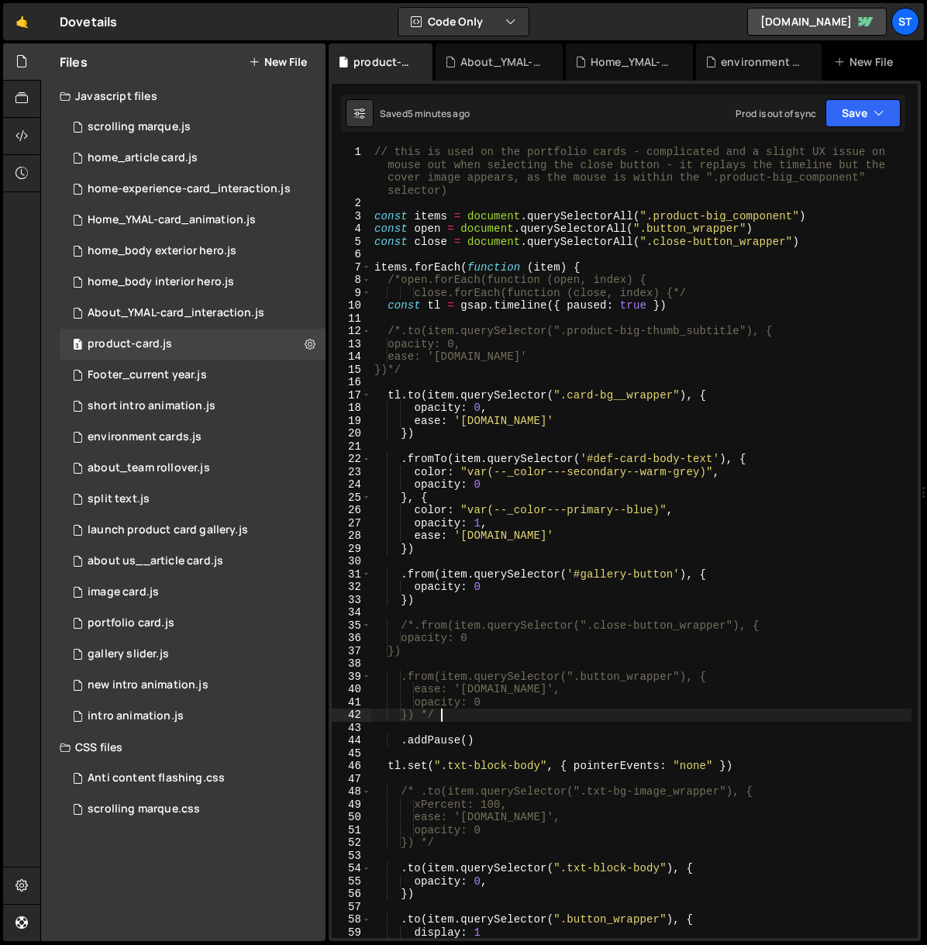
scroll to position [0, 4]
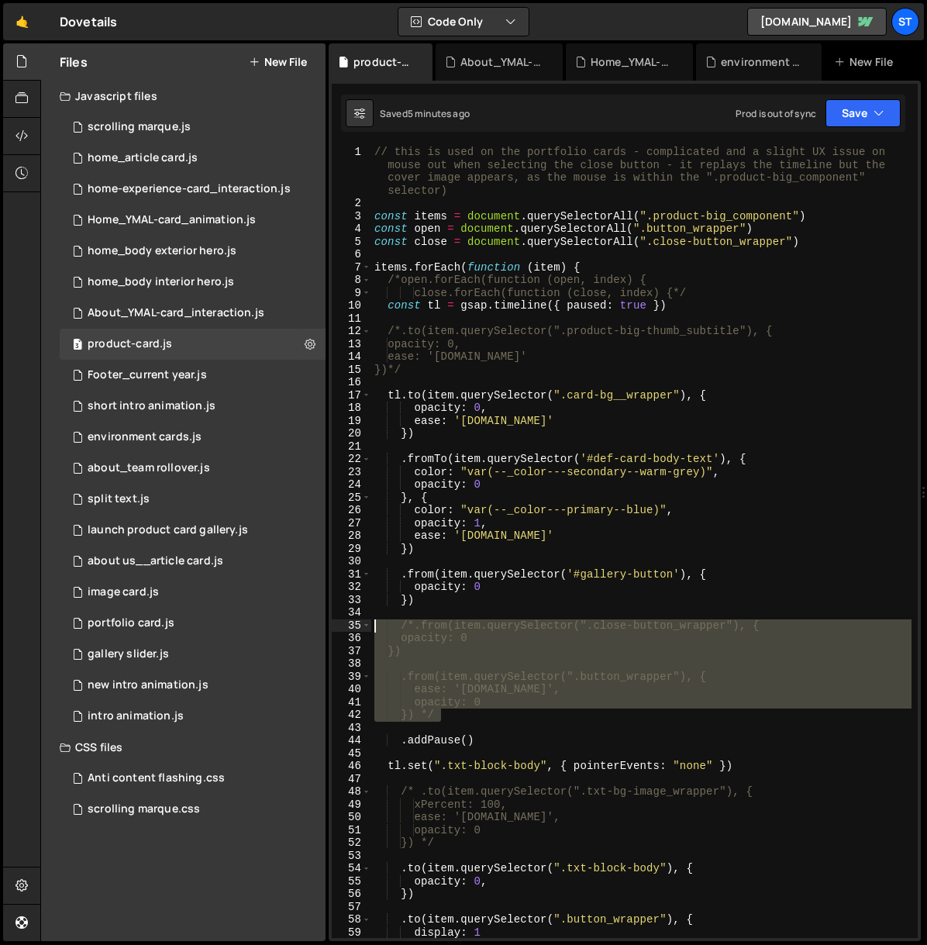
drag, startPoint x: 452, startPoint y: 716, endPoint x: 376, endPoint y: 626, distance: 118.3
click at [376, 626] on div "// this is used on the portfolio cards - complicated and a slight UX issue on m…" at bounding box center [641, 574] width 540 height 857
type textarea "/*.from(item.querySelector(".close-button_wrapper"), { opacity: 0"
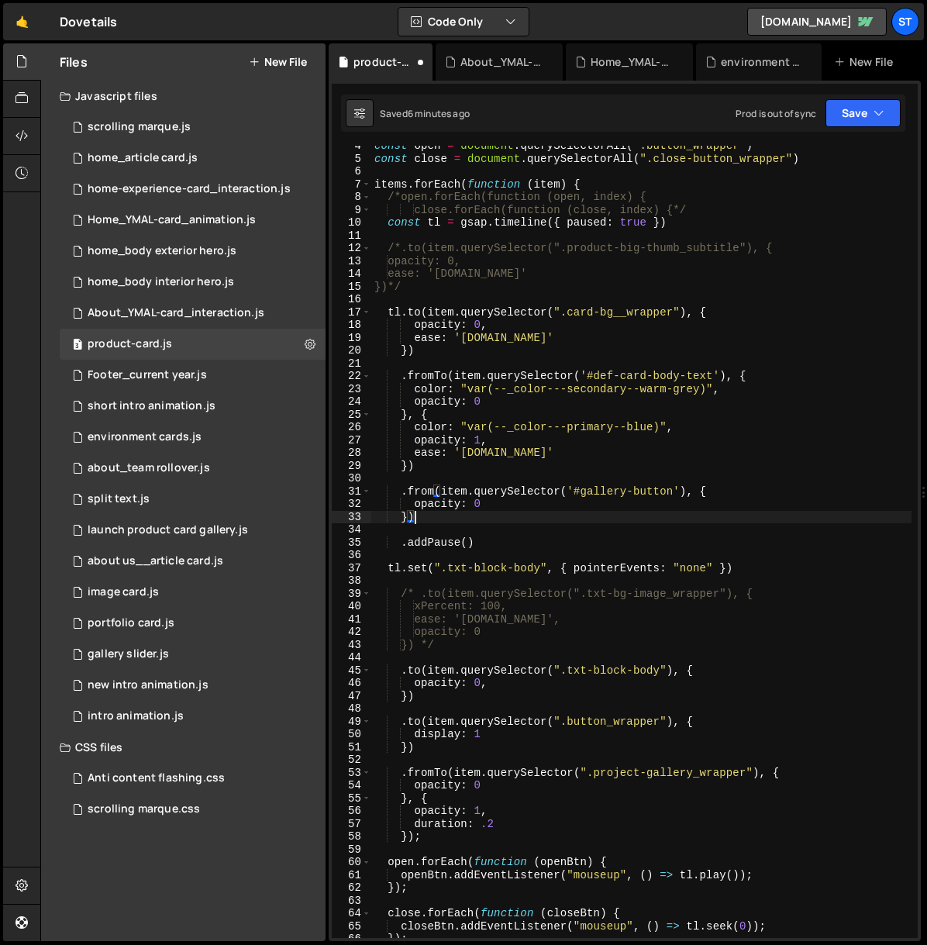
scroll to position [193, 0]
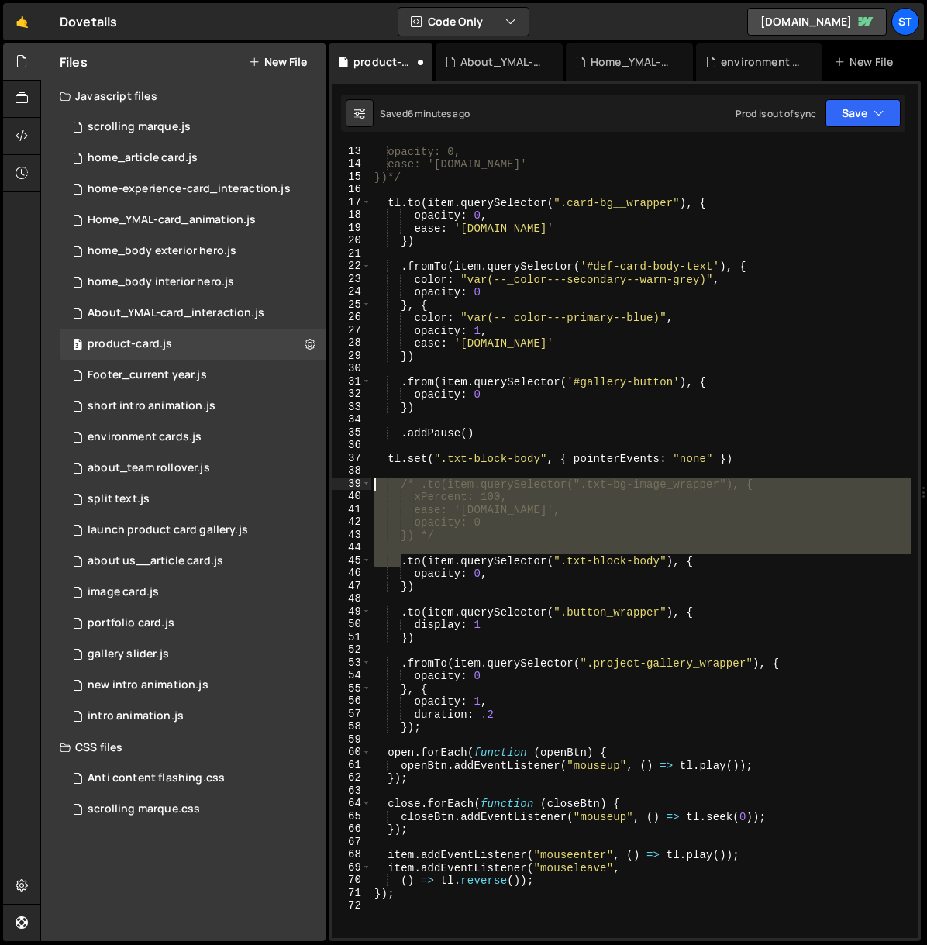
drag, startPoint x: 400, startPoint y: 558, endPoint x: 373, endPoint y: 481, distance: 82.1
click at [373, 481] on div "opacity: 0, ease: '[DOMAIN_NAME]' })*/ tl . to ( item . querySelector ( ".card-…" at bounding box center [641, 554] width 540 height 818
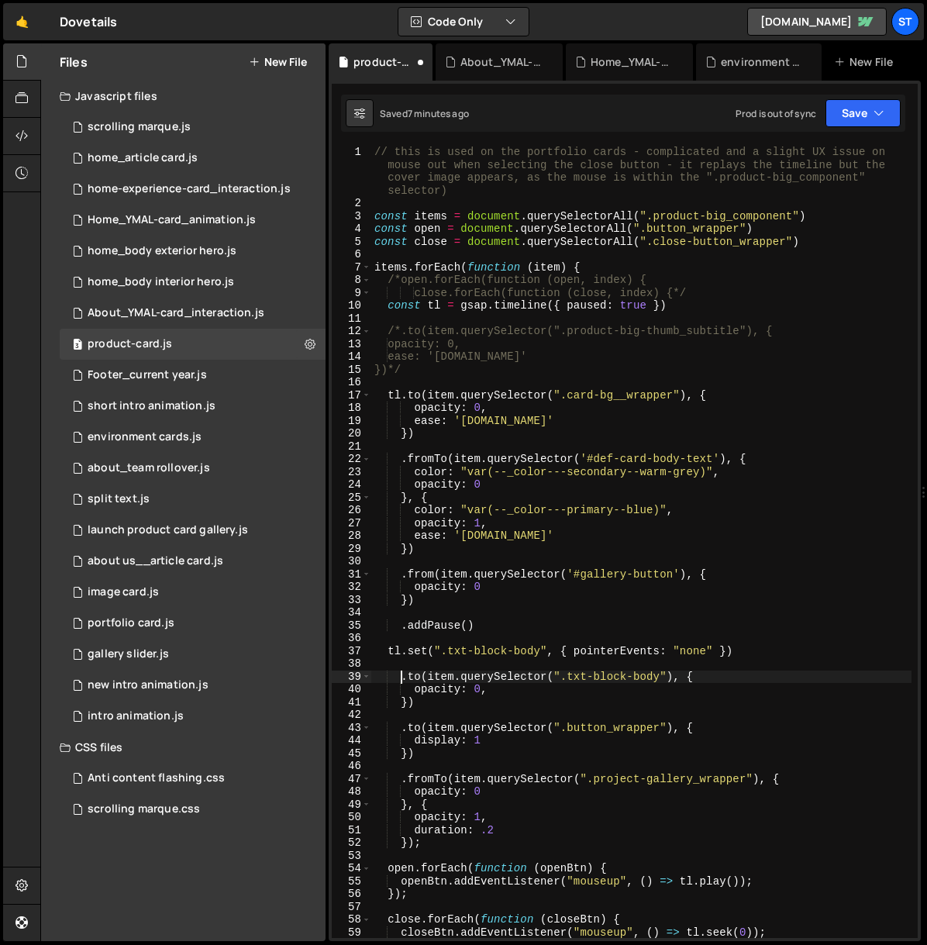
scroll to position [0, 0]
click at [383, 304] on div "// this is used on the portfolio cards - complicated and a slight UX issue on m…" at bounding box center [641, 574] width 540 height 857
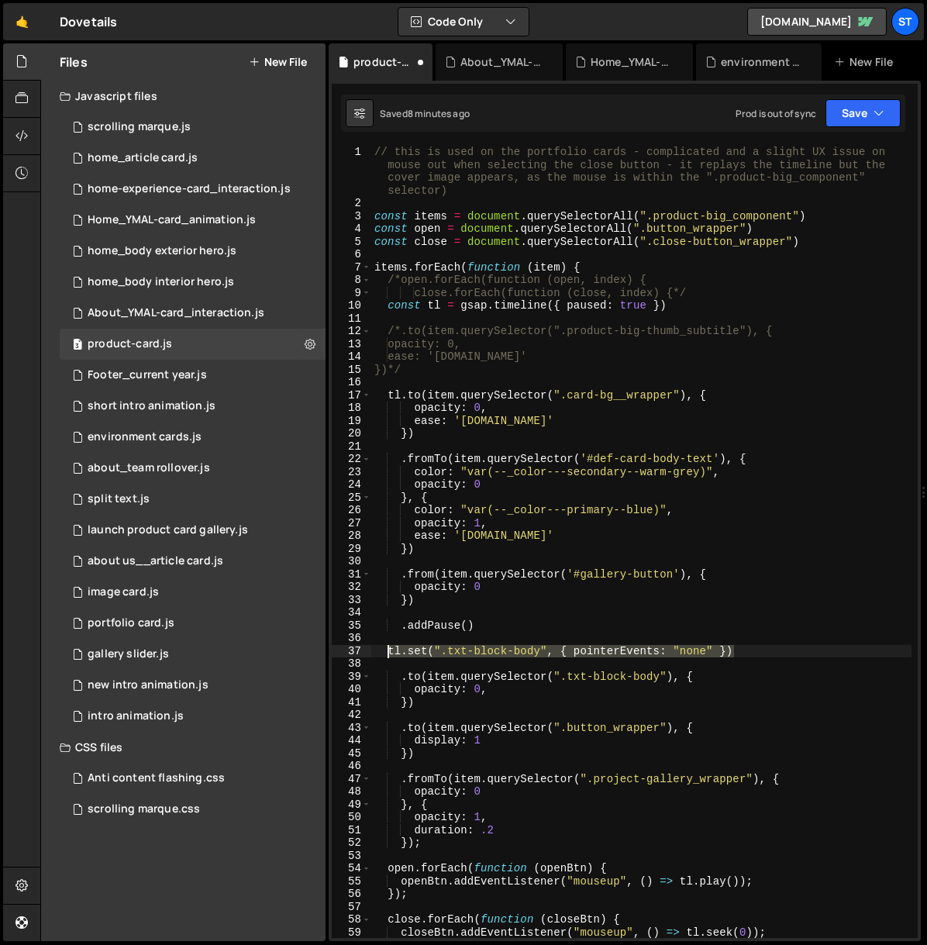
drag, startPoint x: 737, startPoint y: 652, endPoint x: 386, endPoint y: 654, distance: 351.1
click at [386, 654] on div "// this is used on the portfolio cards - complicated and a slight UX issue on m…" at bounding box center [641, 574] width 540 height 857
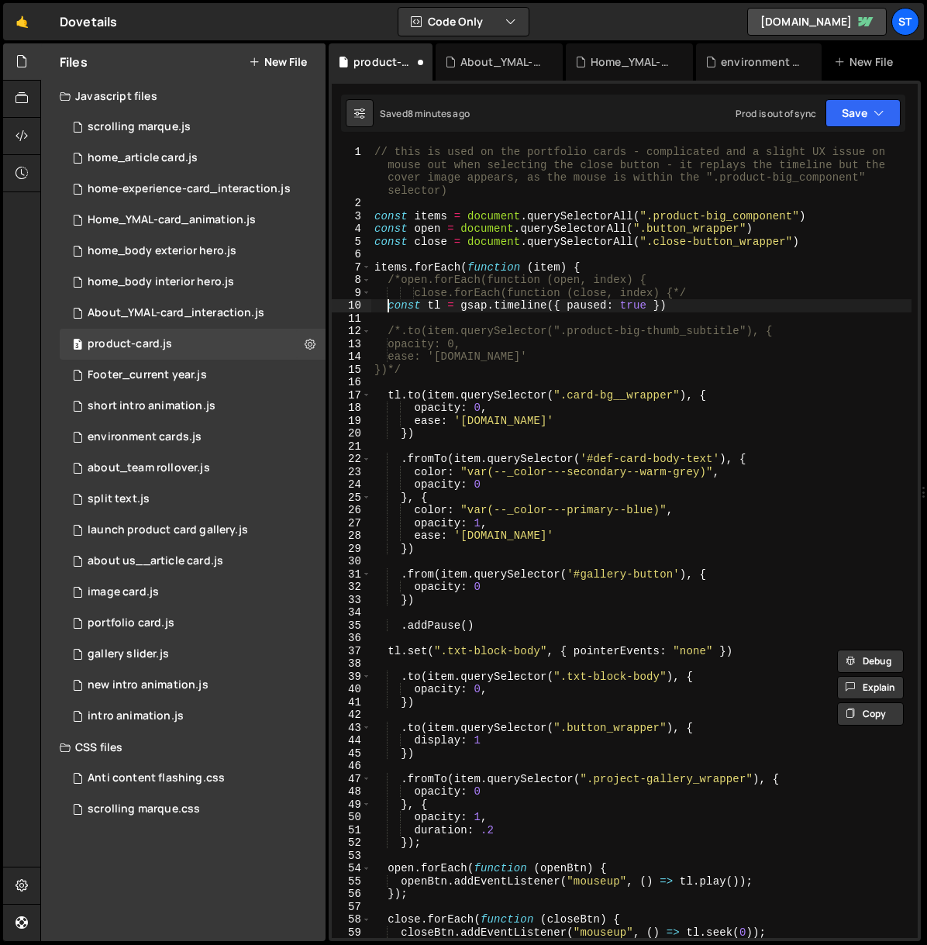
click at [387, 308] on div "// this is used on the portfolio cards - complicated and a slight UX issue on m…" at bounding box center [641, 574] width 540 height 857
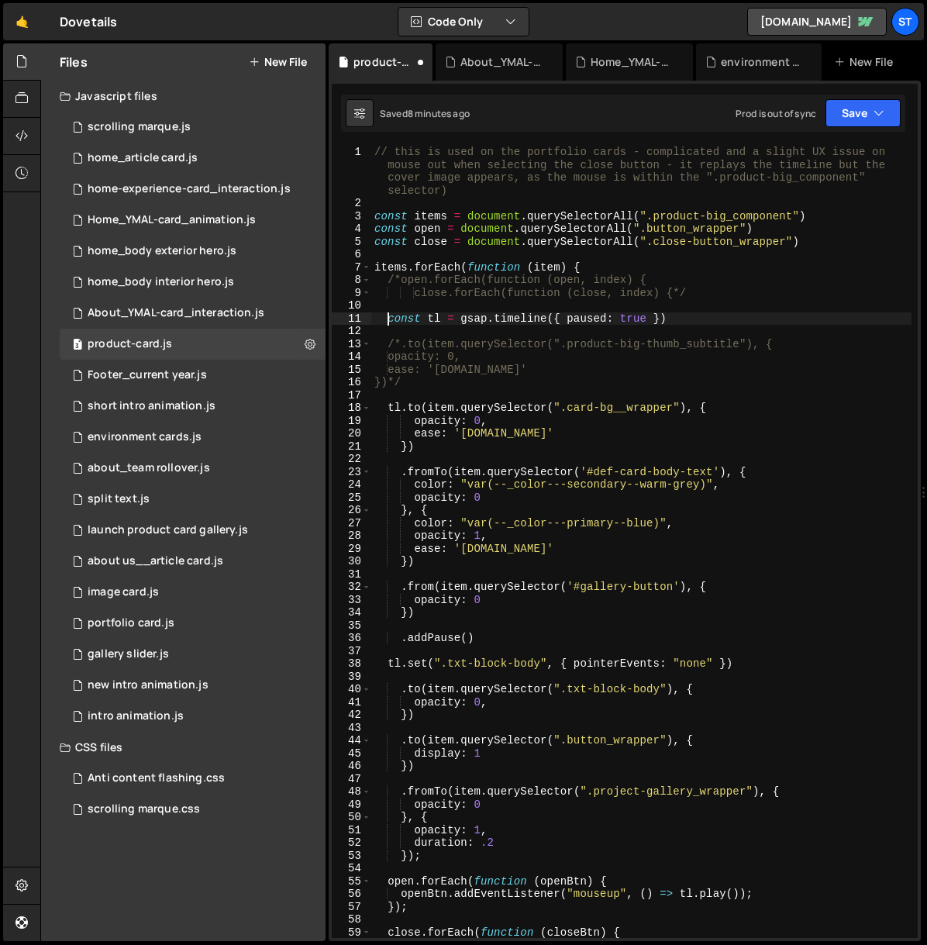
type textarea "const tl = gsap.timeline({ paused: true })"
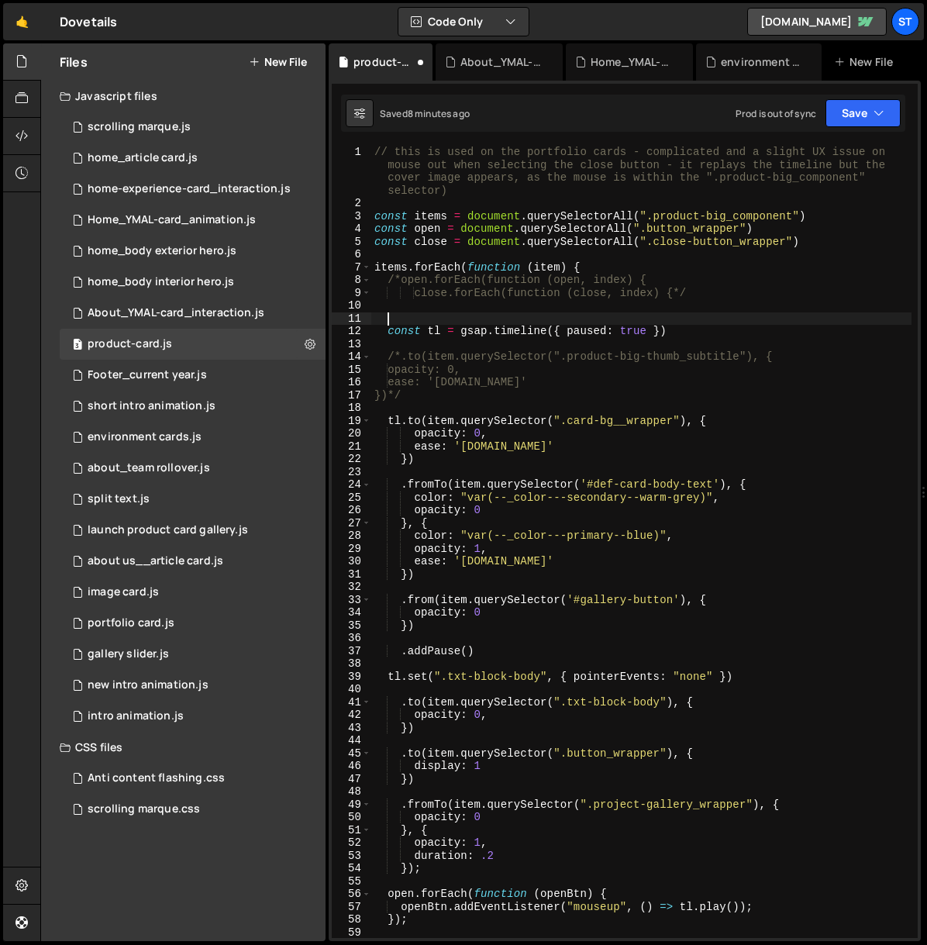
paste textarea "tl.set(".txt-block-body", { pointerEvents: "none" })"
type textarea "tl.set(".txt-block-body", { pointerEvents: "none" })"
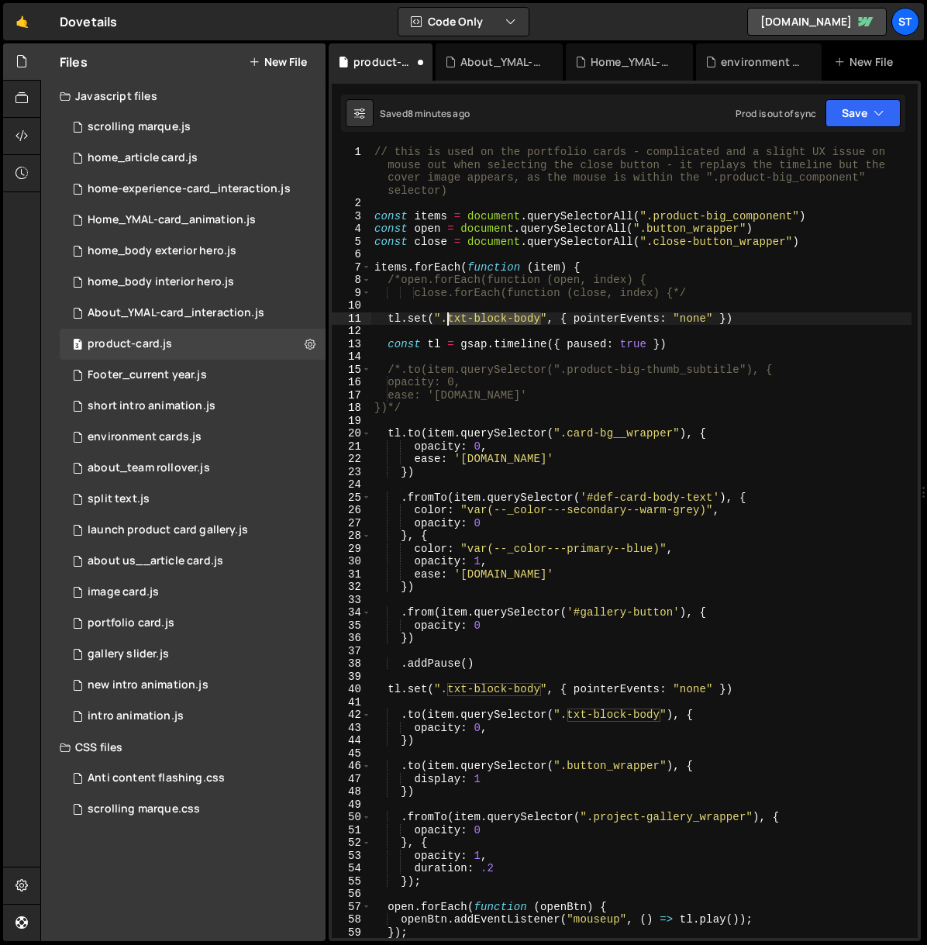
drag, startPoint x: 539, startPoint y: 319, endPoint x: 449, endPoint y: 319, distance: 89.9
click at [449, 319] on div "// this is used on the portfolio cards - complicated and a slight UX issue on m…" at bounding box center [641, 574] width 540 height 857
paste textarea "close-button_wrapper"
click at [614, 319] on div "// this is used on the portfolio cards - complicated and a slight UX issue on m…" at bounding box center [641, 574] width 540 height 857
type textarea "pointerEvents: "none" })"
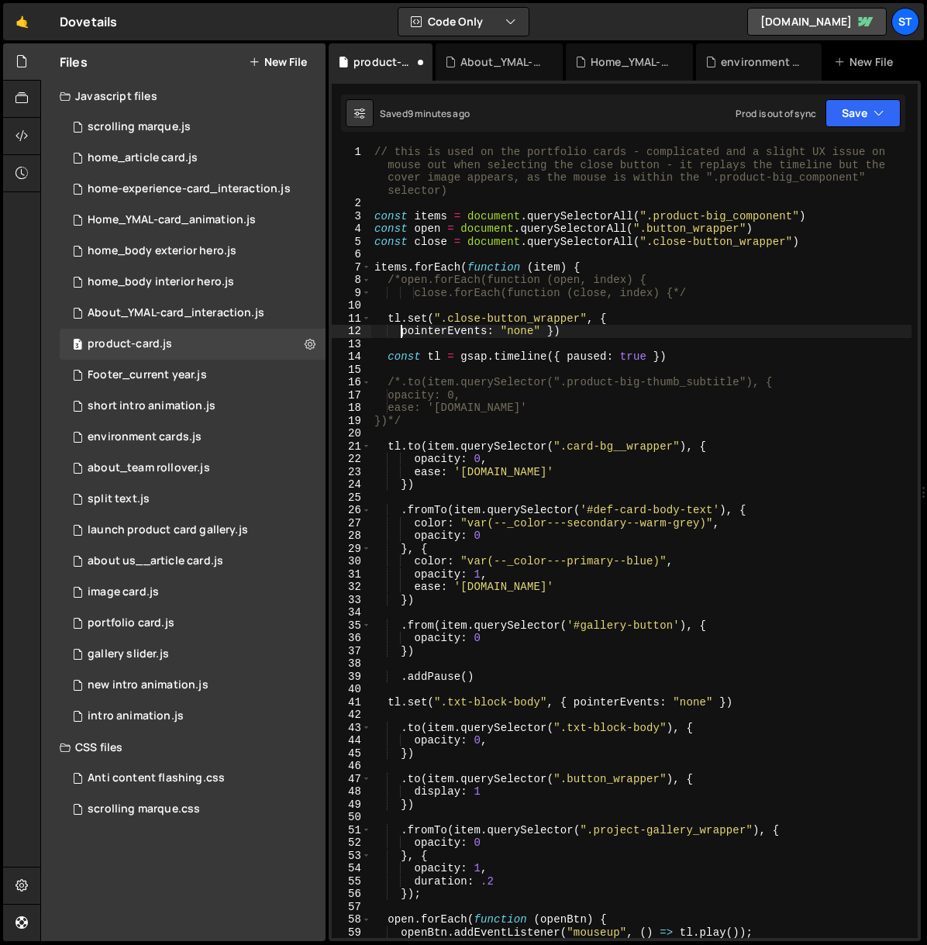
scroll to position [0, 2]
click at [549, 329] on div "// this is used on the portfolio cards - complicated and a slight UX issue on m…" at bounding box center [641, 574] width 540 height 857
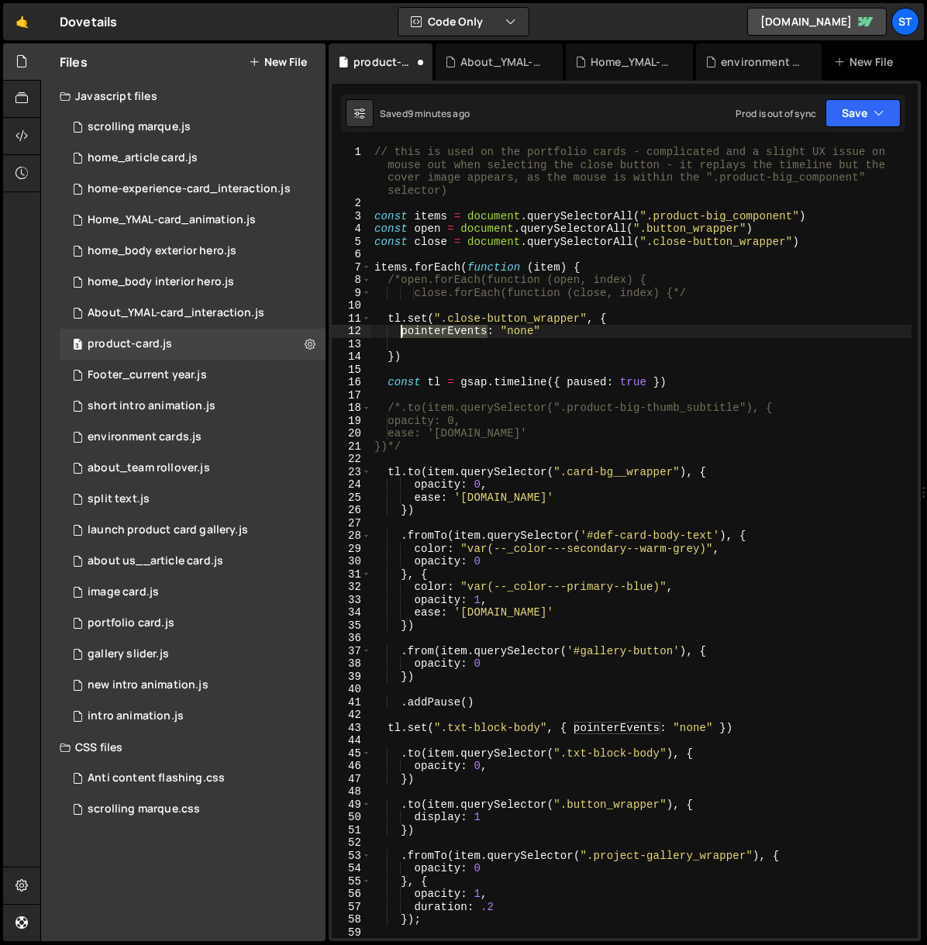
drag, startPoint x: 488, startPoint y: 333, endPoint x: 404, endPoint y: 331, distance: 83.7
click at [404, 331] on div "// this is used on the portfolio cards - complicated and a slight UX issue on m…" at bounding box center [641, 574] width 540 height 857
type textarea "pointerEvents: "none""
click at [390, 342] on div "// this is used on the portfolio cards - complicated and a slight UX issue on m…" at bounding box center [641, 574] width 540 height 857
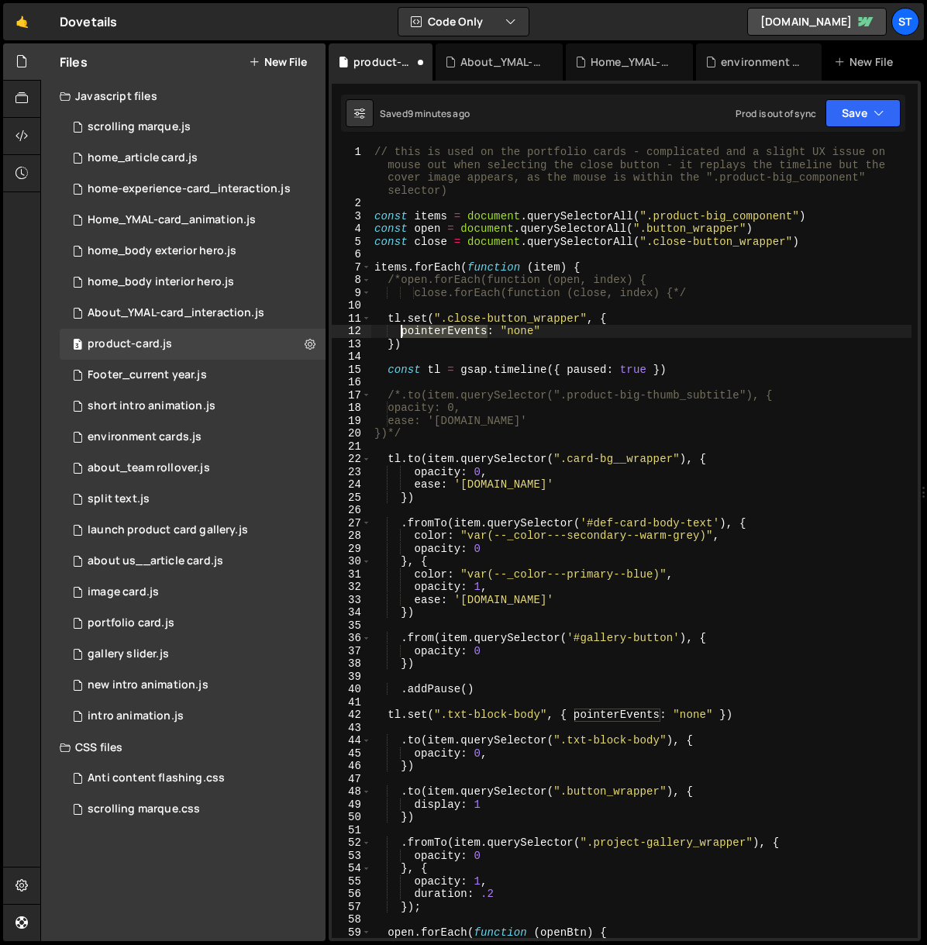
drag, startPoint x: 488, startPoint y: 331, endPoint x: 404, endPoint y: 331, distance: 83.7
click at [404, 331] on div "// this is used on the portfolio cards - complicated and a slight UX issue on m…" at bounding box center [641, 574] width 540 height 857
drag, startPoint x: 502, startPoint y: 328, endPoint x: 460, endPoint y: 329, distance: 42.7
click at [460, 329] on div "// this is used on the portfolio cards - complicated and a slight UX issue on m…" at bounding box center [641, 574] width 540 height 857
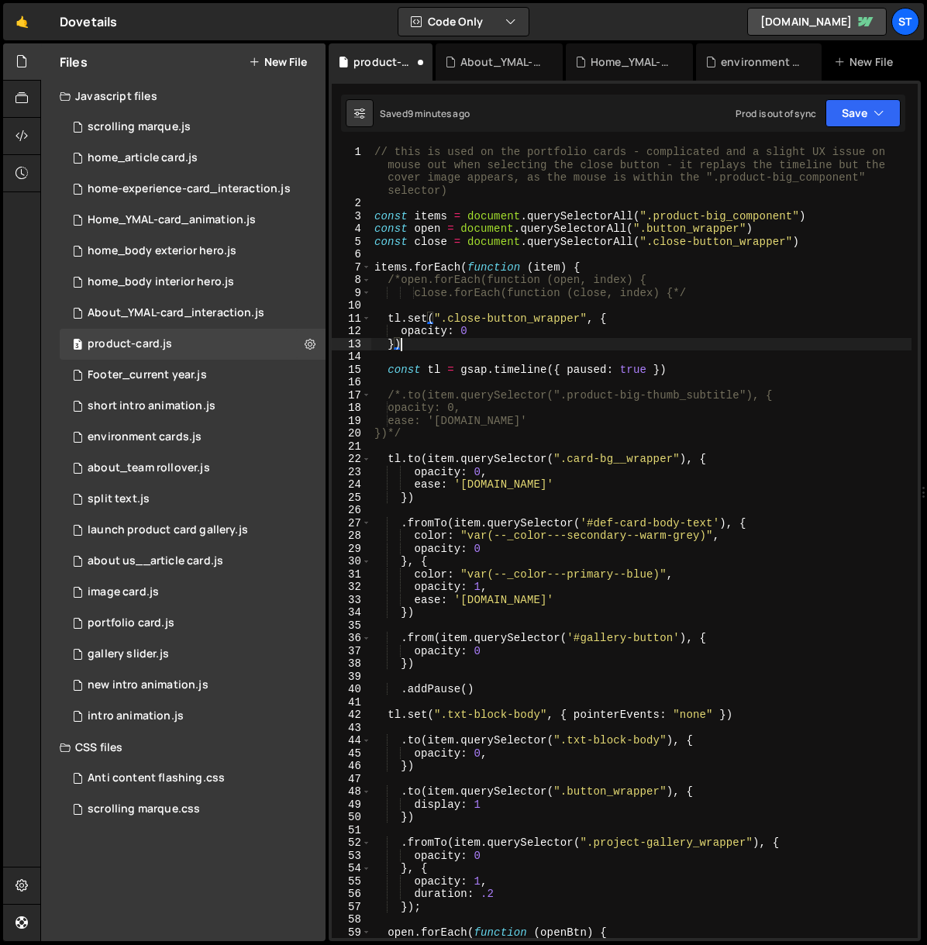
click at [543, 343] on div "// this is used on the portfolio cards - complicated and a slight UX issue on m…" at bounding box center [641, 574] width 540 height 857
click at [885, 119] on button "Save" at bounding box center [863, 113] width 75 height 28
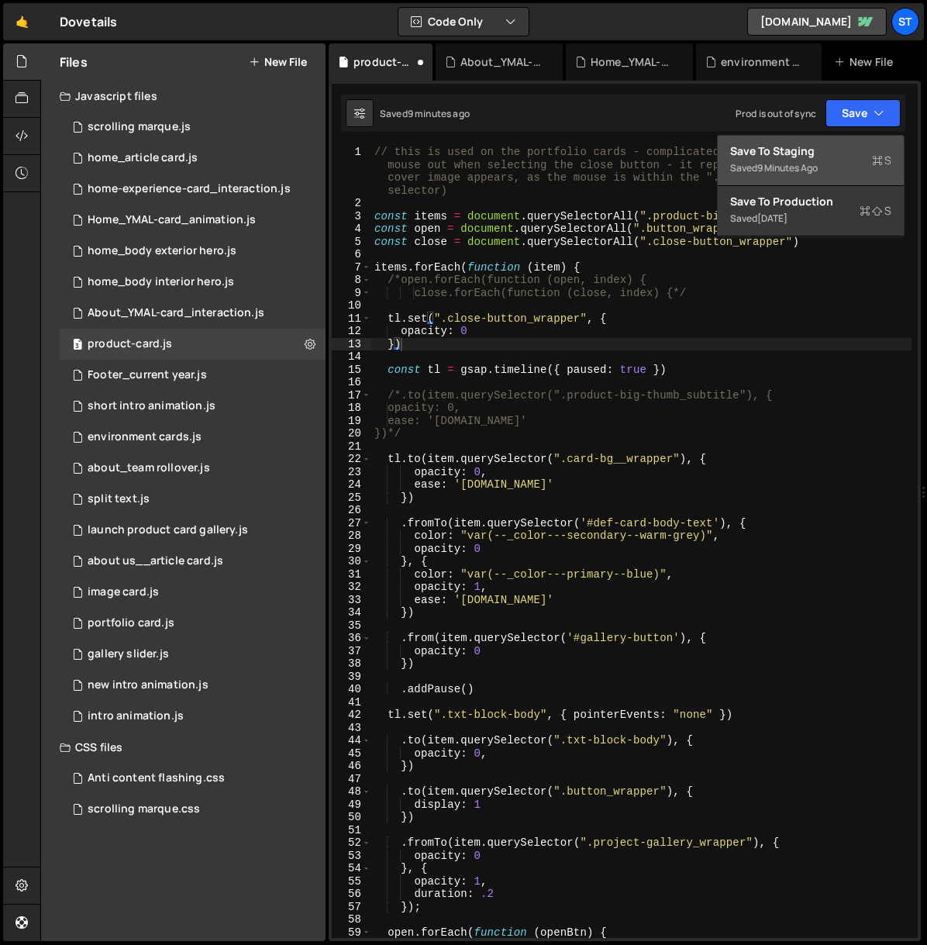
click at [805, 161] on div "9 minutes ago" at bounding box center [787, 167] width 60 height 13
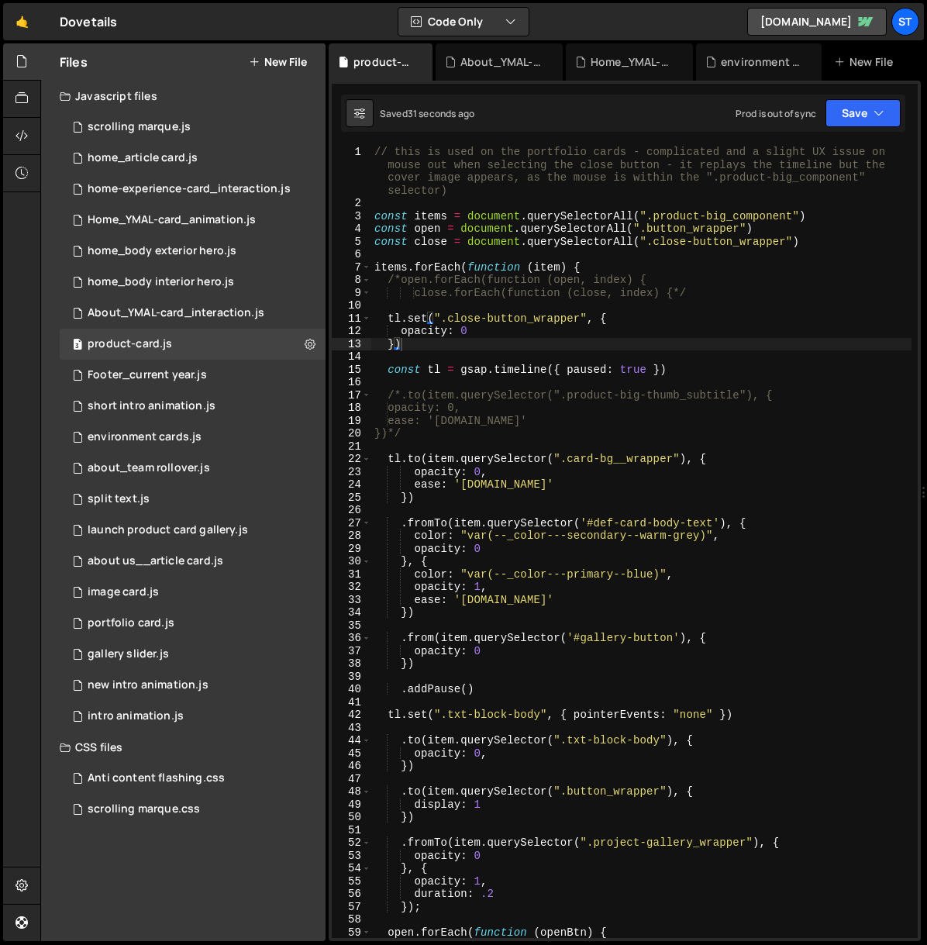
click at [402, 346] on div "// this is used on the portfolio cards - complicated and a slight UX issue on m…" at bounding box center [641, 574] width 540 height 857
type textarea "});"
click at [860, 126] on button "Save" at bounding box center [863, 113] width 75 height 28
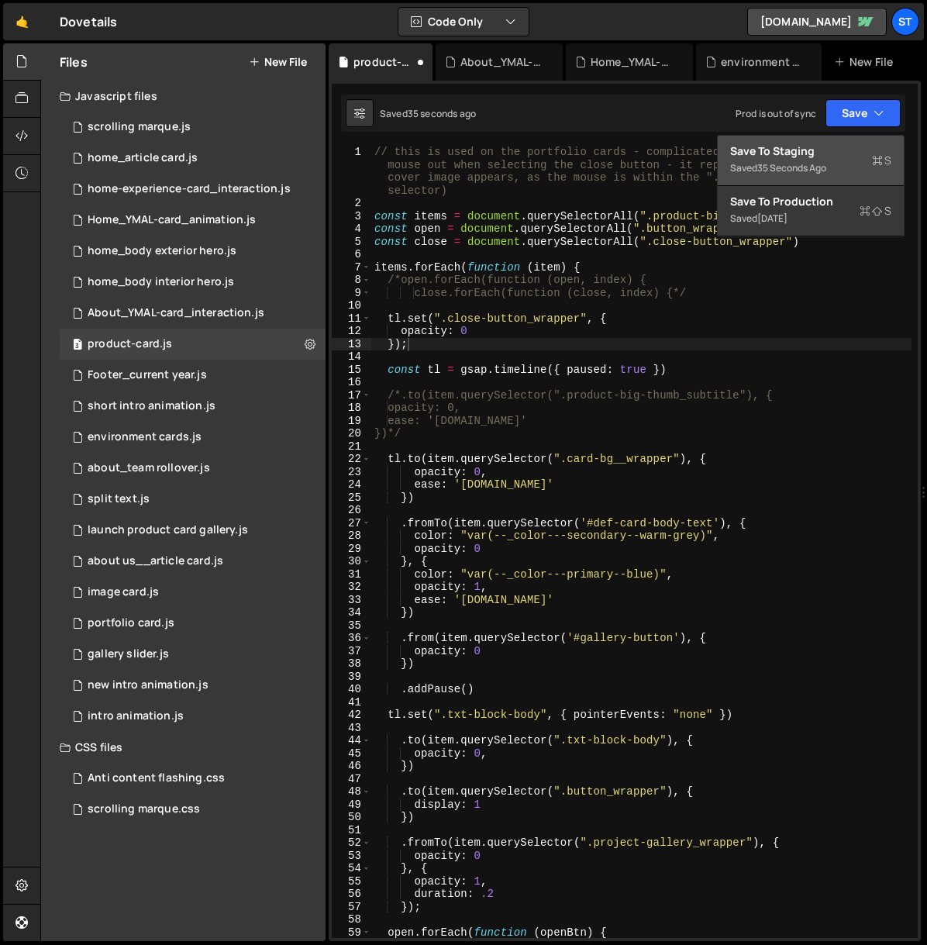
click at [821, 157] on div "Save to Staging S" at bounding box center [810, 151] width 161 height 16
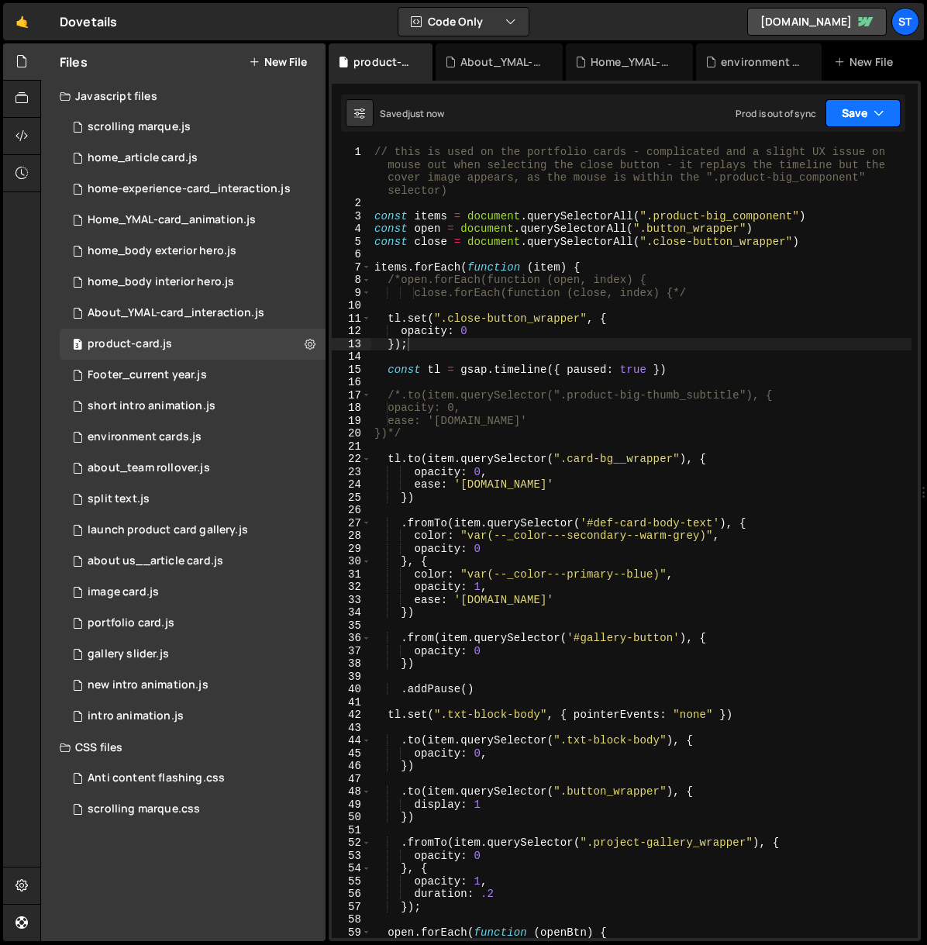
click at [878, 109] on icon "button" at bounding box center [879, 113] width 11 height 16
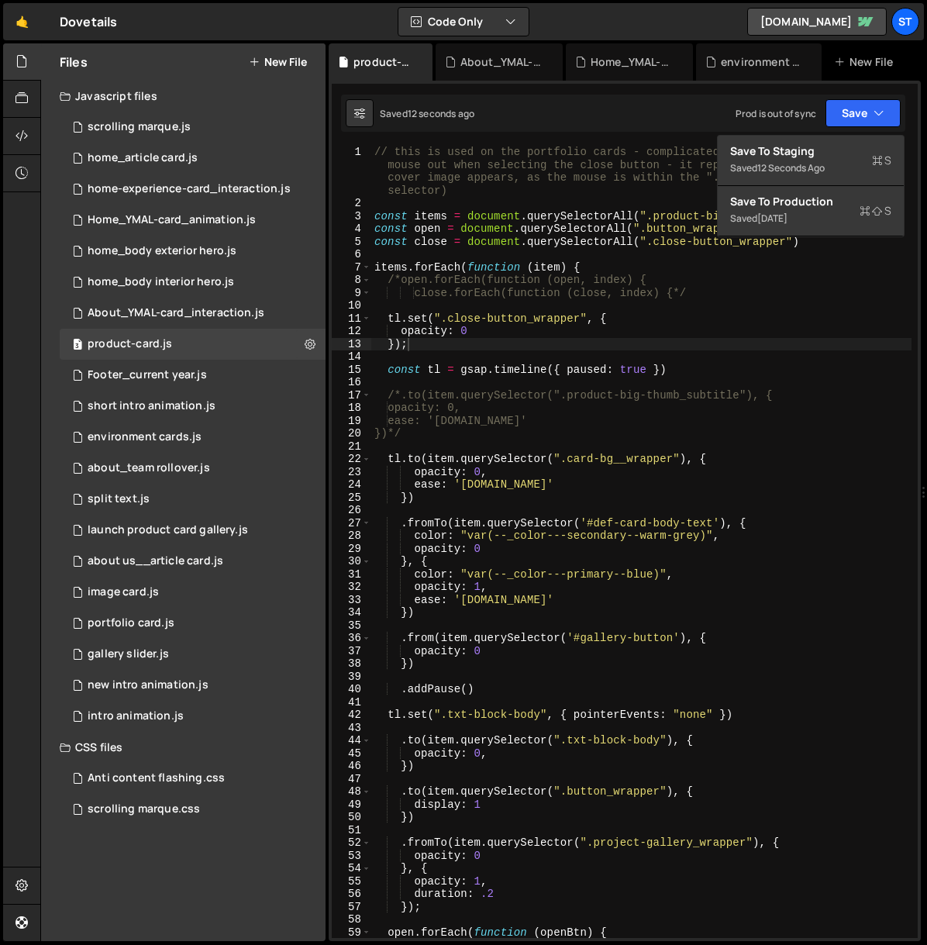
click at [748, 302] on div "// this is used on the portfolio cards - complicated and a slight UX issue on m…" at bounding box center [641, 574] width 540 height 857
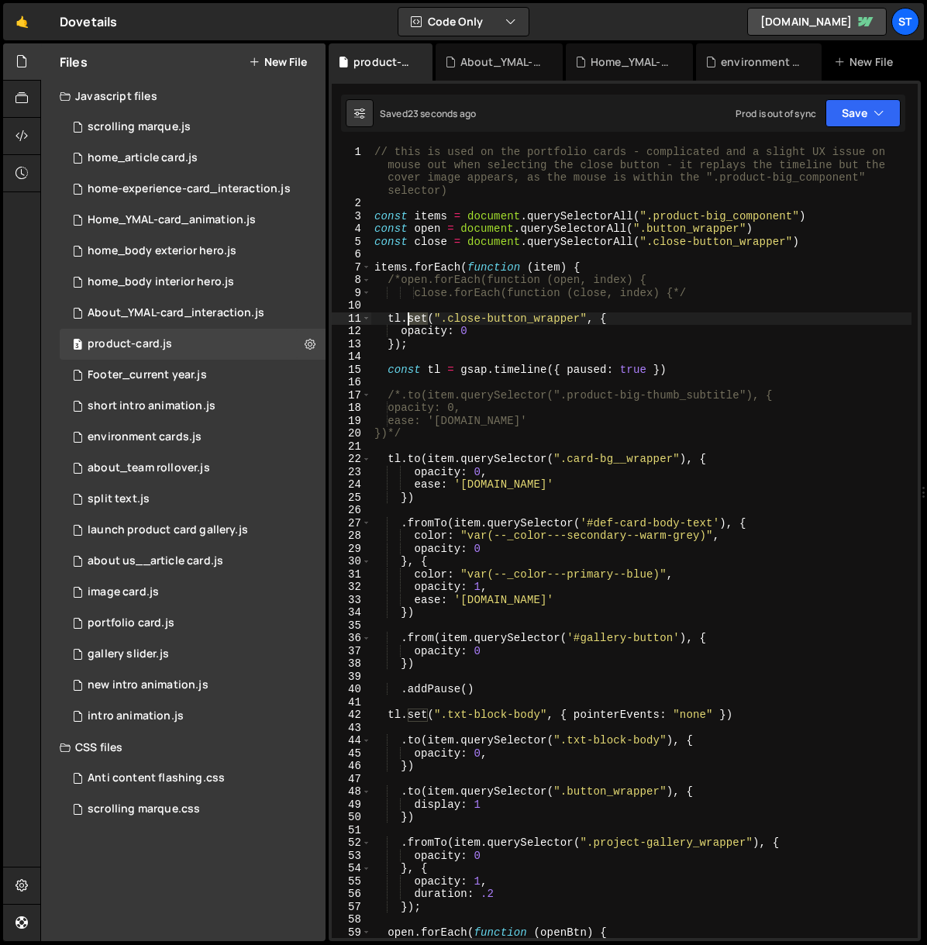
drag, startPoint x: 427, startPoint y: 320, endPoint x: 408, endPoint y: 319, distance: 19.4
click at [408, 319] on div "// this is used on the portfolio cards - complicated and a slight UX issue on m…" at bounding box center [641, 574] width 540 height 857
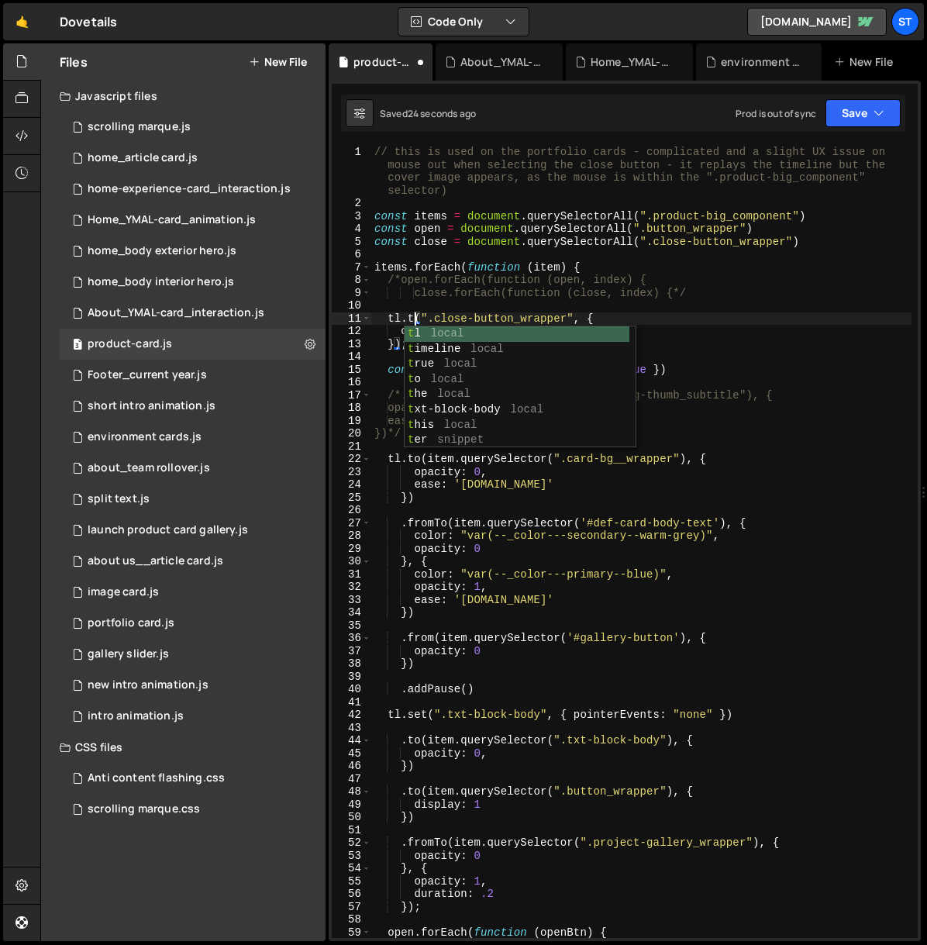
scroll to position [0, 2]
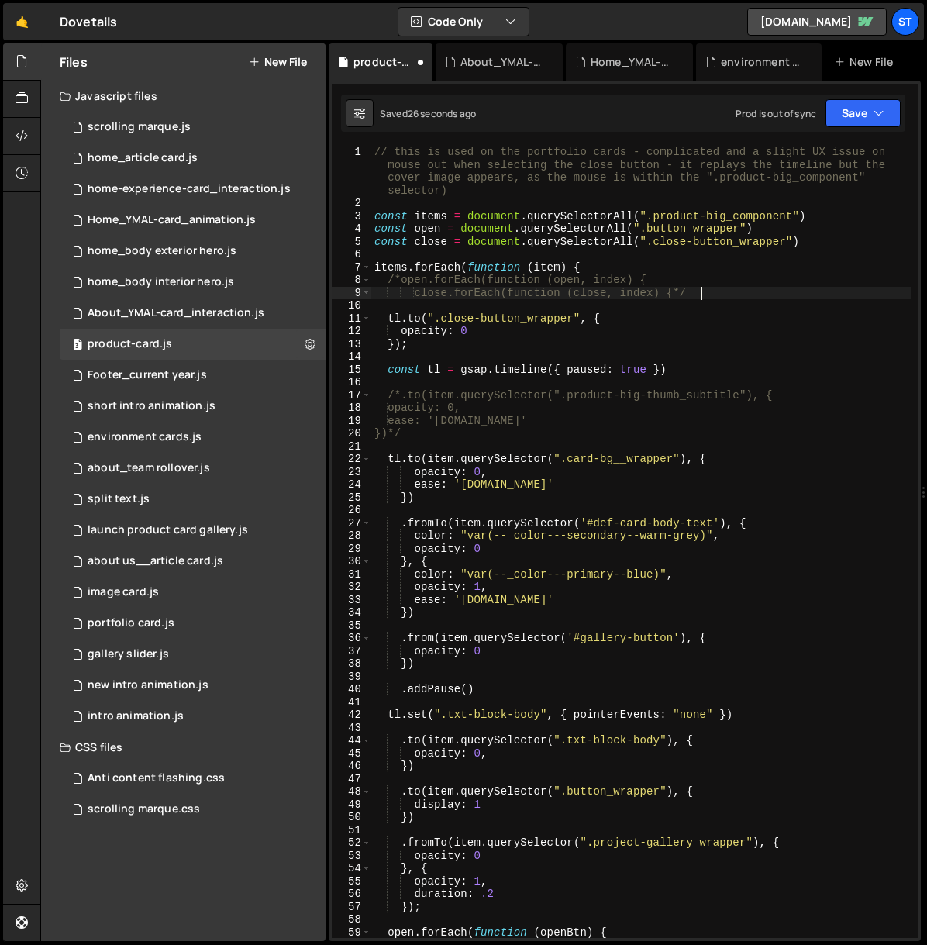
click at [794, 294] on div "// this is used on the portfolio cards - complicated and a slight UX issue on m…" at bounding box center [641, 574] width 540 height 857
click at [868, 116] on button "Save" at bounding box center [863, 113] width 75 height 28
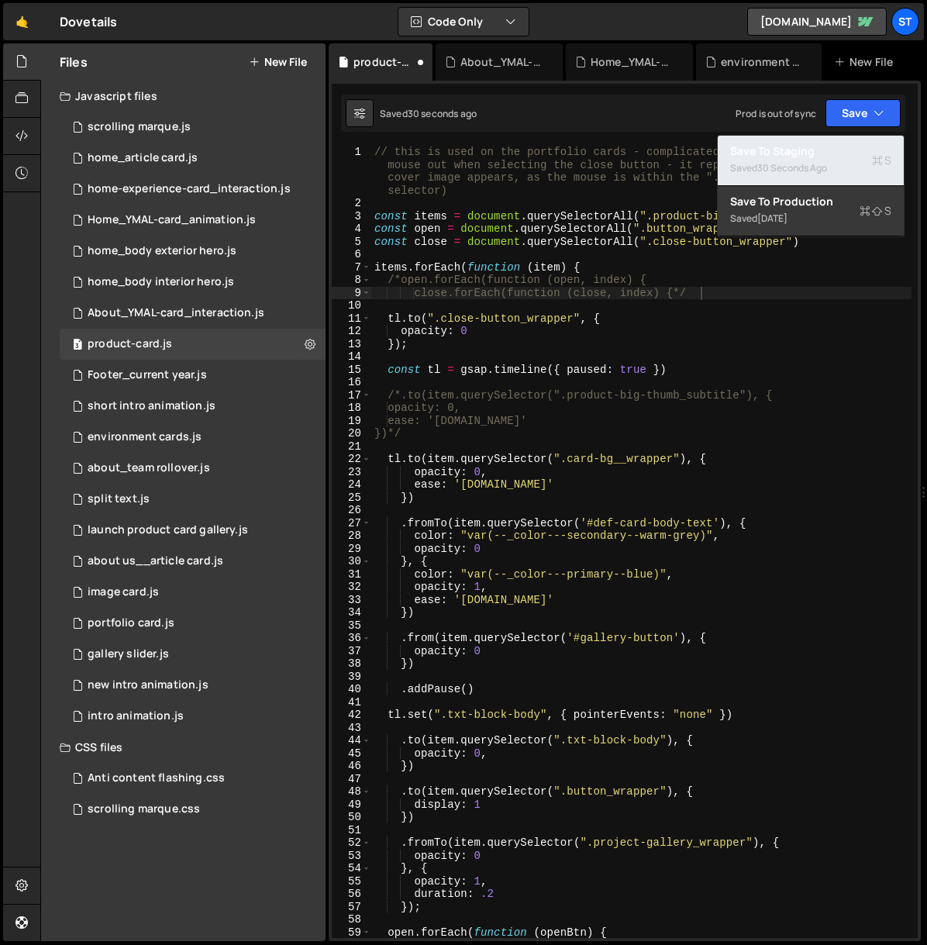
click at [819, 167] on div "30 seconds ago" at bounding box center [792, 167] width 70 height 13
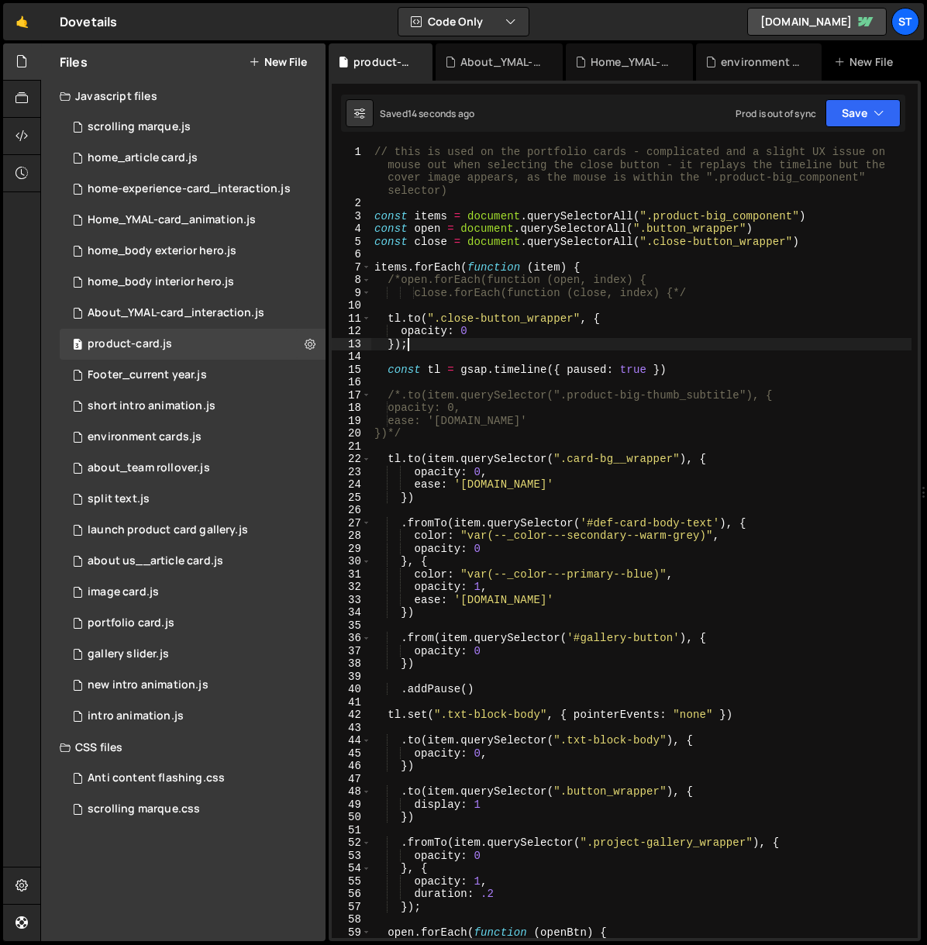
scroll to position [0, 2]
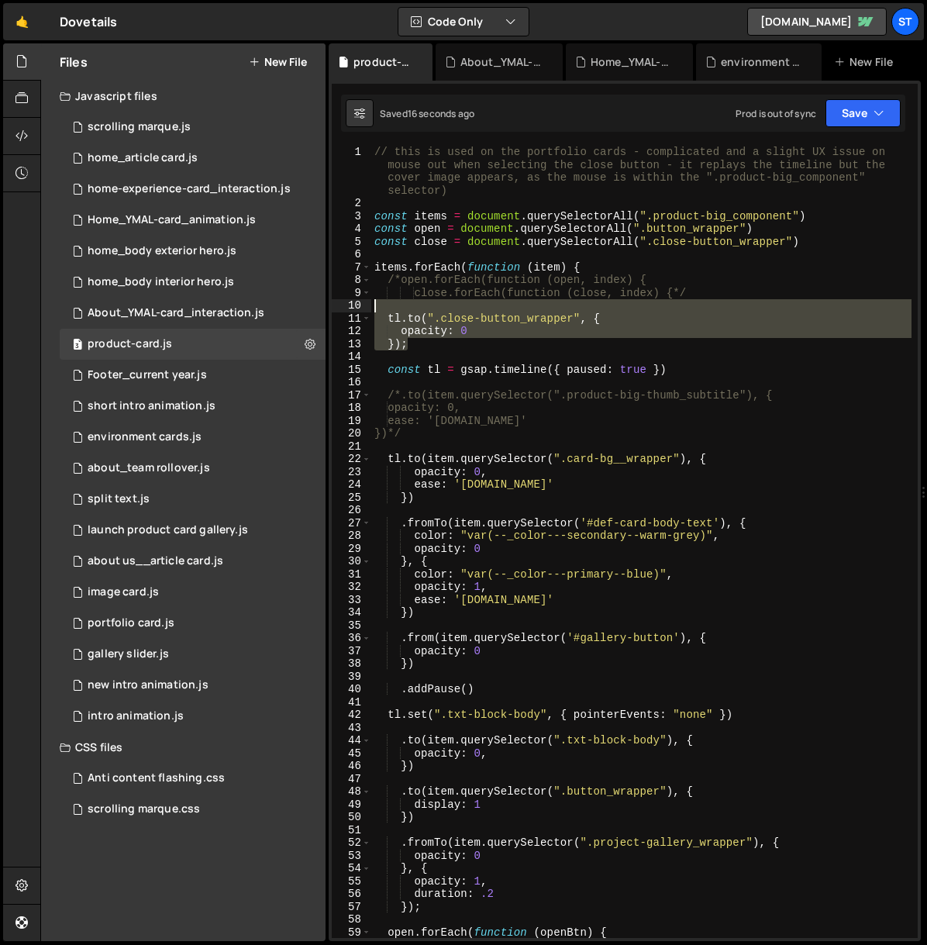
drag, startPoint x: 442, startPoint y: 347, endPoint x: 352, endPoint y: 311, distance: 97.0
click at [352, 311] on div "}); 1 2 3 4 5 6 7 8 9 10 11 12 13 14 15 16 17 18 19 20 21 22 23 24 25 26 27 28 …" at bounding box center [625, 542] width 586 height 792
type textarea "[DOMAIN_NAME](".close-button_wrapper", {"
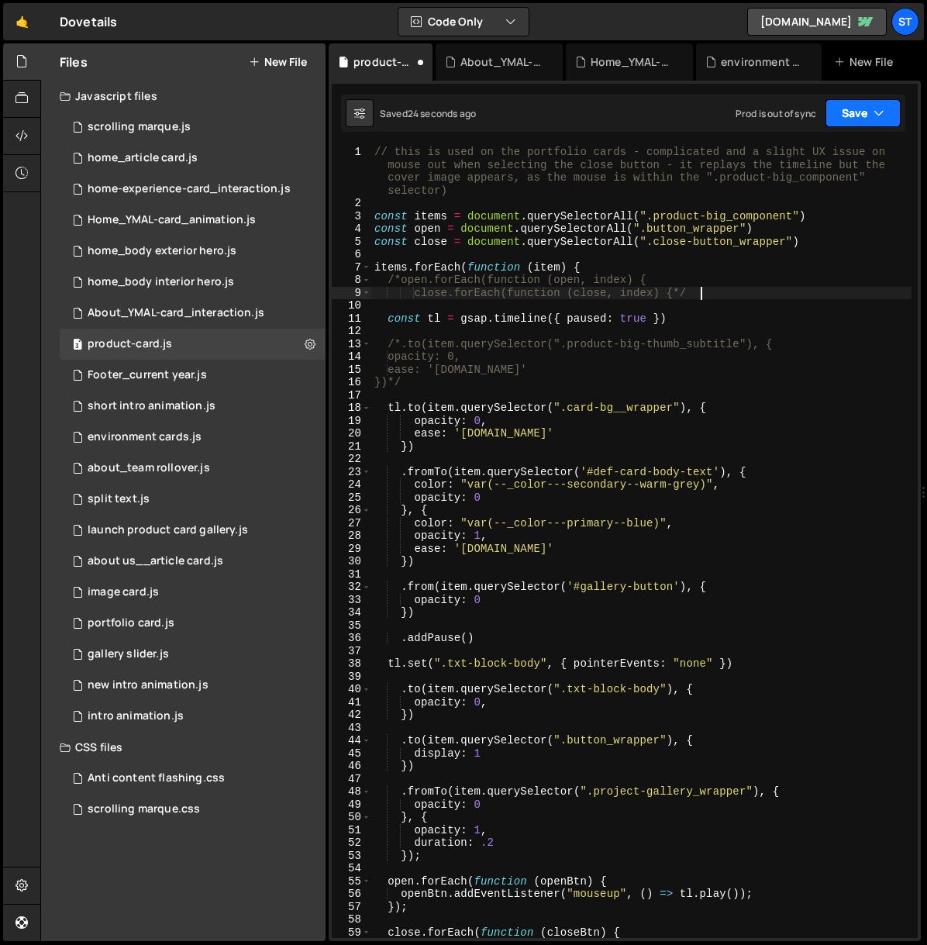
click at [853, 112] on button "Save" at bounding box center [863, 113] width 75 height 28
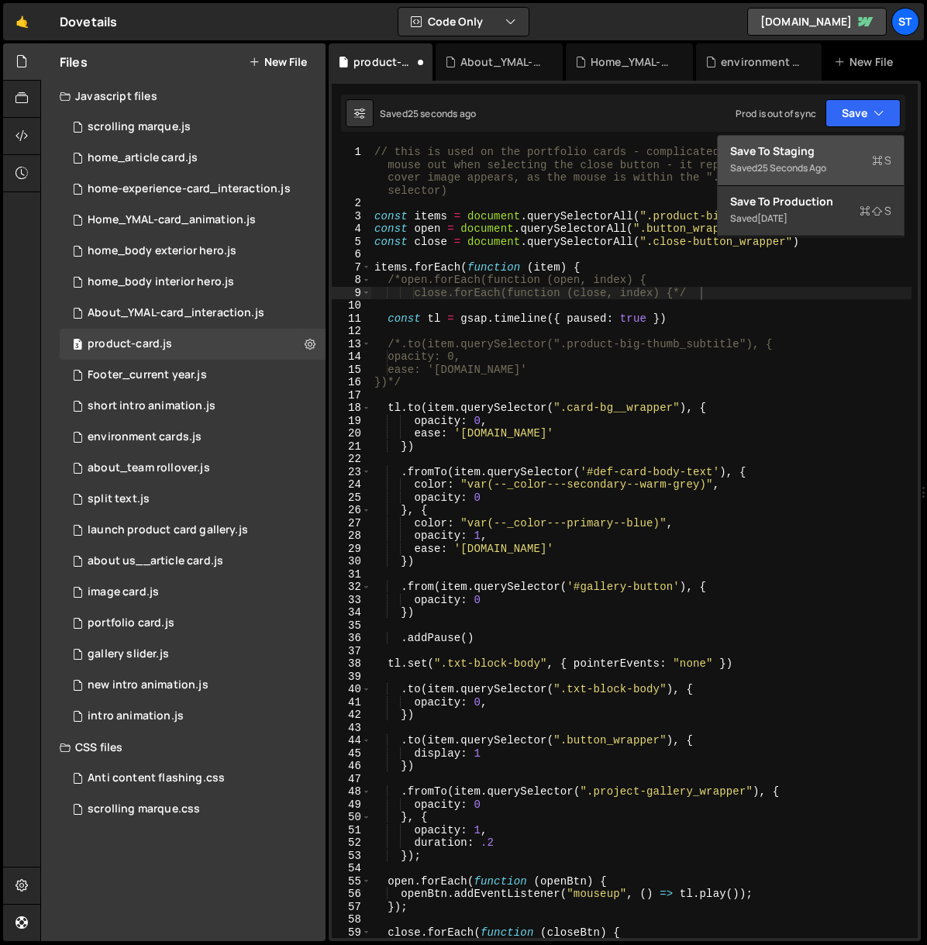
click at [819, 148] on div "Save to Staging S" at bounding box center [810, 151] width 161 height 16
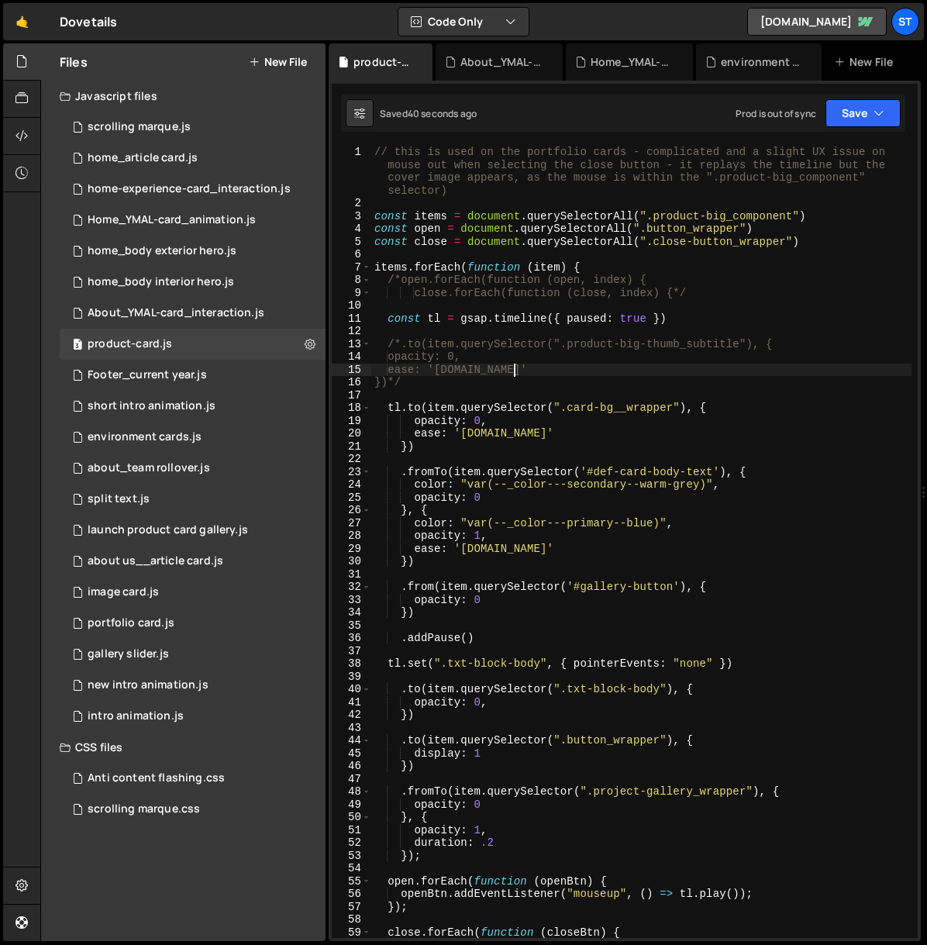
click at [627, 372] on div "// this is used on the portfolio cards - complicated and a slight UX issue on m…" at bounding box center [641, 574] width 540 height 857
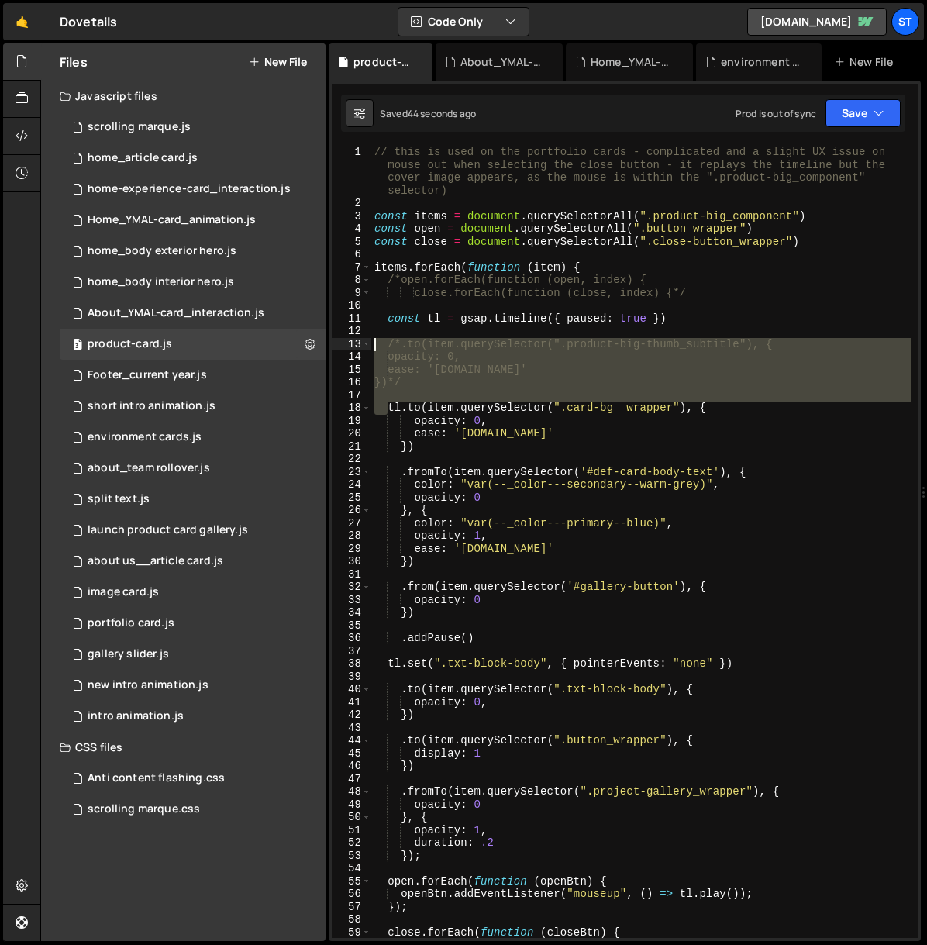
drag, startPoint x: 385, startPoint y: 409, endPoint x: 355, endPoint y: 340, distance: 75.3
click at [355, 340] on div "ease: '[DOMAIN_NAME]' 1 2 3 4 5 6 7 8 9 10 11 12 13 14 15 16 17 18 19 20 21 22 …" at bounding box center [625, 542] width 586 height 792
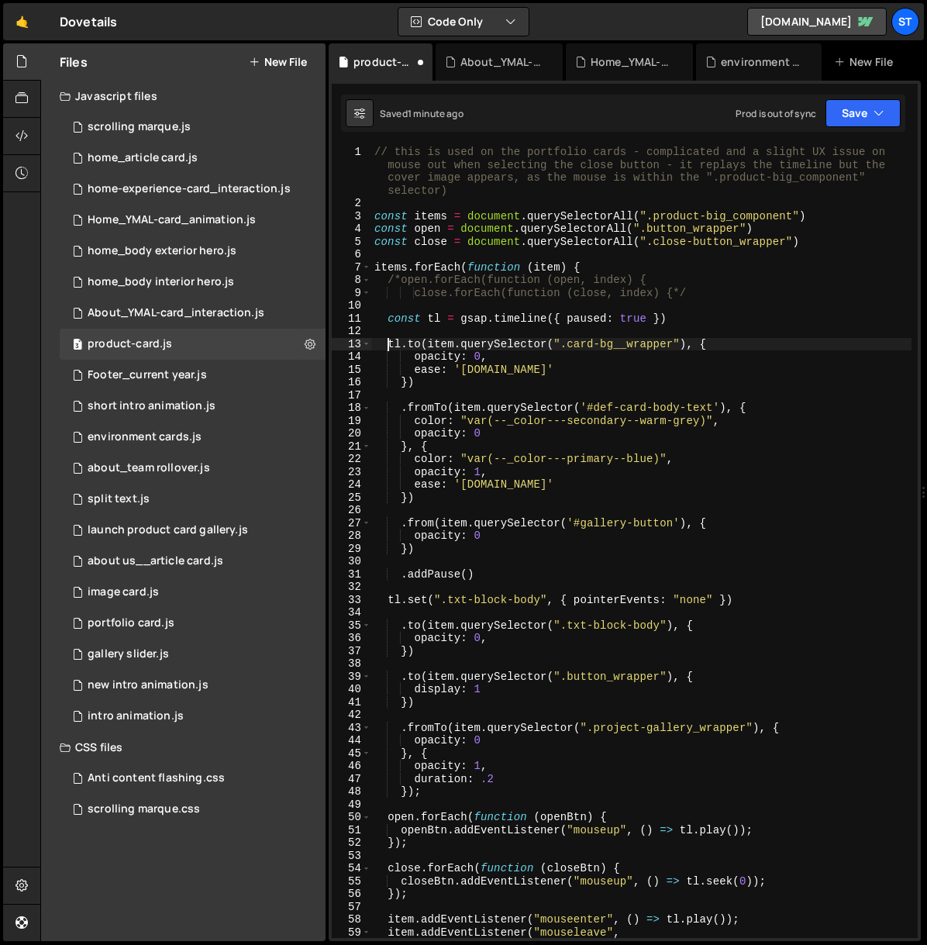
click at [499, 577] on div "// this is used on the portfolio cards - complicated and a slight UX issue on m…" at bounding box center [641, 574] width 540 height 857
click at [874, 115] on icon "button" at bounding box center [879, 113] width 11 height 16
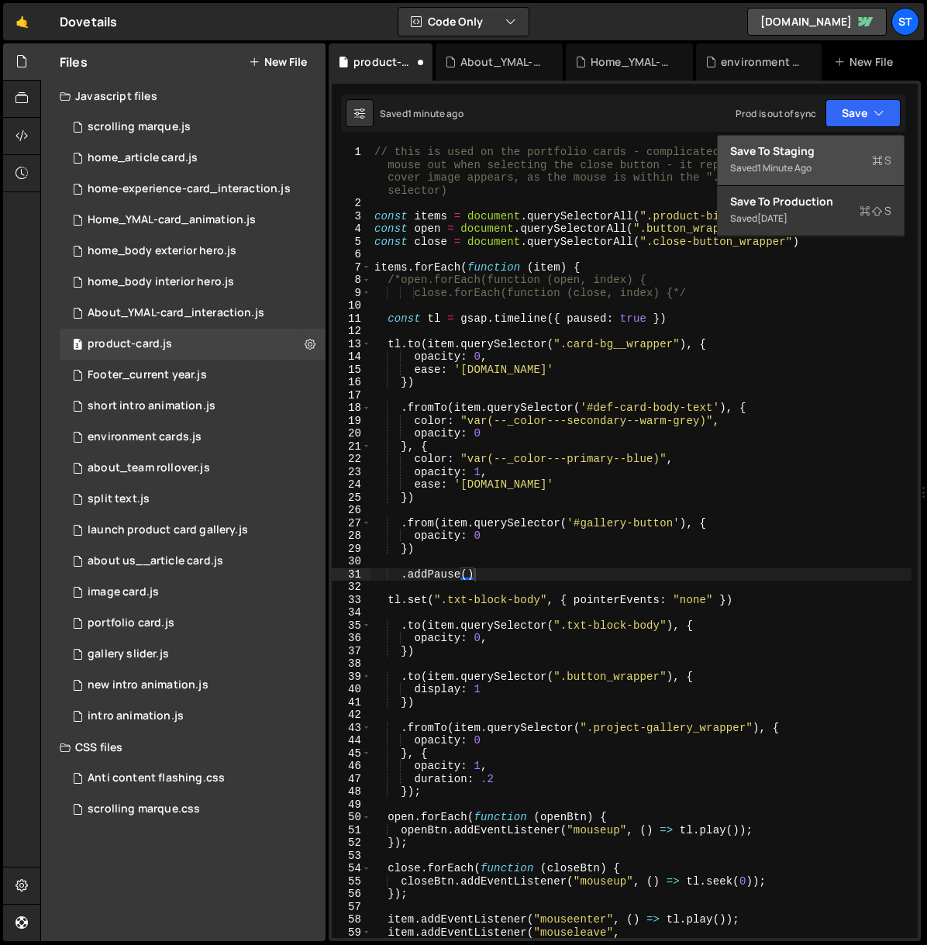
click at [814, 157] on div "Save to Staging S" at bounding box center [810, 151] width 161 height 16
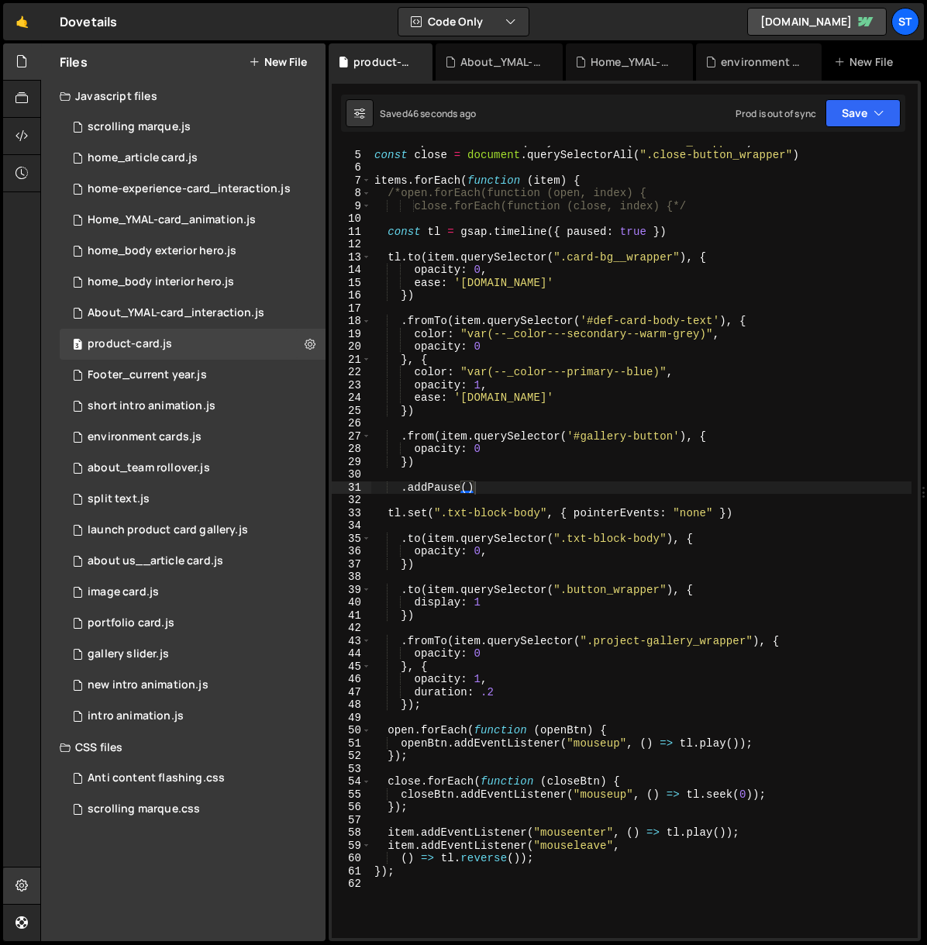
scroll to position [87, 0]
click at [402, 536] on div "const open = document . querySelectorAll ( ".button_wrapper" ) const close = do…" at bounding box center [641, 545] width 540 height 818
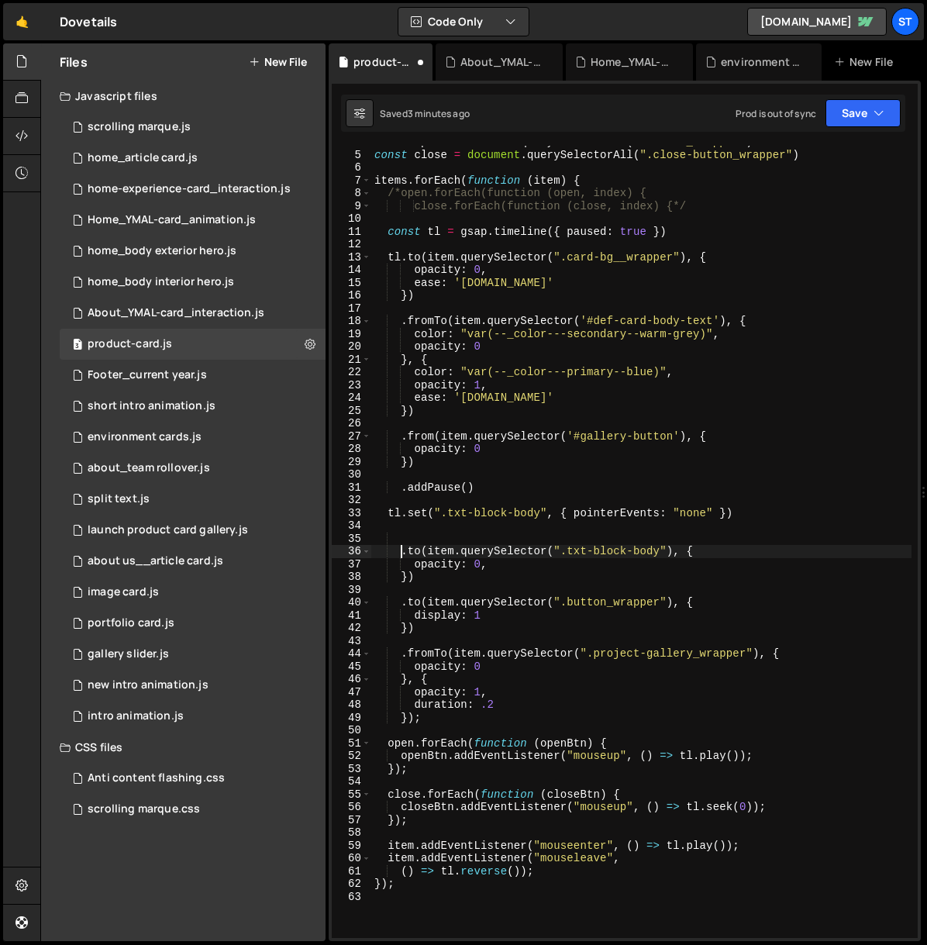
type textarea ".to(item.querySelector(".txt-block-body"), {"
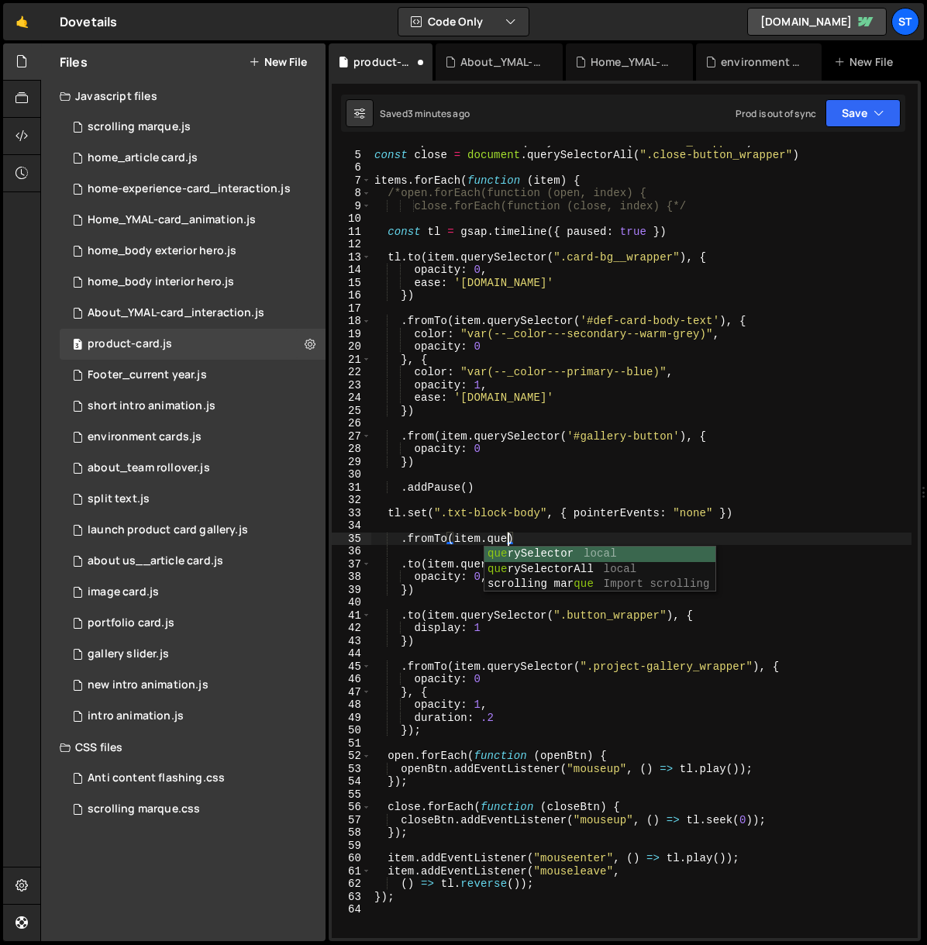
scroll to position [0, 9]
click at [565, 550] on div "query Selector local query SelectorAll local" at bounding box center [599, 576] width 231 height 60
paste textarea "close-button_wrapper)"
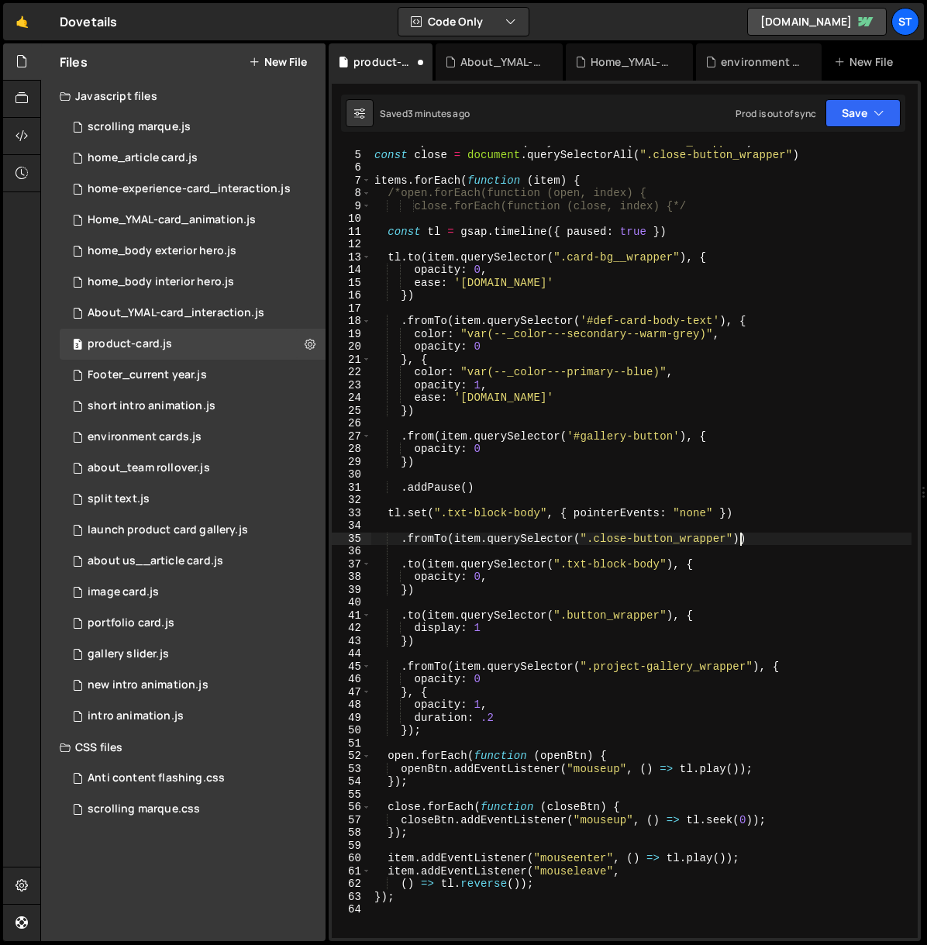
click at [740, 536] on div "const open = document . querySelectorAll ( ".button_wrapper" ) const close = do…" at bounding box center [641, 545] width 540 height 818
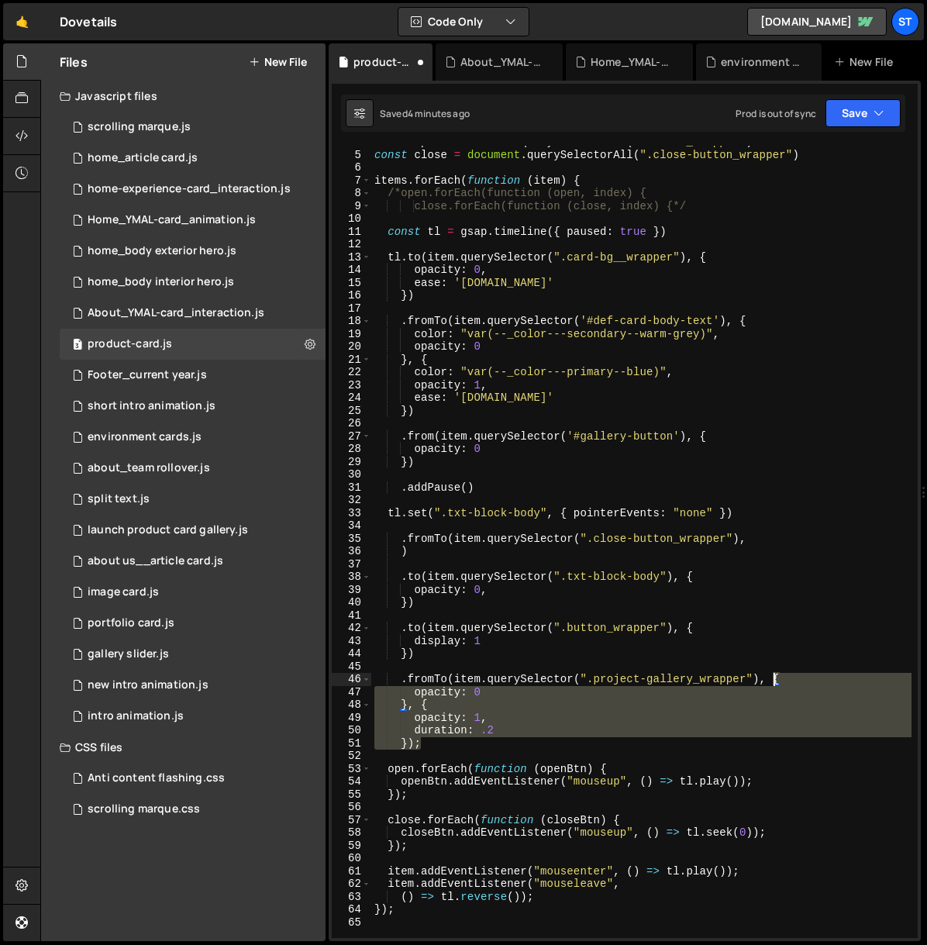
drag, startPoint x: 429, startPoint y: 742, endPoint x: 774, endPoint y: 677, distance: 350.3
click at [774, 677] on div "const open = document . querySelectorAll ( ".button_wrapper" ) const close = do…" at bounding box center [641, 545] width 540 height 818
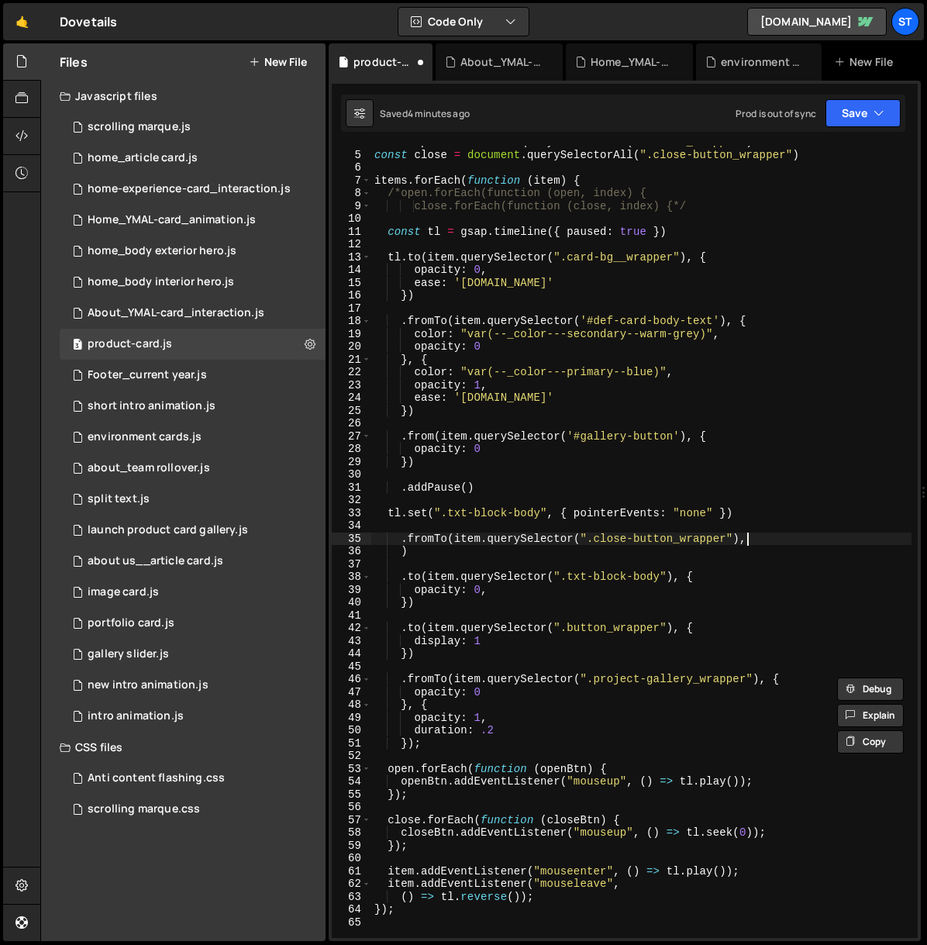
click at [747, 542] on div "const open = document . querySelectorAll ( ".button_wrapper" ) const close = do…" at bounding box center [641, 545] width 540 height 818
paste textarea "});"
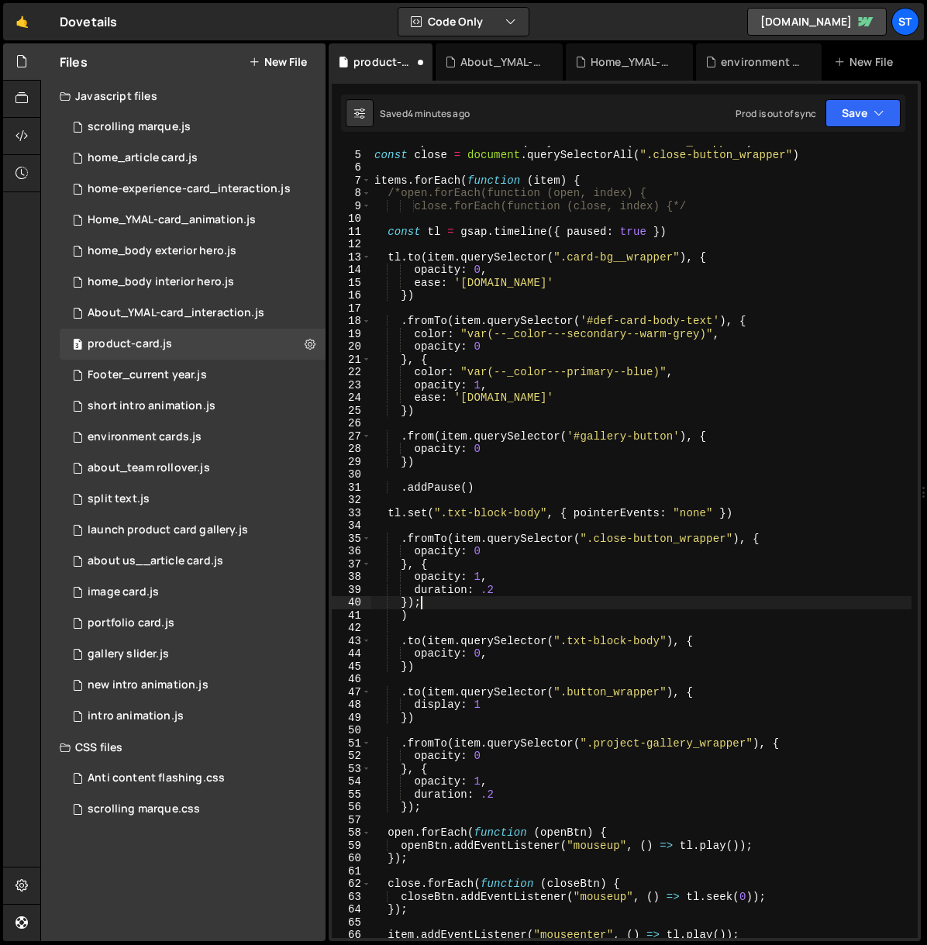
scroll to position [0, 2]
type textarea ")"
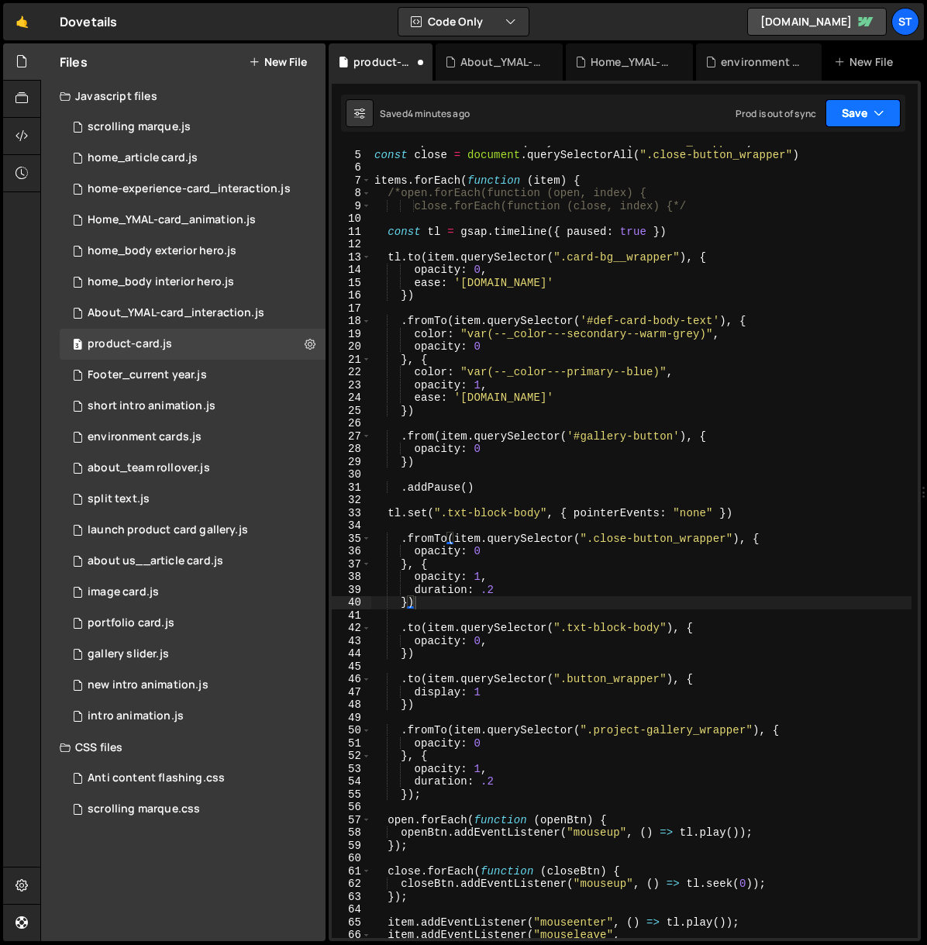
click at [881, 115] on icon "button" at bounding box center [879, 113] width 11 height 16
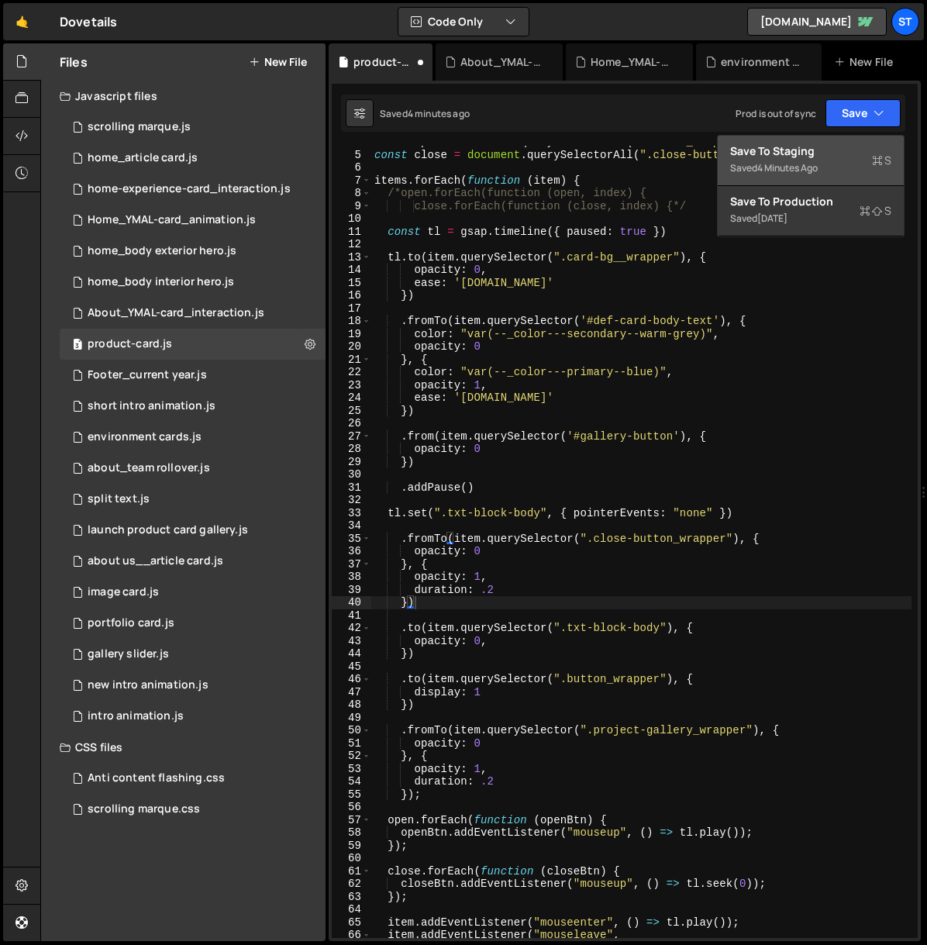
click at [805, 147] on div "Save to Staging S" at bounding box center [810, 151] width 161 height 16
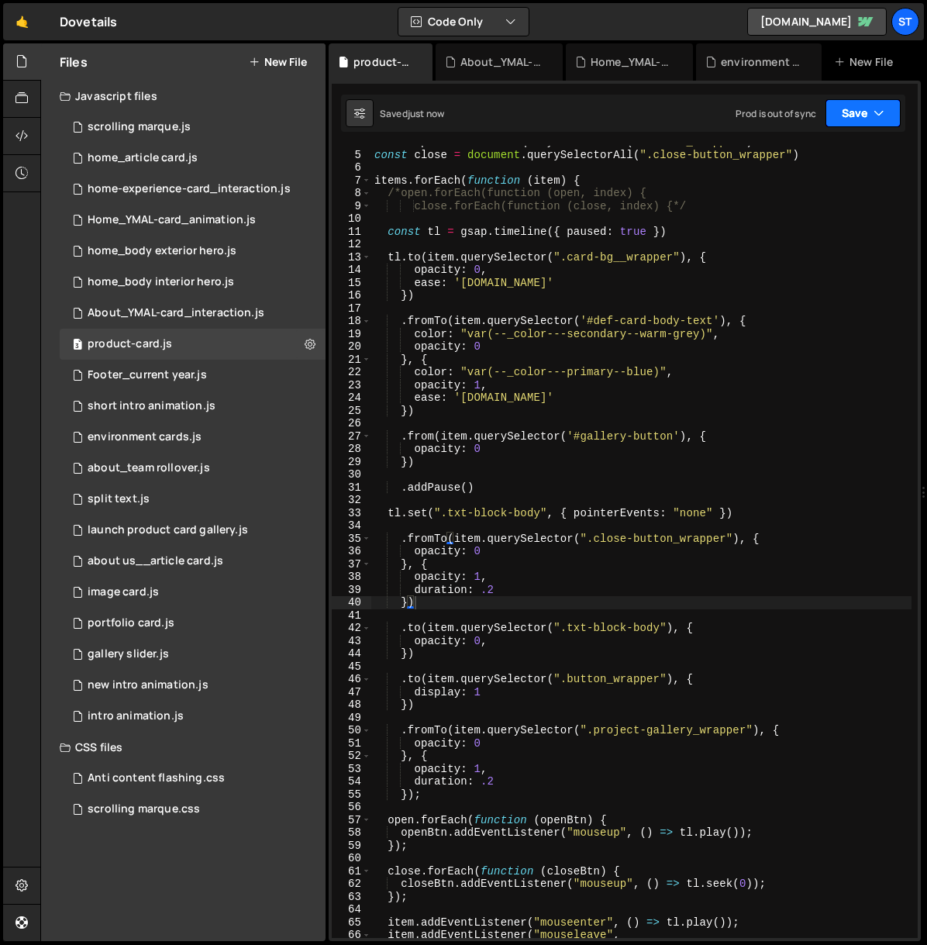
click at [887, 113] on button "Save" at bounding box center [863, 113] width 75 height 28
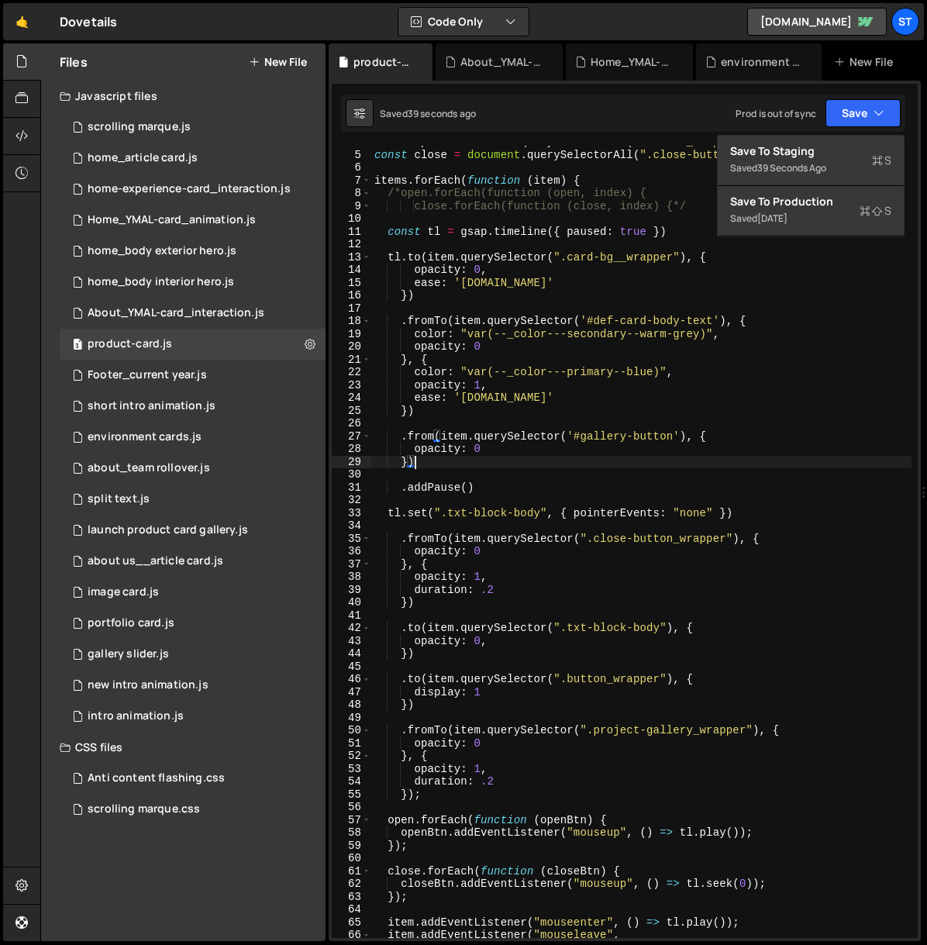
click at [815, 465] on div "const open = document . querySelectorAll ( ".button_wrapper" ) const close = do…" at bounding box center [641, 545] width 540 height 818
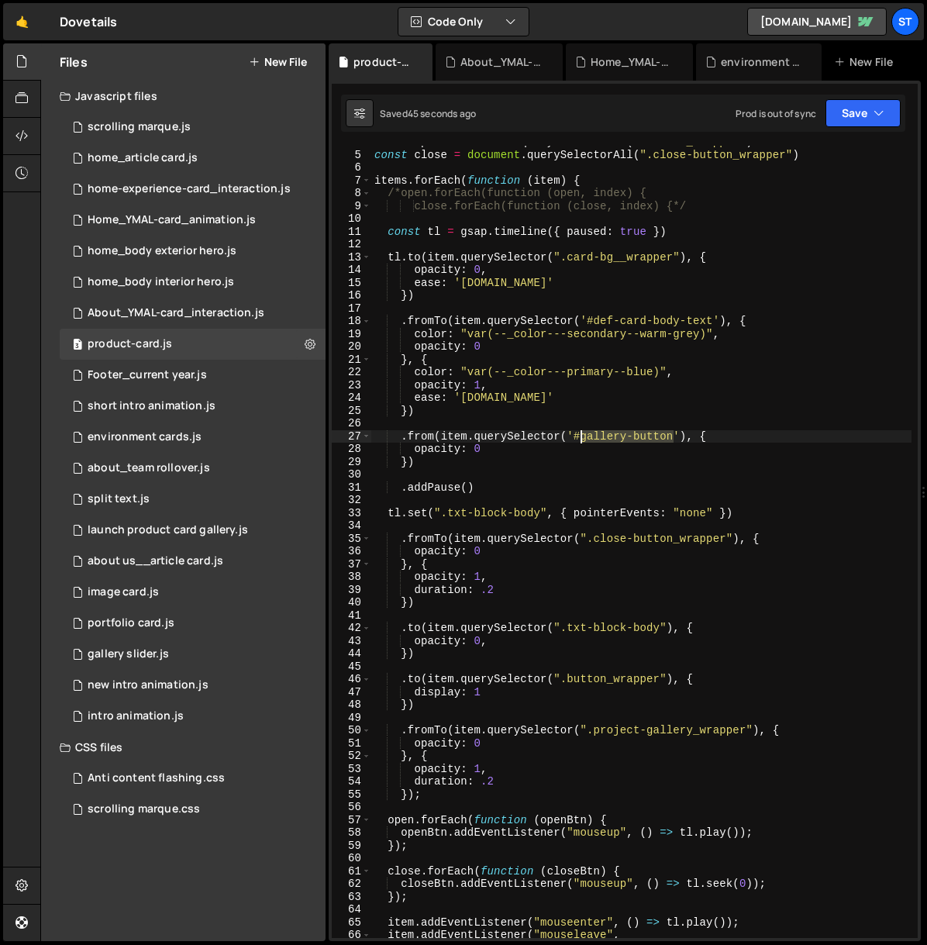
drag, startPoint x: 675, startPoint y: 438, endPoint x: 581, endPoint y: 436, distance: 93.8
click at [581, 436] on div "const open = document . querySelectorAll ( ".button_wrapper" ) const close = do…" at bounding box center [641, 545] width 540 height 818
click at [672, 560] on div "const open = document . querySelectorAll ( ".button_wrapper" ) const close = do…" at bounding box center [641, 545] width 540 height 818
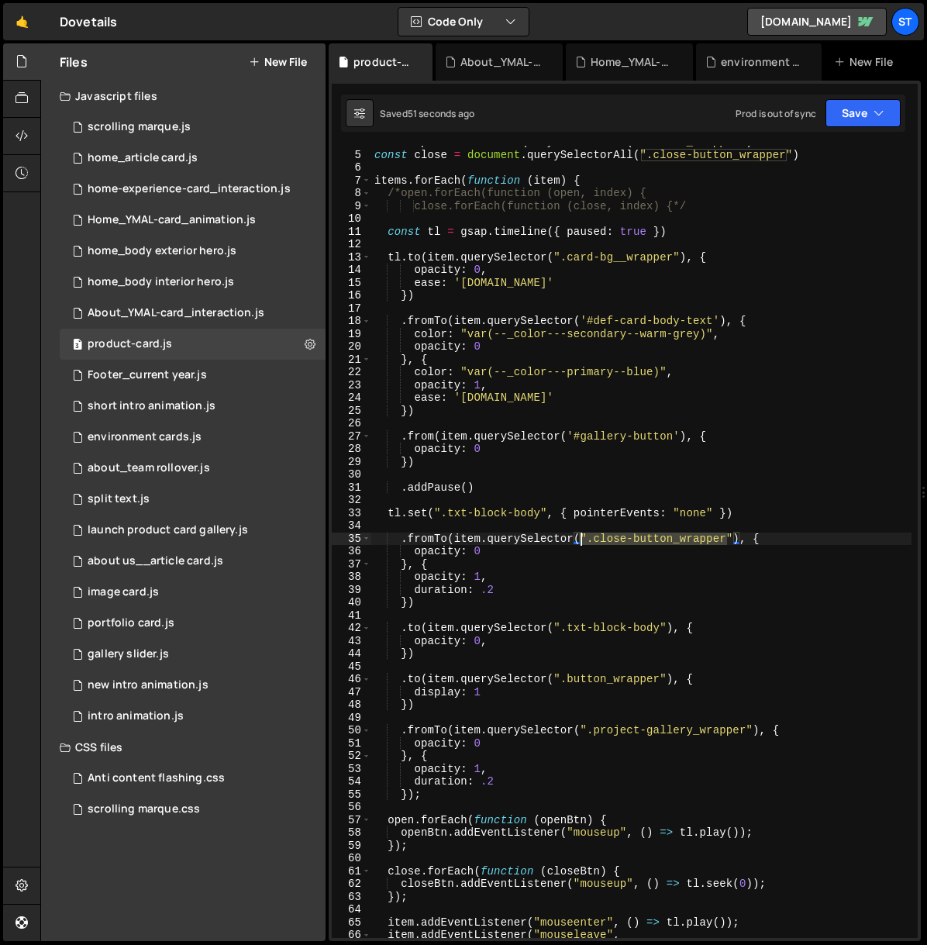
drag, startPoint x: 728, startPoint y: 537, endPoint x: 584, endPoint y: 539, distance: 144.2
click at [584, 539] on div "const open = document . querySelectorAll ( ".button_wrapper" ) const close = do…" at bounding box center [641, 545] width 540 height 818
paste textarea "button'"
click at [860, 112] on button "Save" at bounding box center [863, 113] width 75 height 28
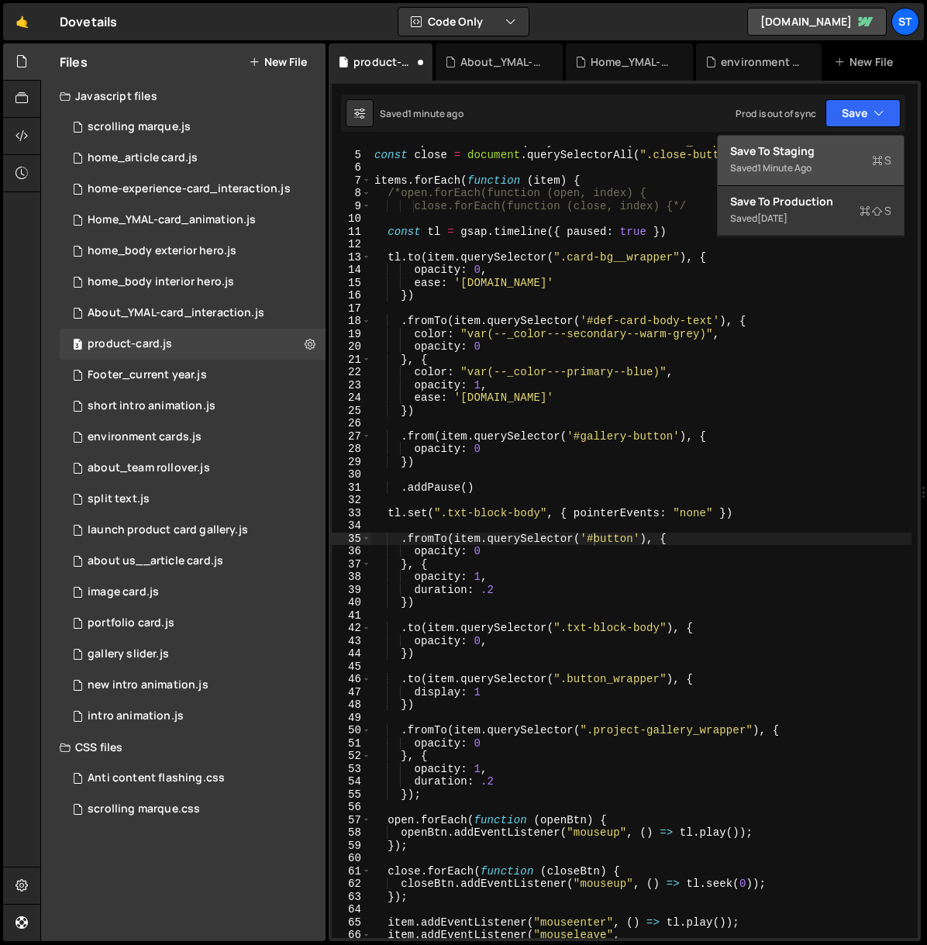
click at [829, 150] on div "Save to Staging S" at bounding box center [810, 151] width 161 height 16
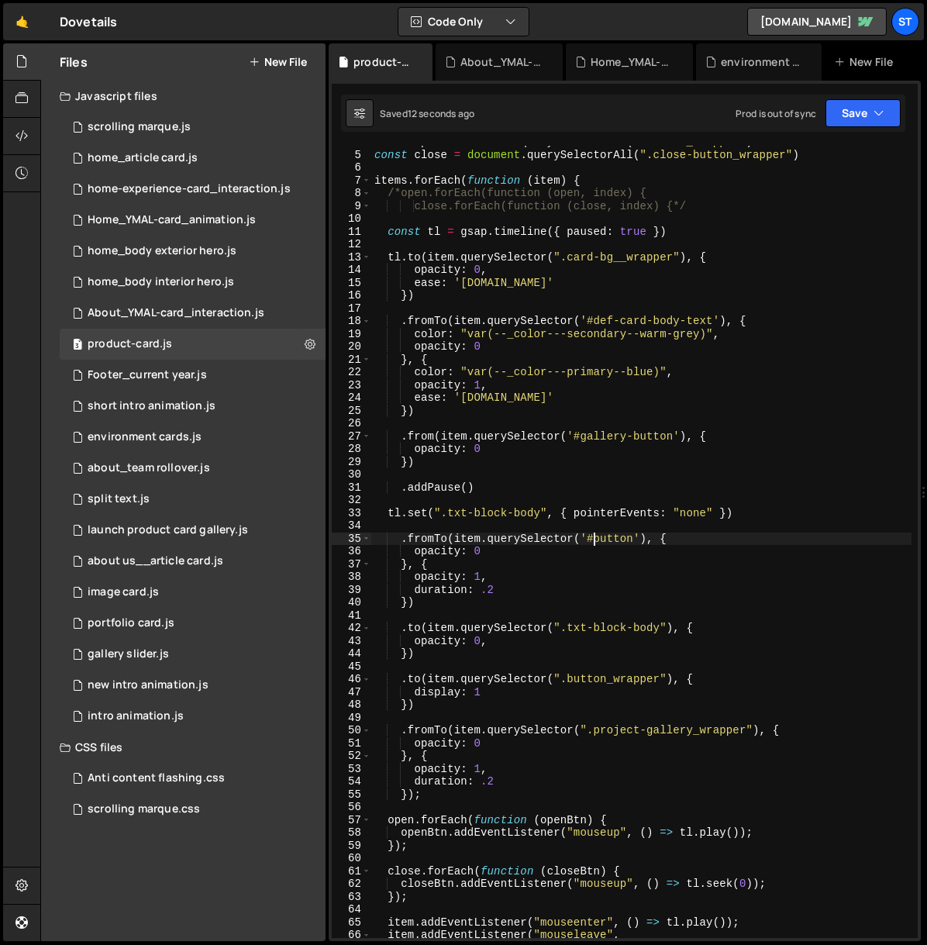
click at [596, 541] on div "const open = document . querySelectorAll ( ".button_wrapper" ) const close = do…" at bounding box center [641, 545] width 540 height 818
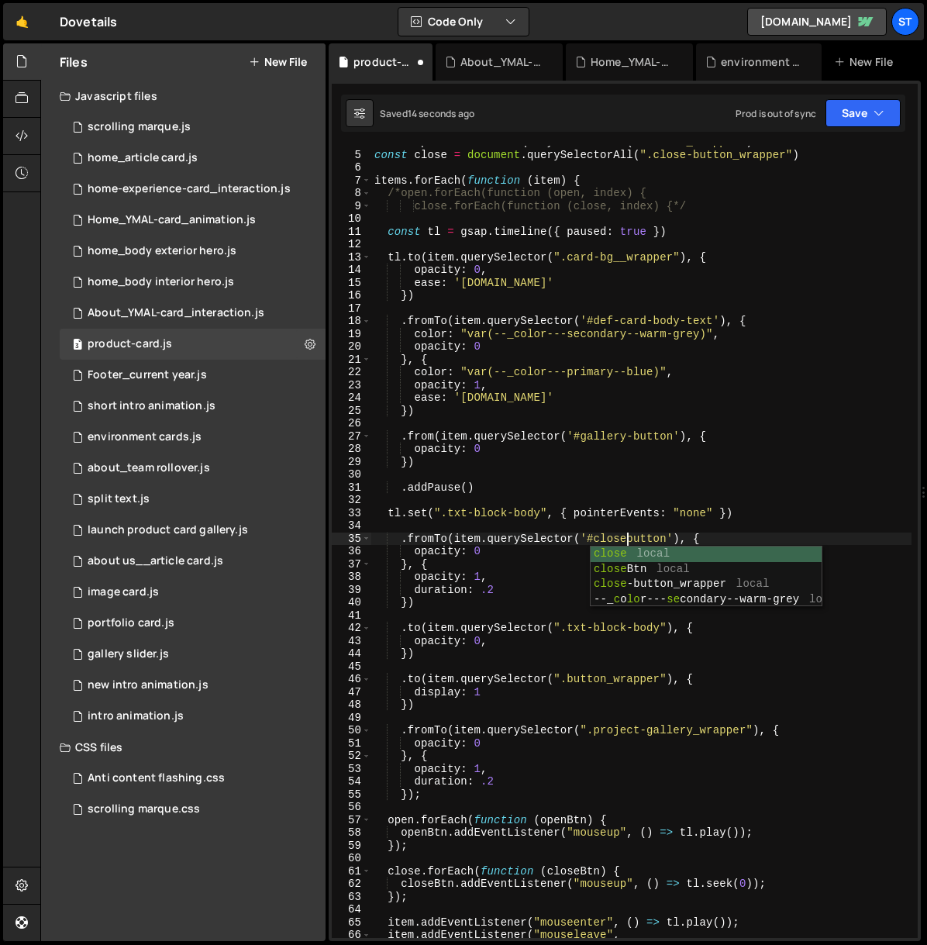
type textarea ".fromTo(item.querySelector('#close-button'), {"
click at [852, 429] on div "const open = document . querySelectorAll ( ".button_wrapper" ) const close = do…" at bounding box center [641, 545] width 540 height 818
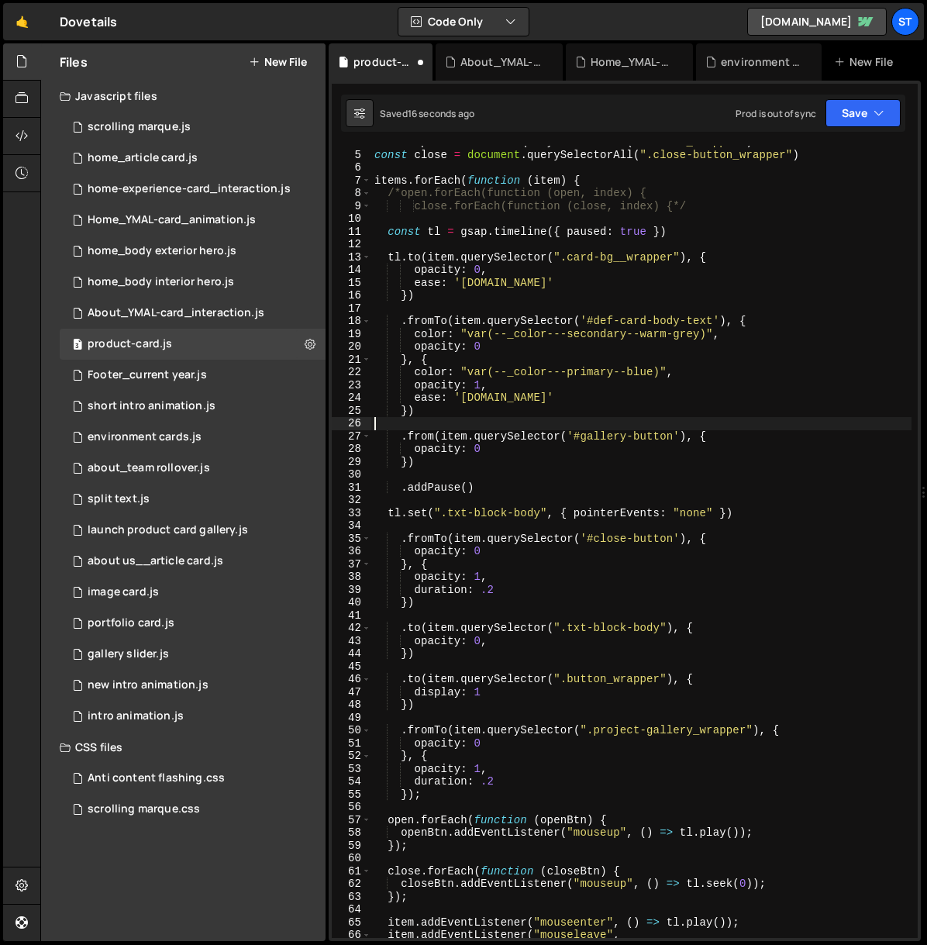
scroll to position [0, 0]
click at [897, 106] on button "Save" at bounding box center [863, 113] width 75 height 28
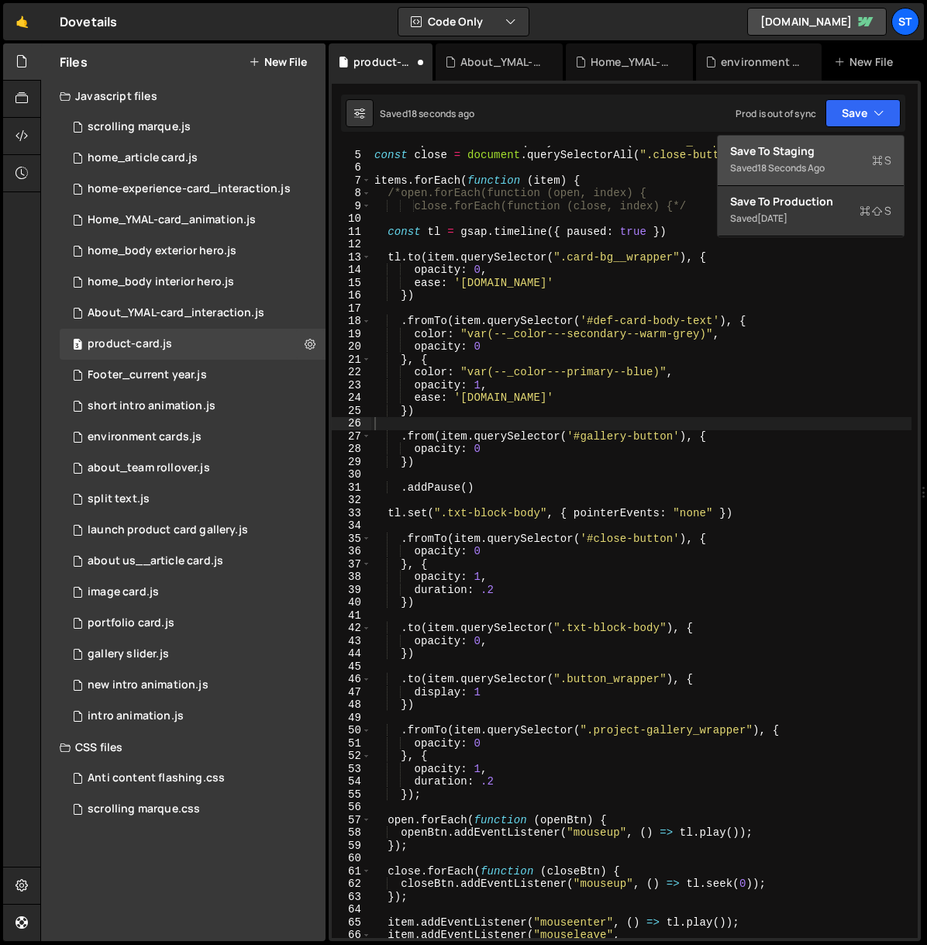
click at [835, 154] on div "Save to Staging S" at bounding box center [810, 151] width 161 height 16
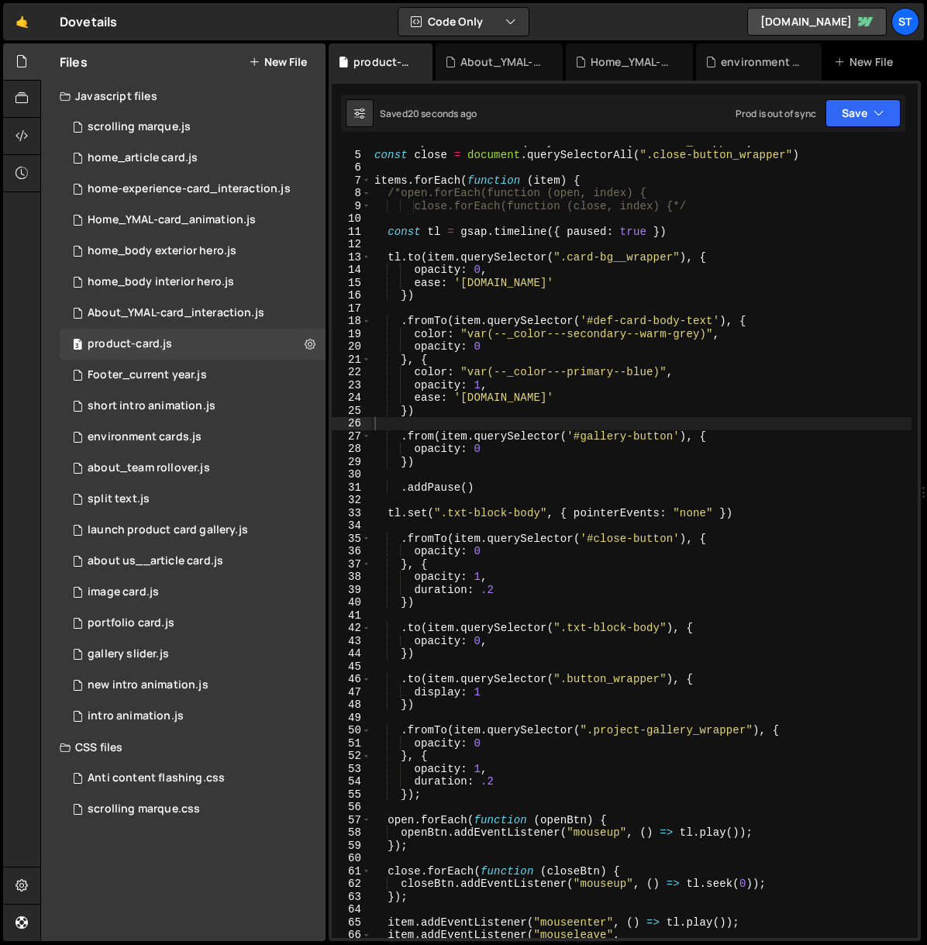
click at [688, 470] on div "const open = document . querySelectorAll ( ".button_wrapper" ) const close = do…" at bounding box center [641, 545] width 540 height 818
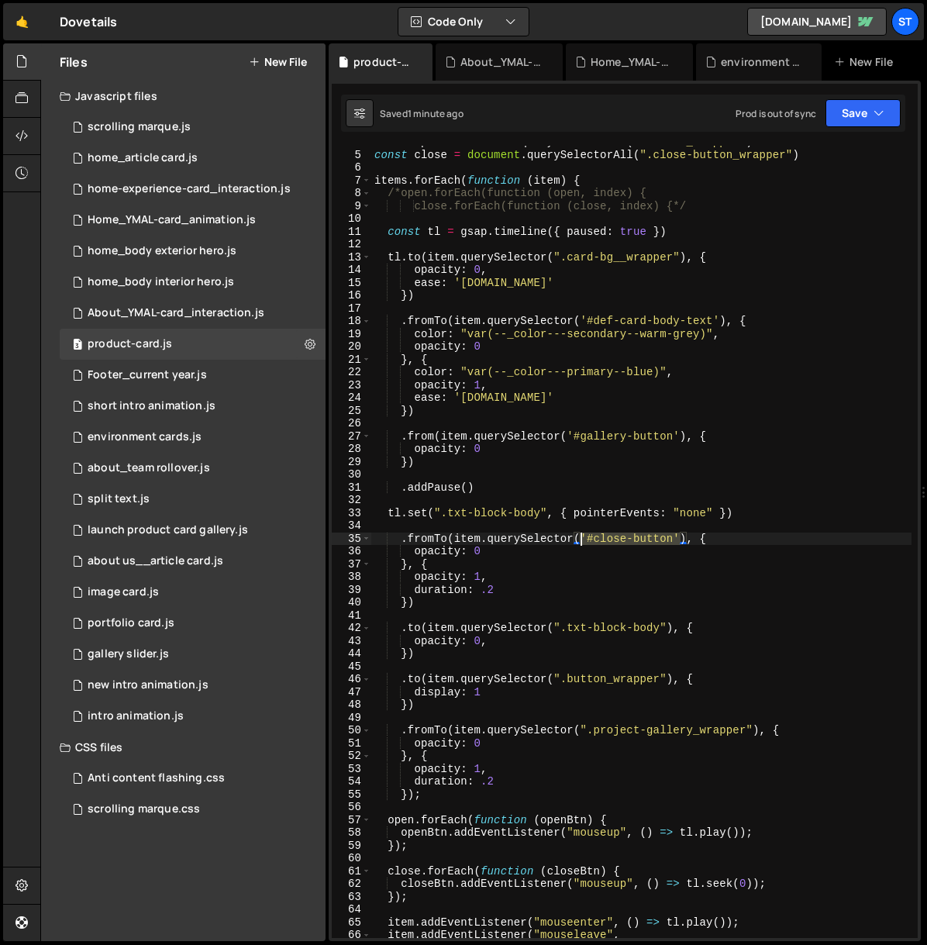
drag, startPoint x: 681, startPoint y: 536, endPoint x: 583, endPoint y: 539, distance: 97.7
click at [583, 539] on div "const open = document . querySelectorAll ( ".button_wrapper" ) const close = do…" at bounding box center [641, 545] width 540 height 818
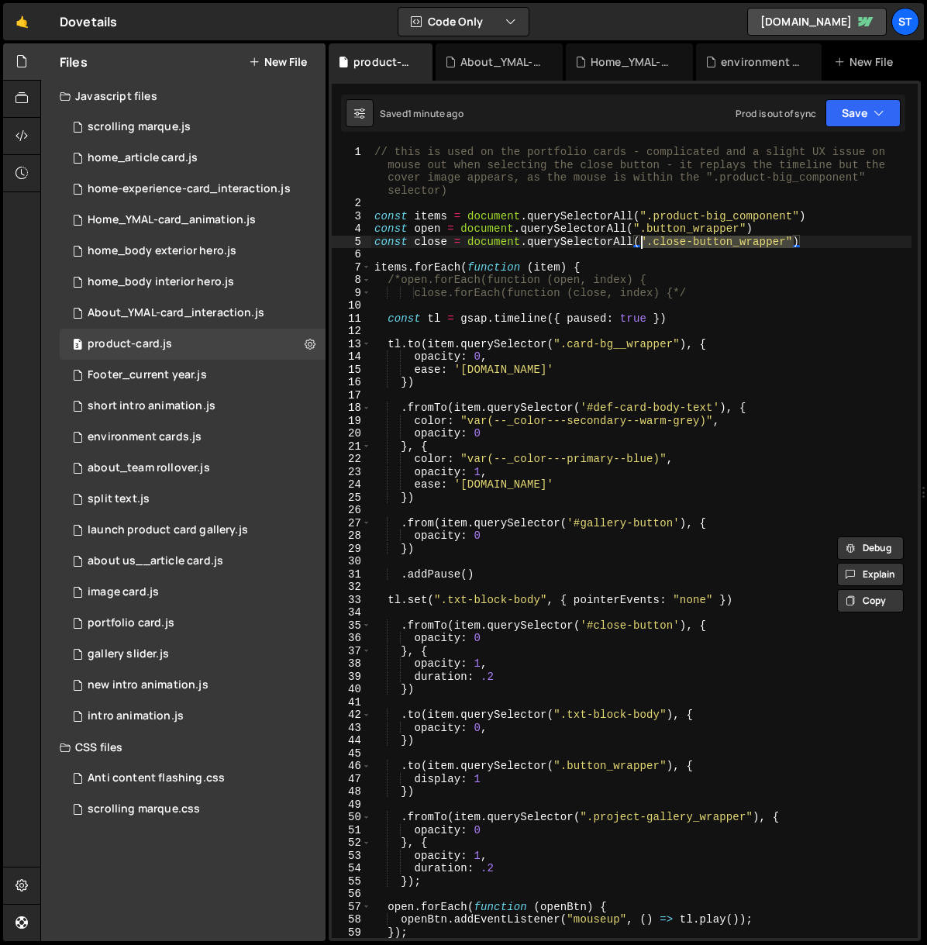
drag, startPoint x: 794, startPoint y: 240, endPoint x: 645, endPoint y: 246, distance: 149.7
click at [641, 242] on div "// this is used on the portfolio cards - complicated and a slight UX issue on m…" at bounding box center [641, 574] width 540 height 857
paste textarea "'#close-button'"
type textarea "const close = document.querySelectorAll('#close-button')"
click at [882, 107] on icon "button" at bounding box center [879, 113] width 11 height 16
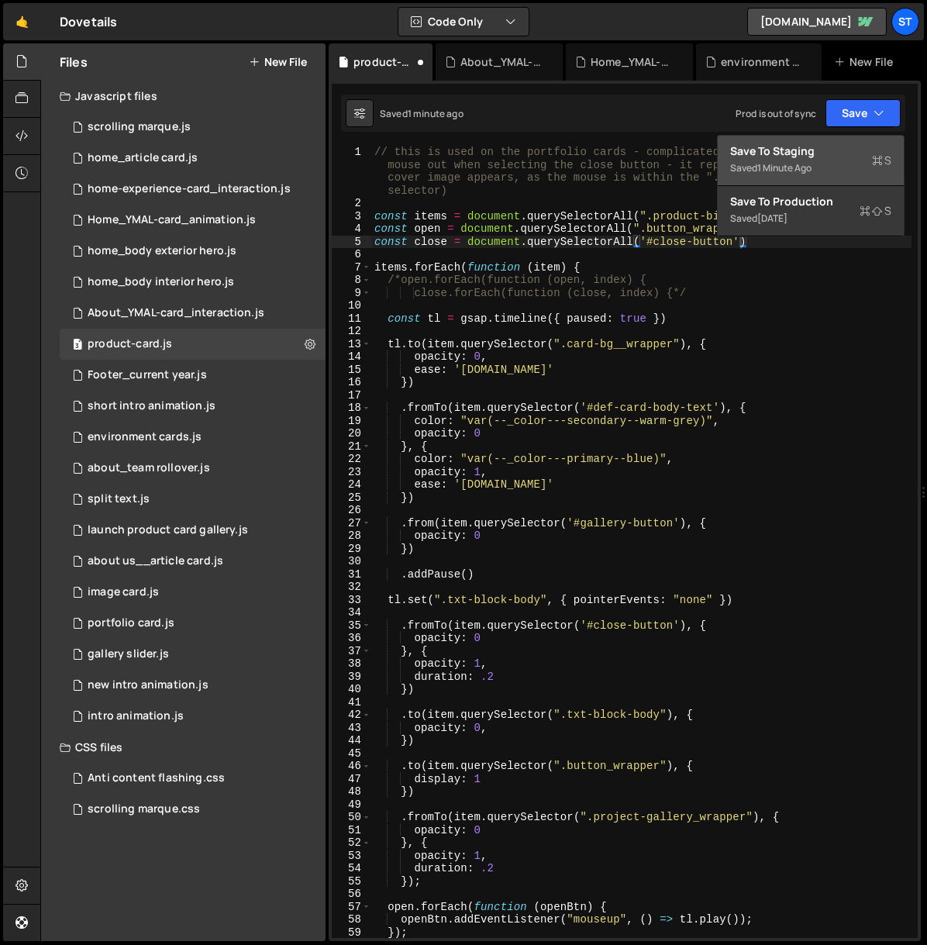
click at [789, 148] on div "Save to Staging S" at bounding box center [810, 151] width 161 height 16
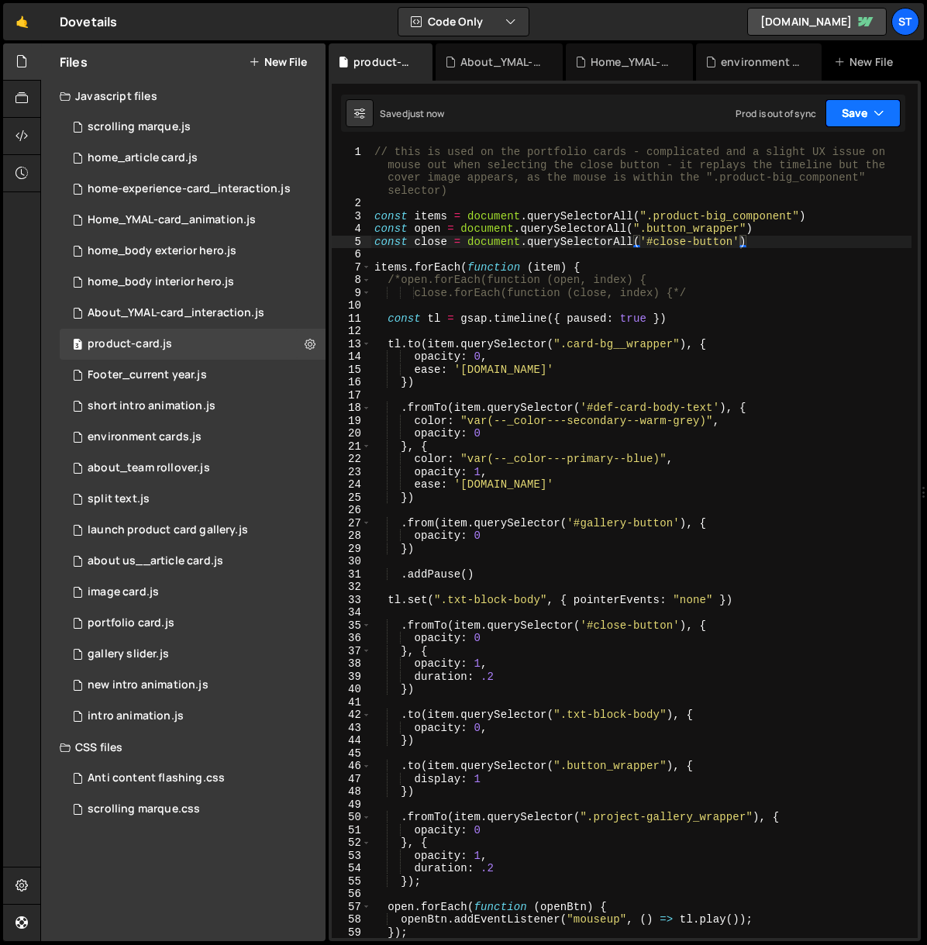
click at [867, 111] on button "Save" at bounding box center [863, 113] width 75 height 28
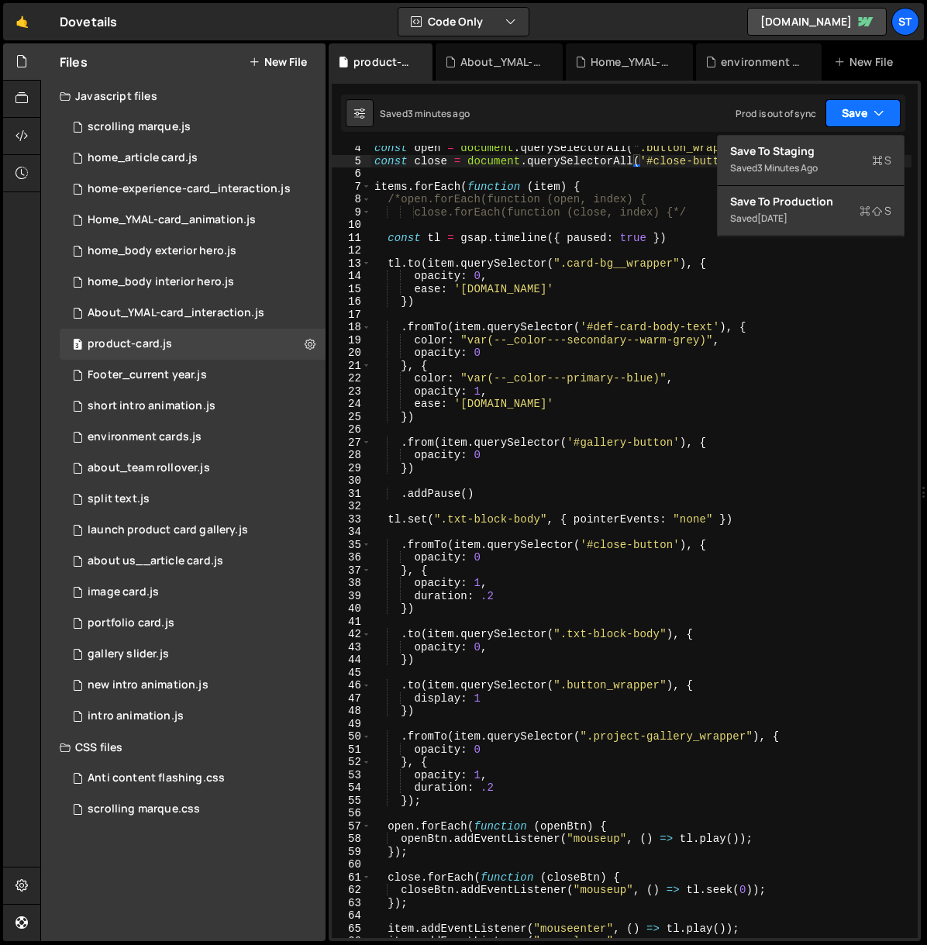
scroll to position [81, 0]
